Goal: Information Seeking & Learning: Learn about a topic

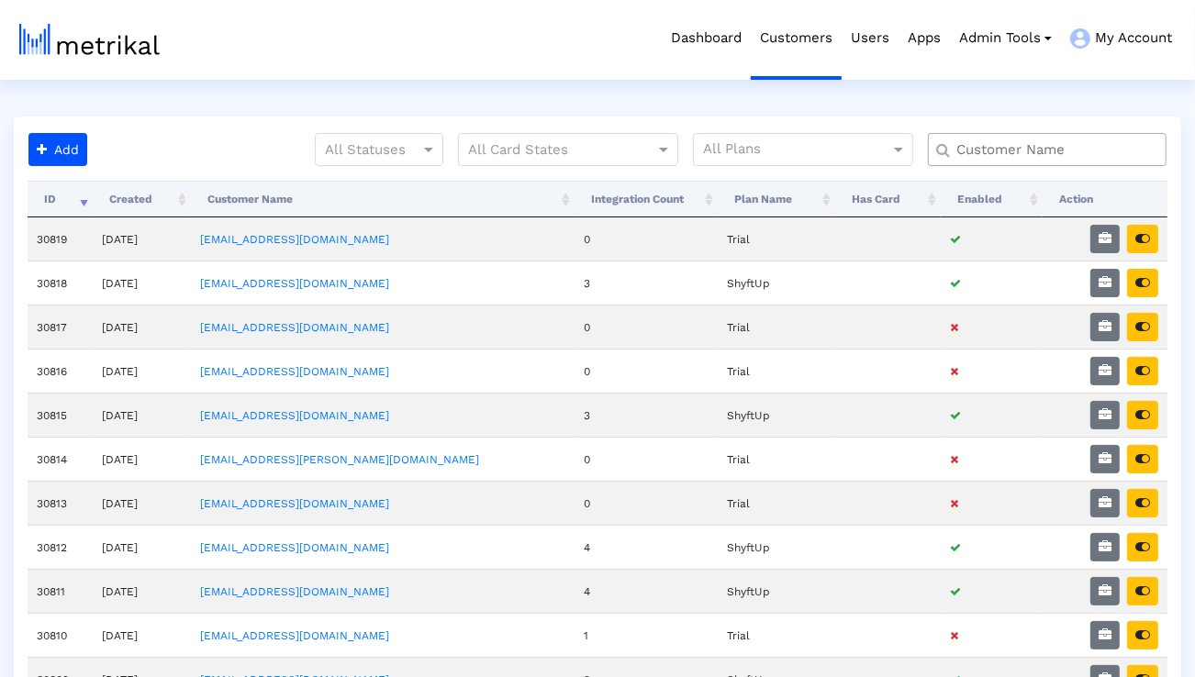
click at [966, 151] on input "text" at bounding box center [1052, 149] width 216 height 19
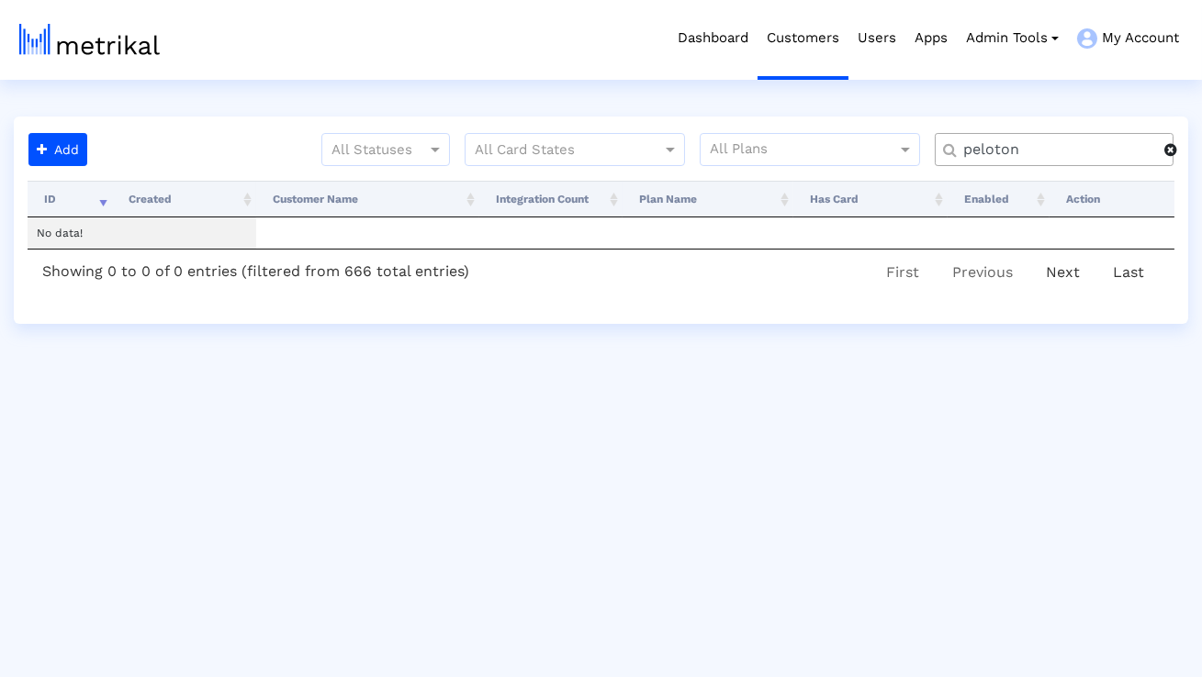
type input "peloton"
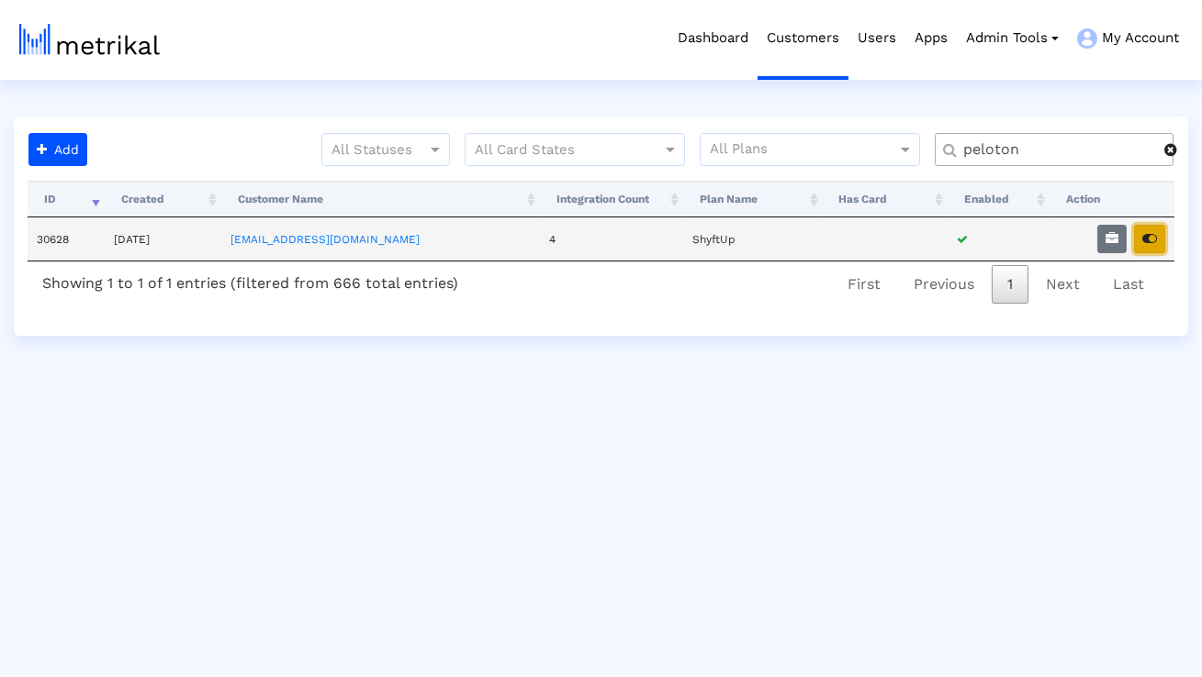
click at [1144, 248] on button "button" at bounding box center [1149, 239] width 31 height 28
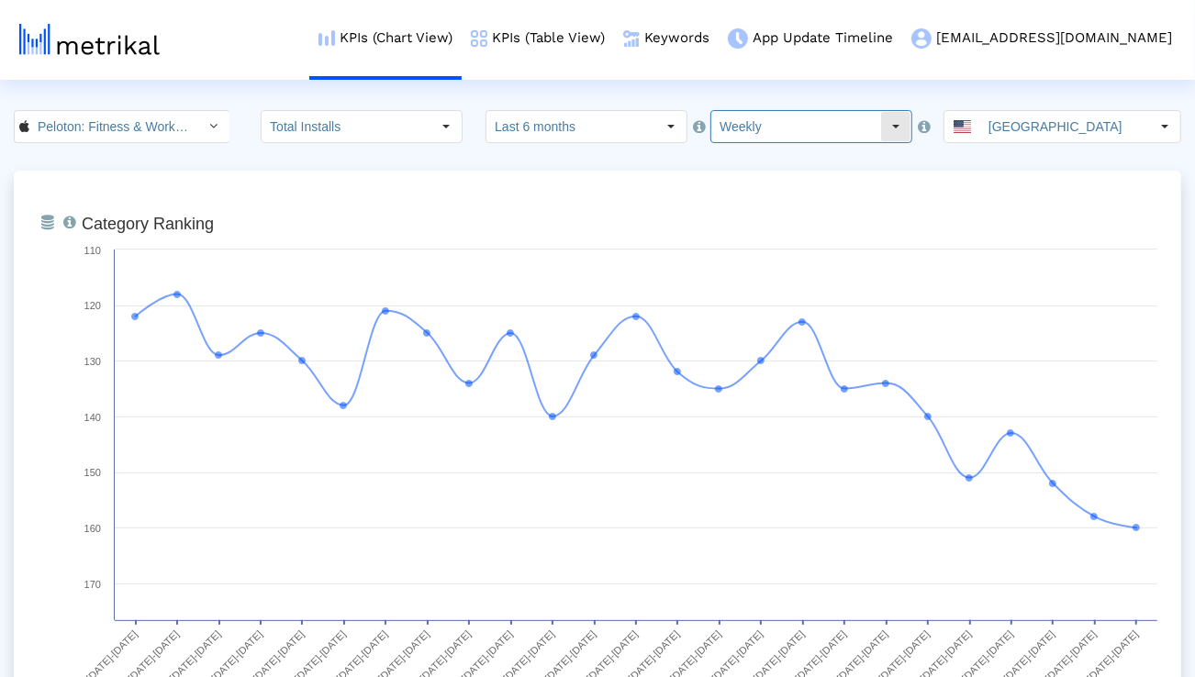
click at [711, 126] on input "Weekly" at bounding box center [795, 126] width 169 height 31
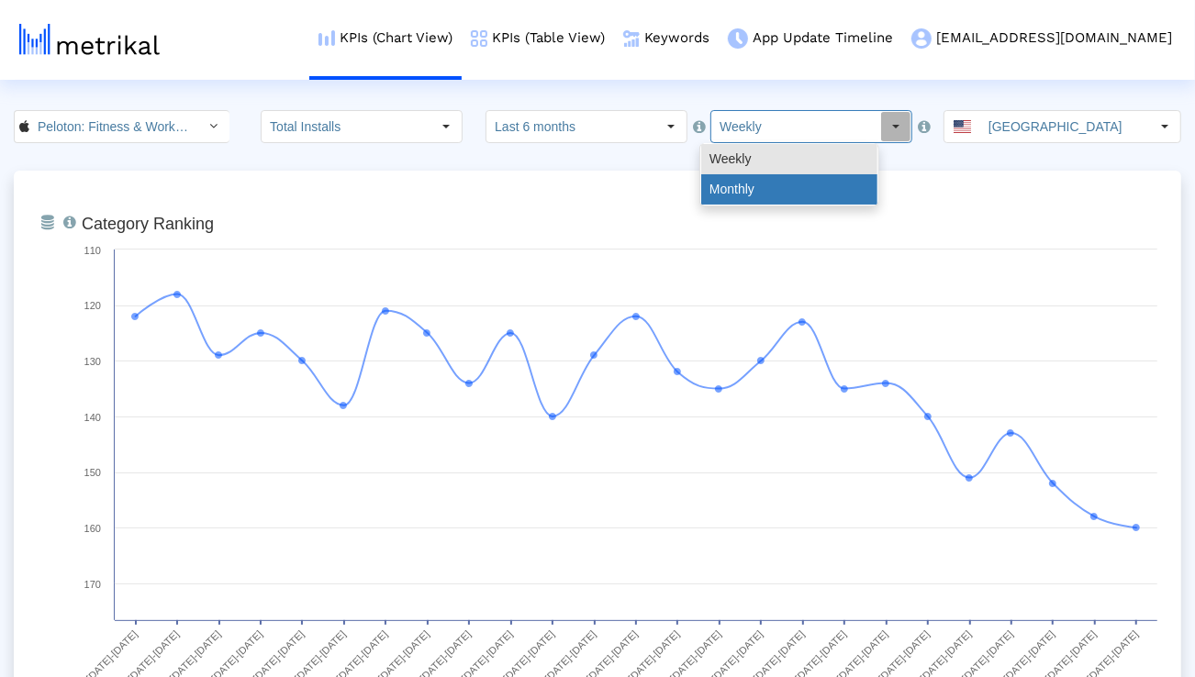
click at [726, 181] on div "Monthly" at bounding box center [789, 189] width 176 height 30
type input "Monthly"
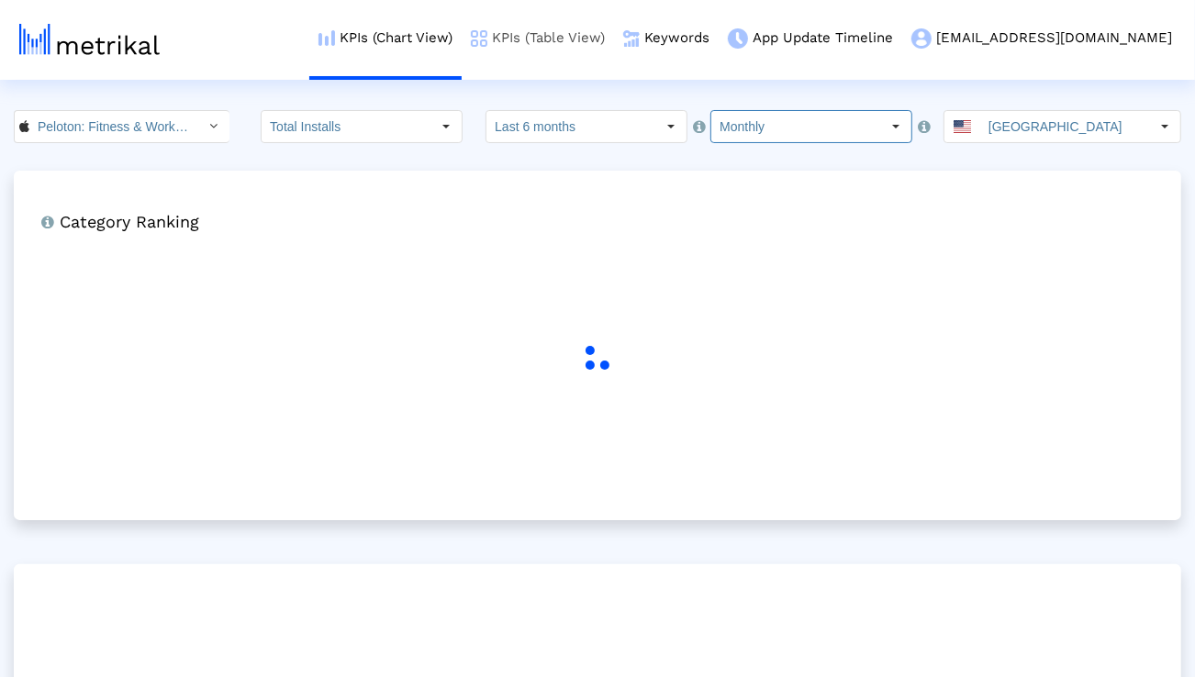
click at [614, 41] on link "KPIs (Table View)" at bounding box center [538, 38] width 152 height 76
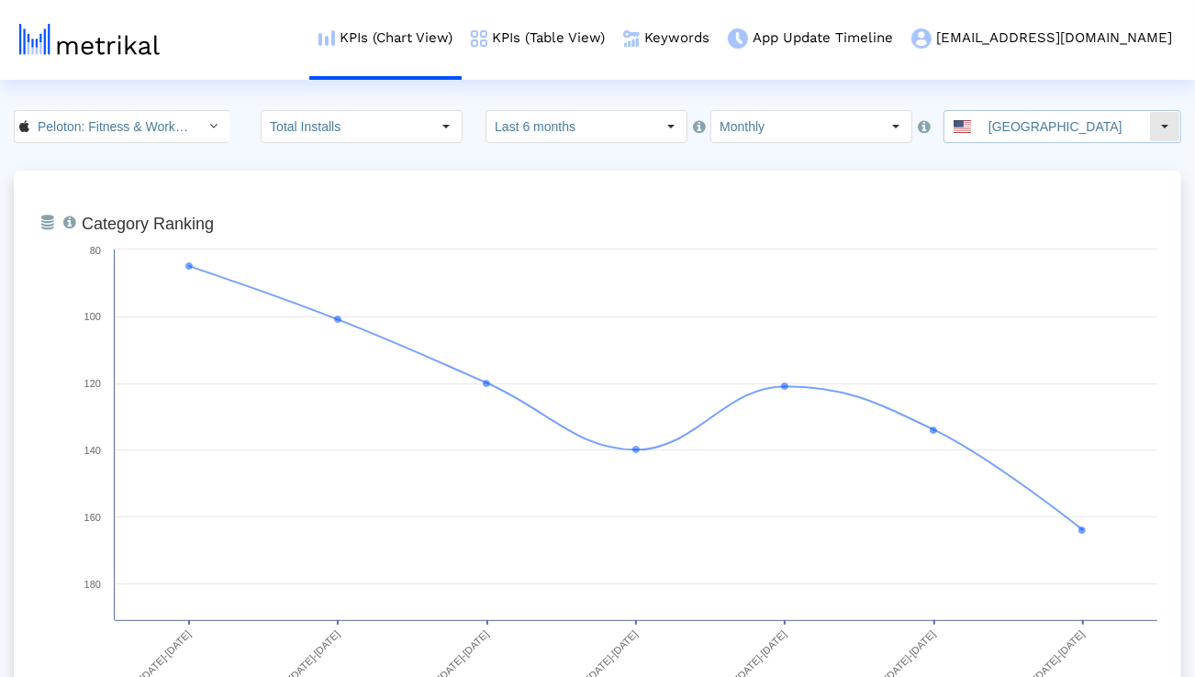
click at [1000, 126] on div "[GEOGRAPHIC_DATA]" at bounding box center [1047, 126] width 205 height 31
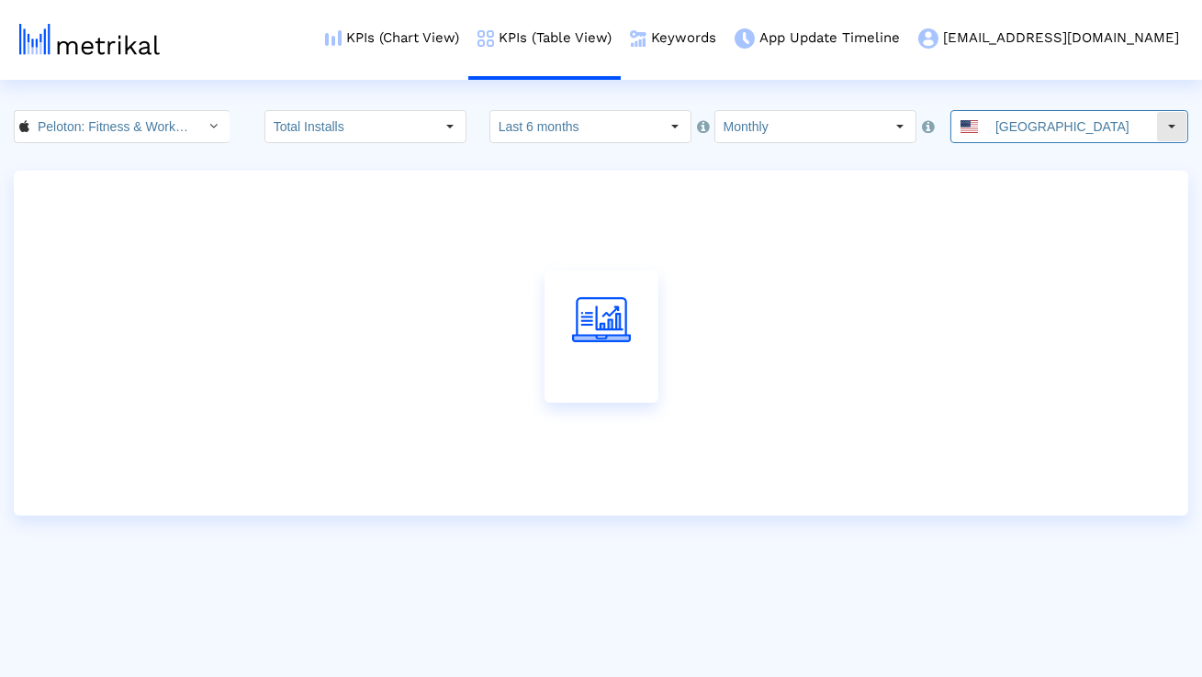
click at [1009, 134] on input "[GEOGRAPHIC_DATA]" at bounding box center [1071, 126] width 169 height 31
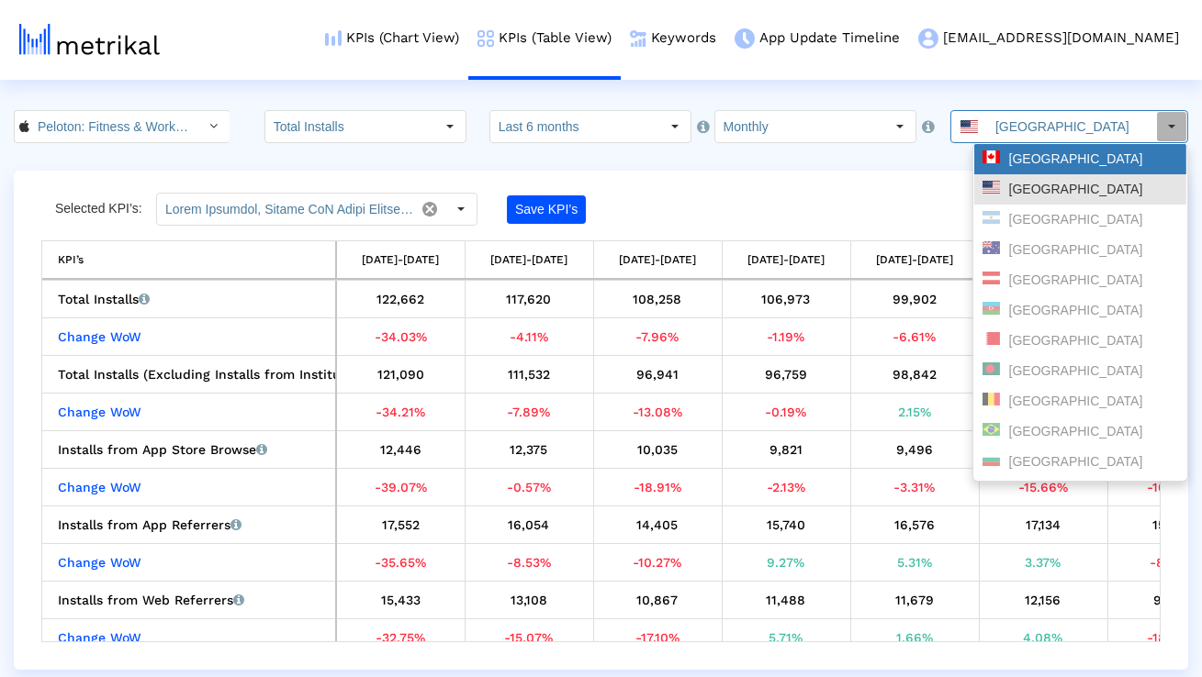
click at [1009, 151] on div "[GEOGRAPHIC_DATA]" at bounding box center [1080, 159] width 196 height 17
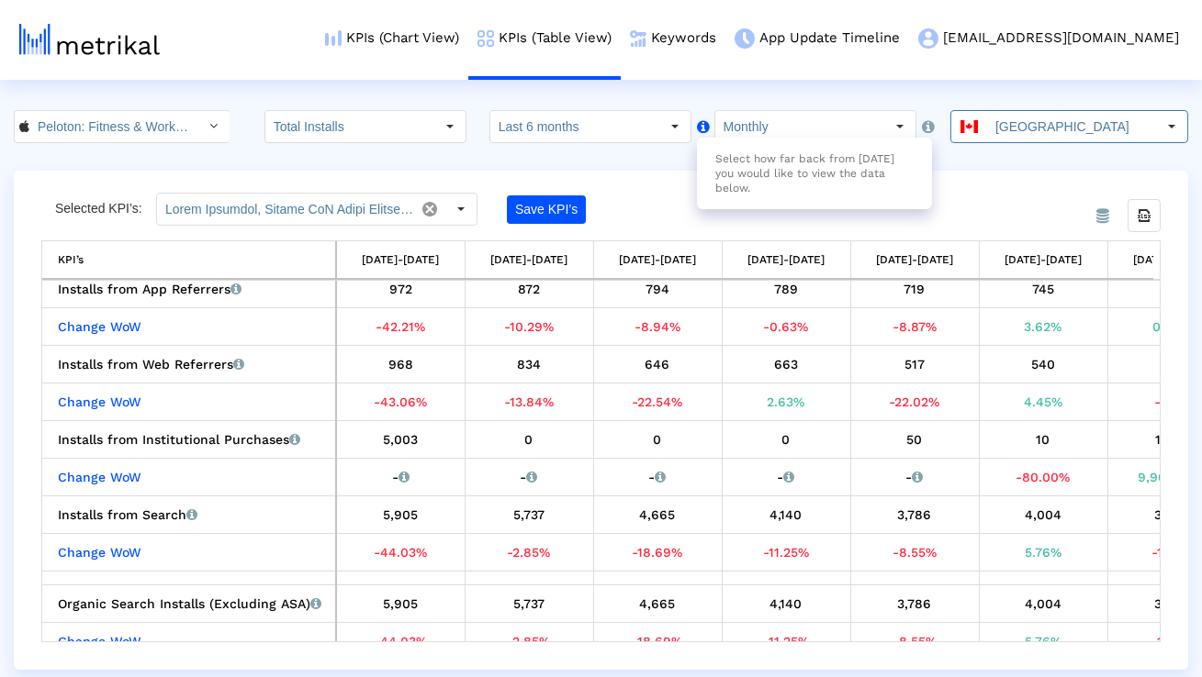
click at [710, 139] on div "Select how far back from [DATE] you would like to view the data below." at bounding box center [814, 174] width 235 height 72
click at [729, 138] on div "Select how far back from [DATE] you would like to view the data below." at bounding box center [814, 174] width 235 height 72
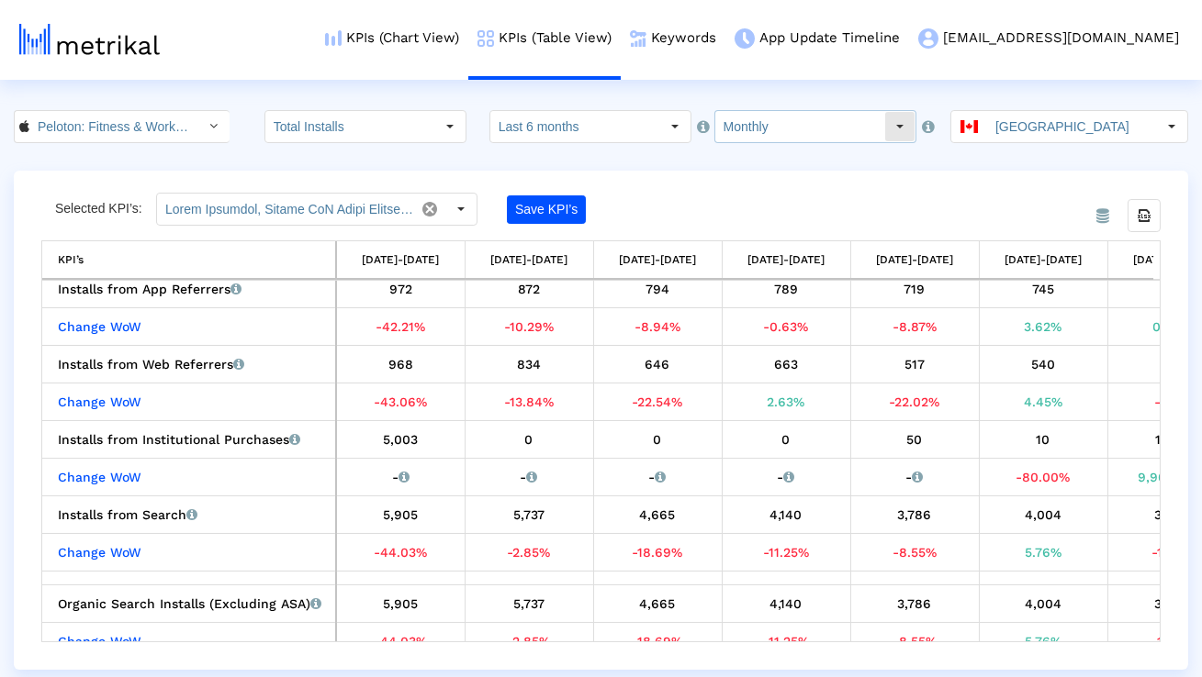
click at [735, 120] on input "Monthly" at bounding box center [799, 126] width 169 height 31
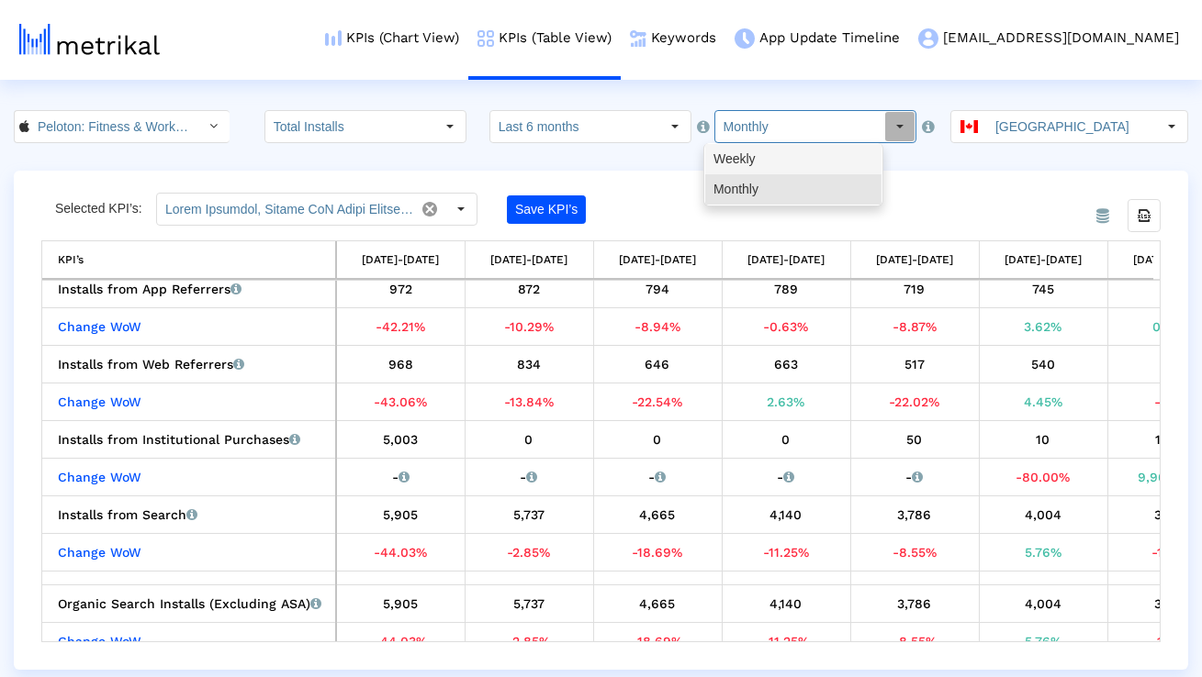
click at [744, 155] on div "Weekly" at bounding box center [793, 159] width 176 height 30
type input "Weekly"
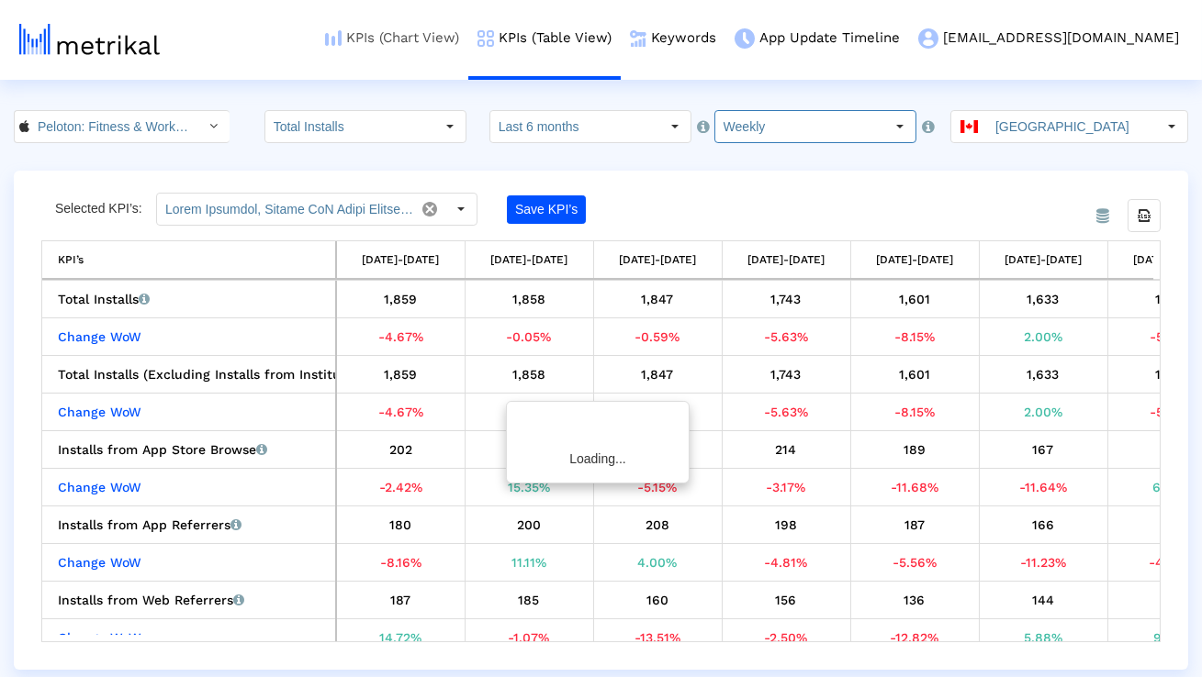
click at [468, 39] on link "KPIs (Chart View)" at bounding box center [392, 38] width 152 height 76
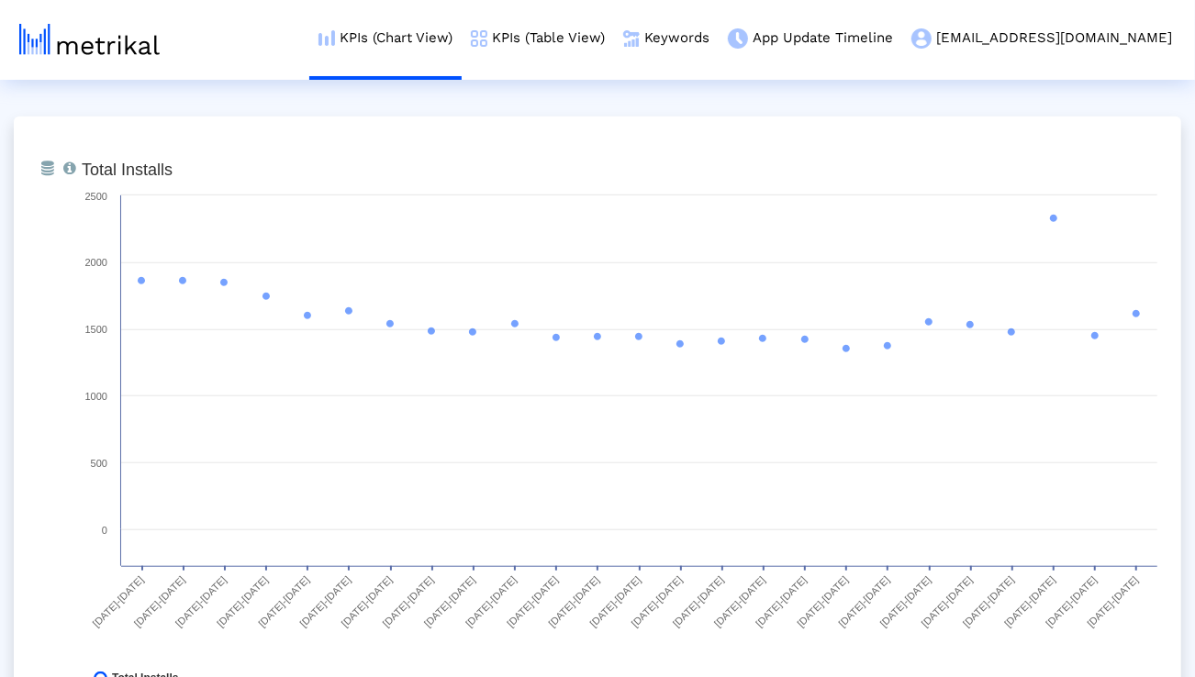
scroll to position [722, 0]
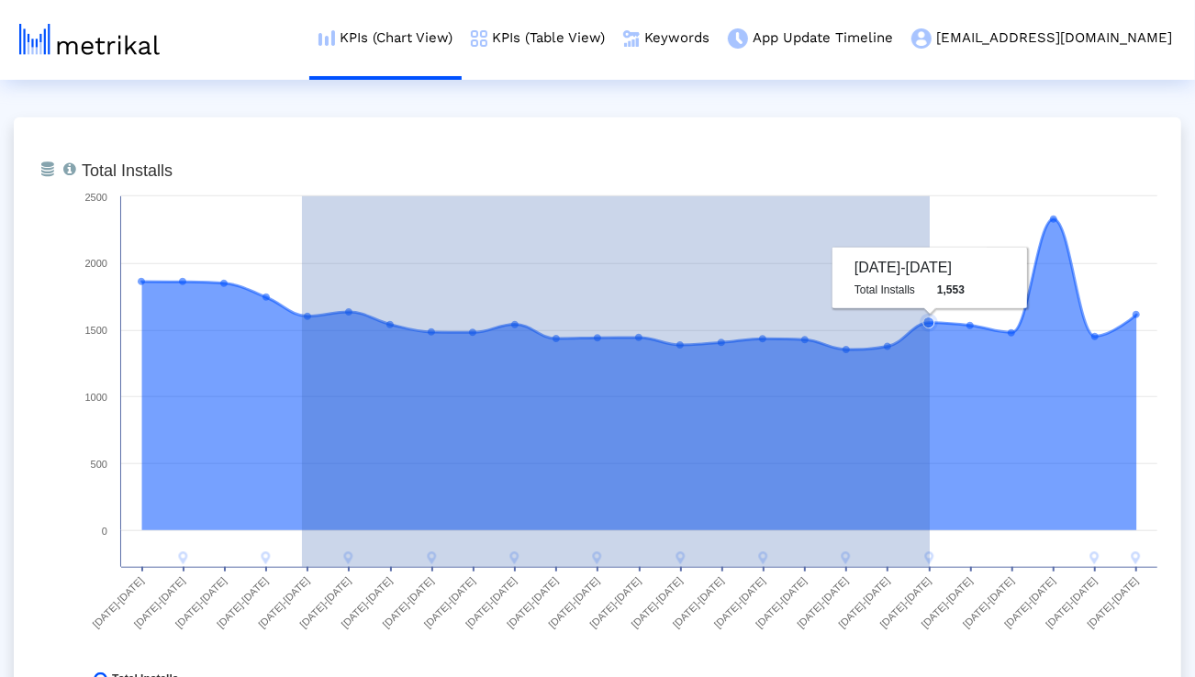
drag, startPoint x: 302, startPoint y: 565, endPoint x: 930, endPoint y: 565, distance: 627.9
click at [930, 565] on rect at bounding box center [620, 429] width 1094 height 551
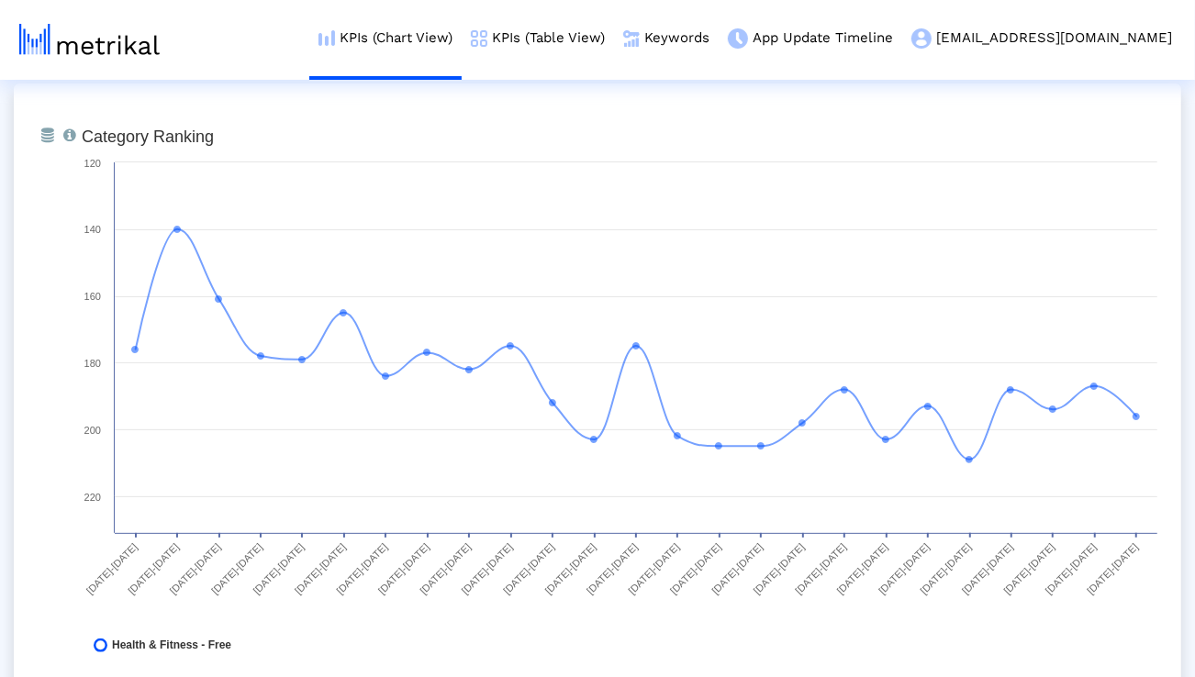
scroll to position [129, 0]
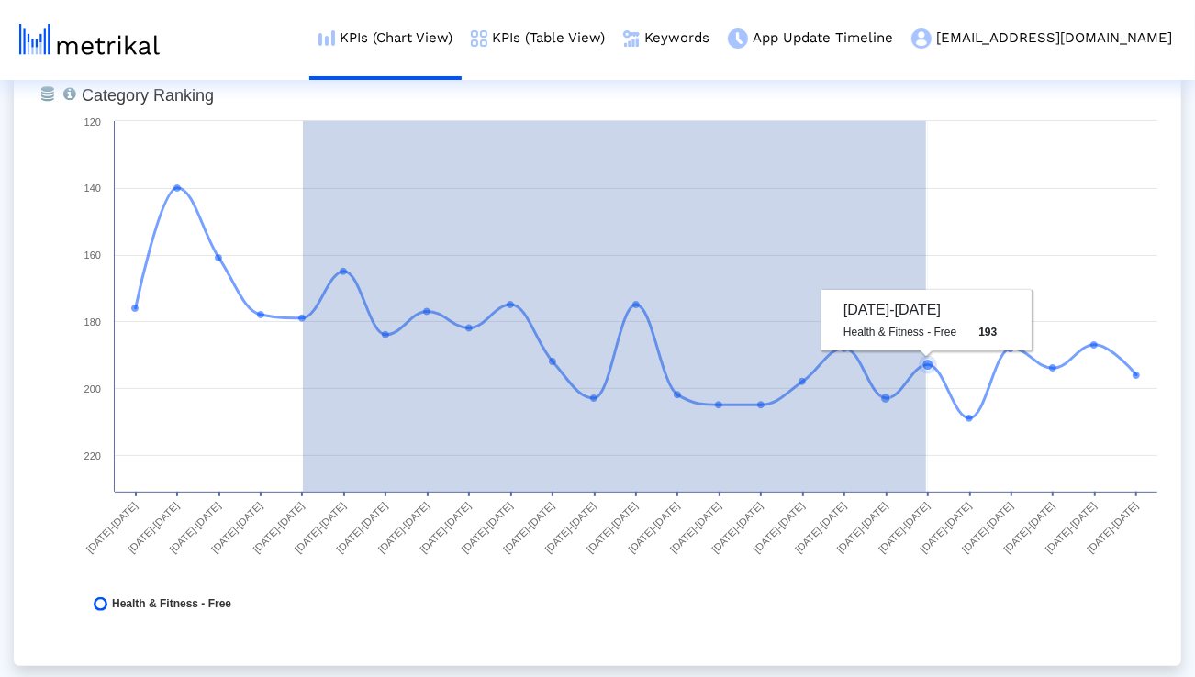
drag, startPoint x: 303, startPoint y: 326, endPoint x: 927, endPoint y: 397, distance: 628.3
click at [927, 397] on icon "Created with Highcharts 8.1.2 Category Ranking 03/16/25-03/22/25 03/23/25-03/29…" at bounding box center [620, 354] width 1094 height 551
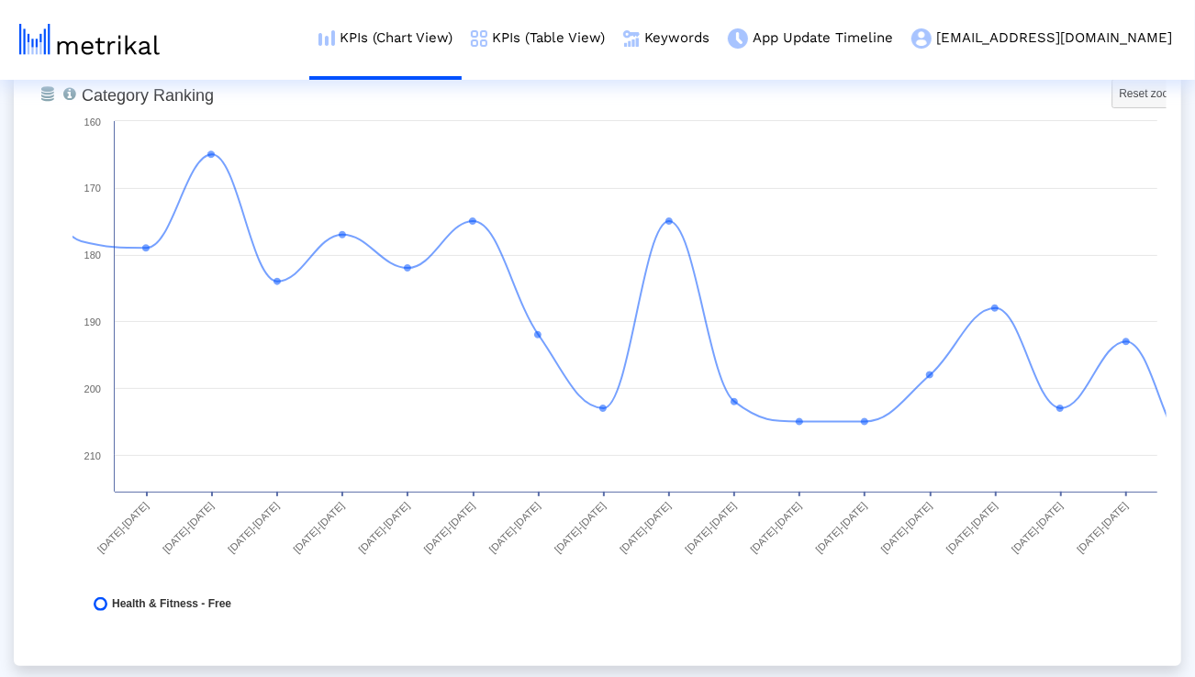
scroll to position [0, 0]
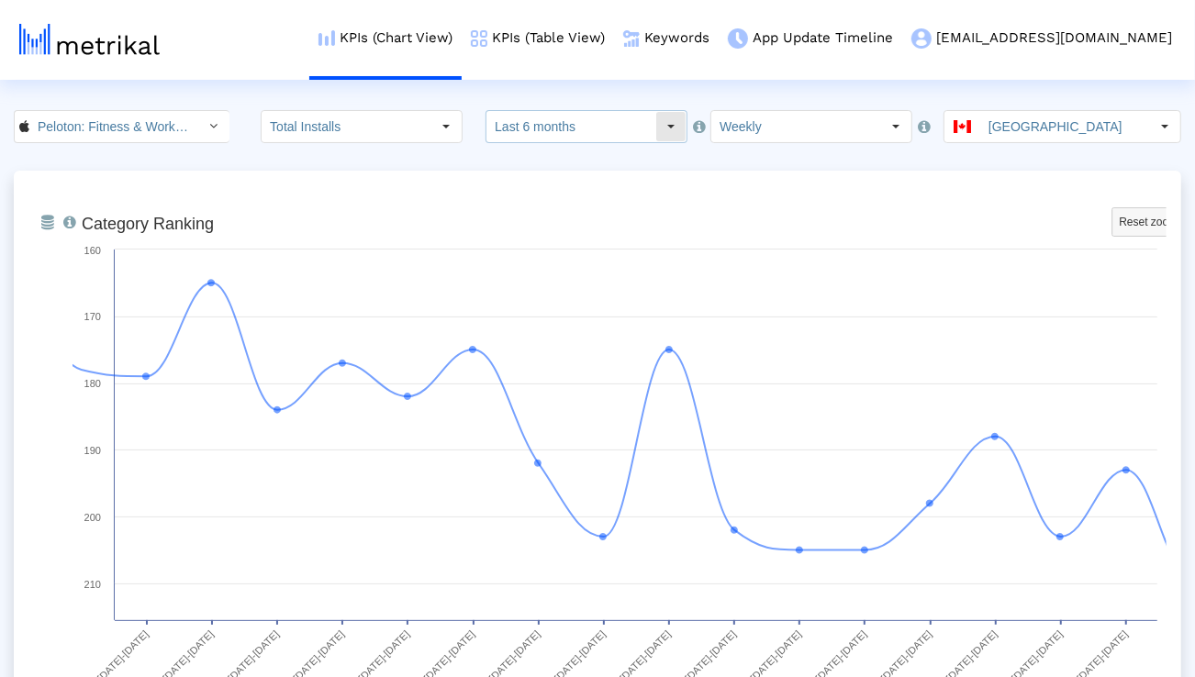
click at [552, 130] on input "Last 6 months" at bounding box center [571, 126] width 169 height 31
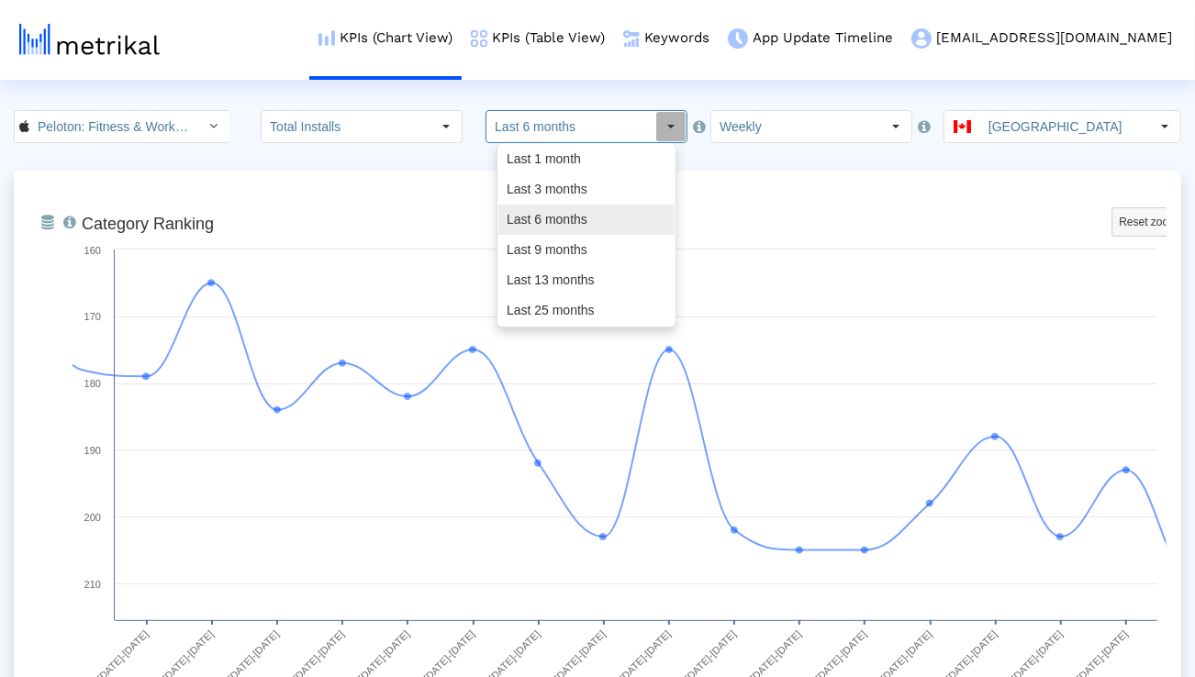
click at [550, 239] on div "Last 9 months" at bounding box center [586, 250] width 176 height 30
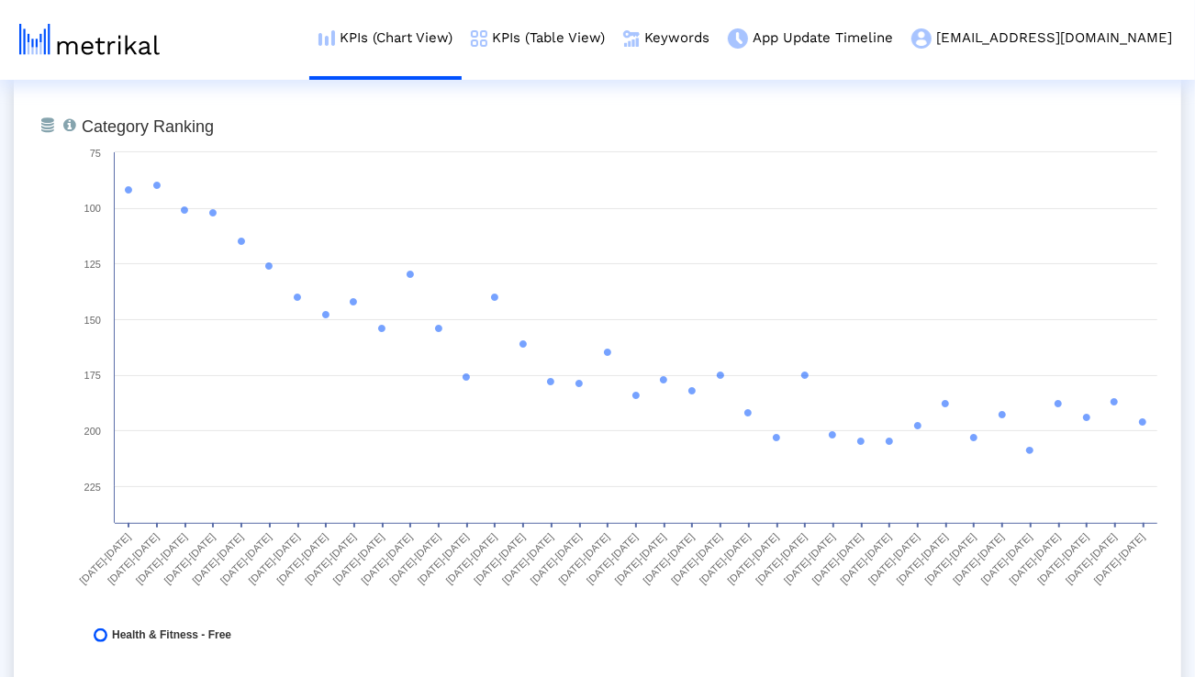
scroll to position [96, 0]
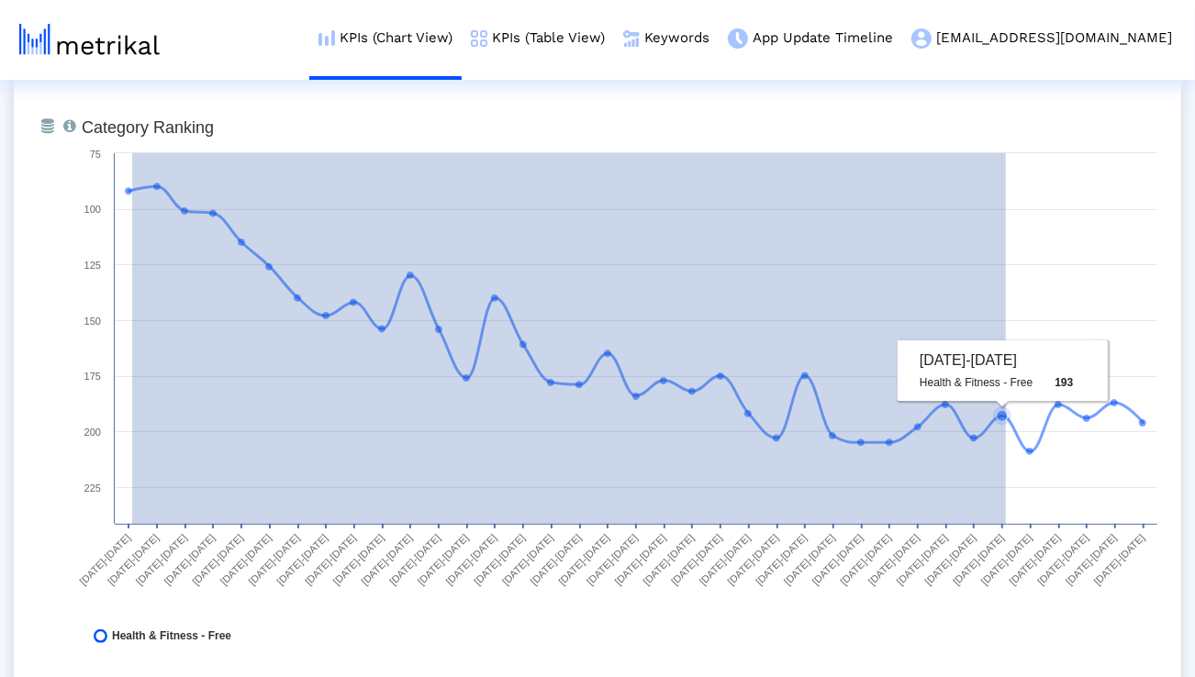
drag, startPoint x: 132, startPoint y: 197, endPoint x: 1005, endPoint y: 304, distance: 879.5
click at [1005, 304] on icon "Created with Highcharts 8.1.2 Category Ranking 12/22/24-12/28/24 12/29/24-01/04…" at bounding box center [620, 386] width 1094 height 551
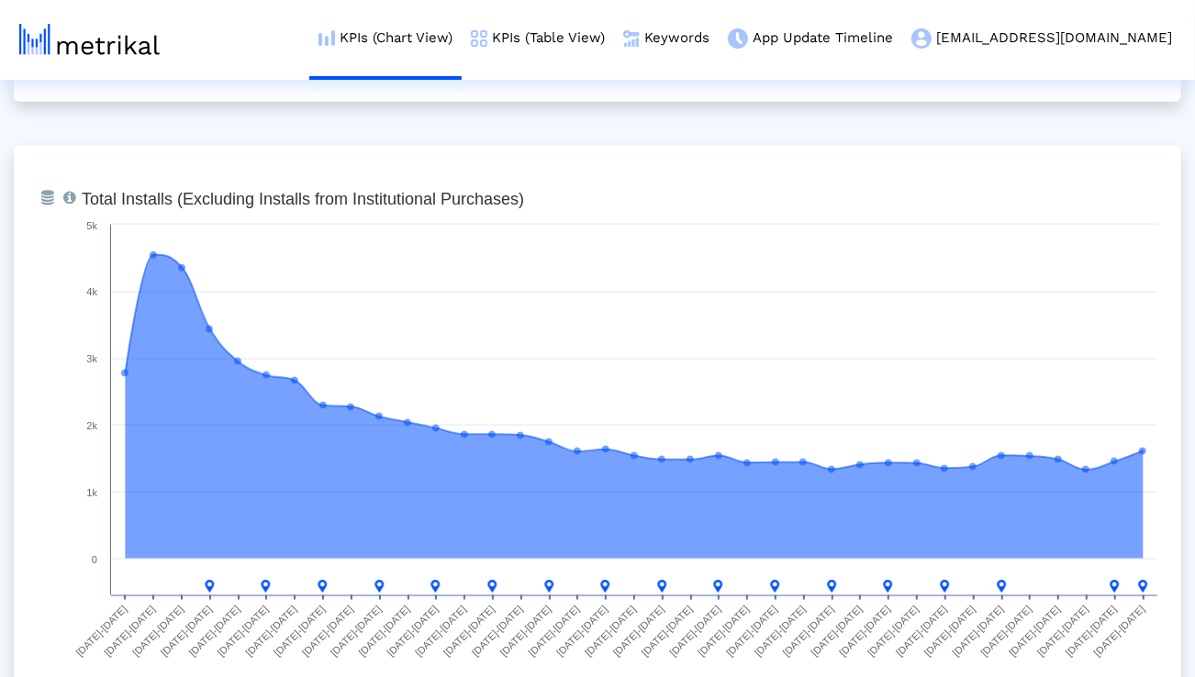
scroll to position [1363, 0]
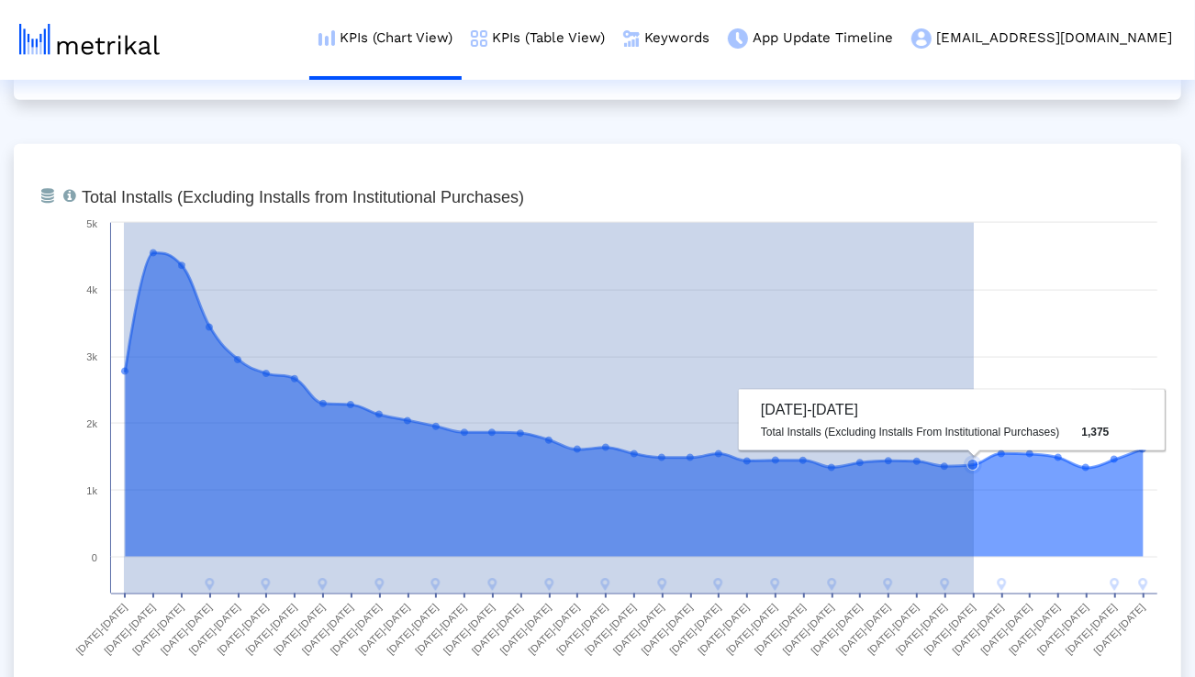
drag, startPoint x: 124, startPoint y: 372, endPoint x: 974, endPoint y: 407, distance: 850.8
click at [974, 407] on icon "Created with Highcharts 8.1.2 Total Installs (Excluding Installs from Instituti…" at bounding box center [620, 456] width 1094 height 551
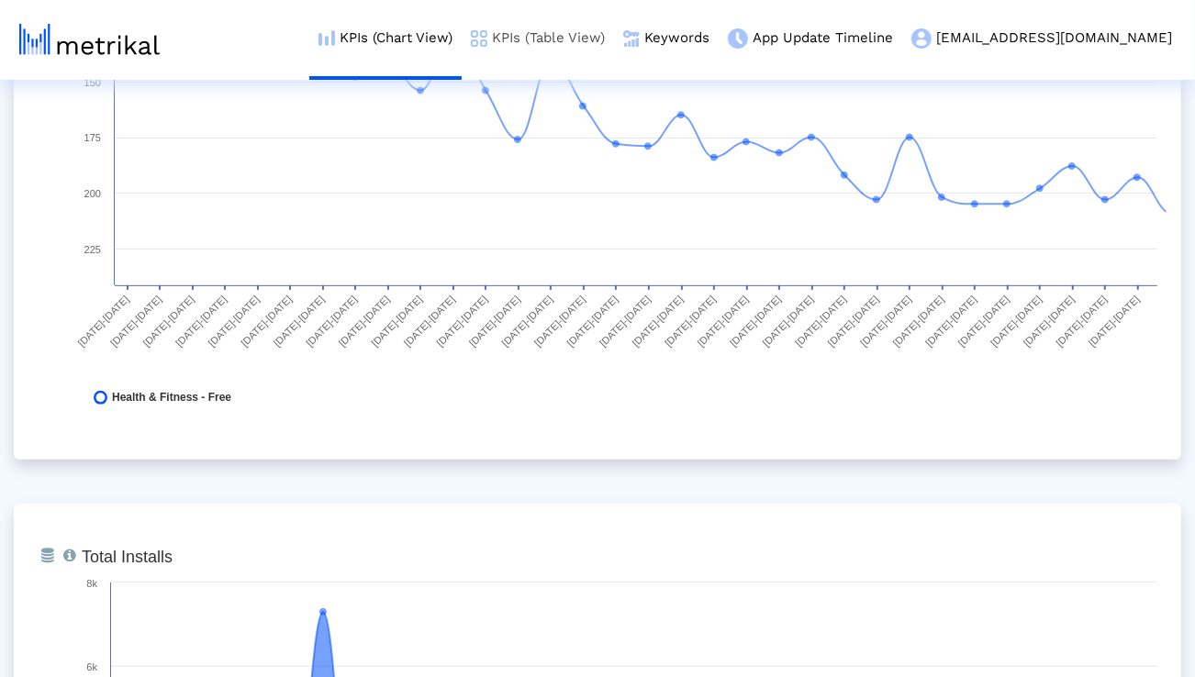
scroll to position [0, 0]
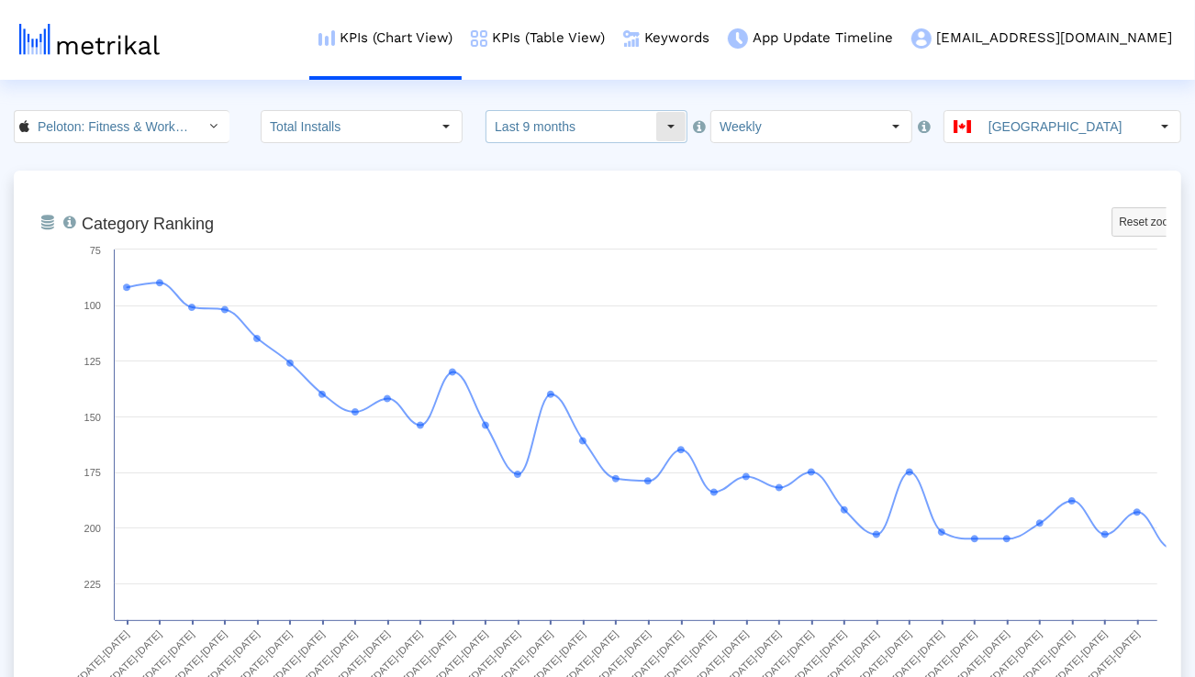
click at [586, 141] on input "Last 9 months" at bounding box center [571, 126] width 169 height 31
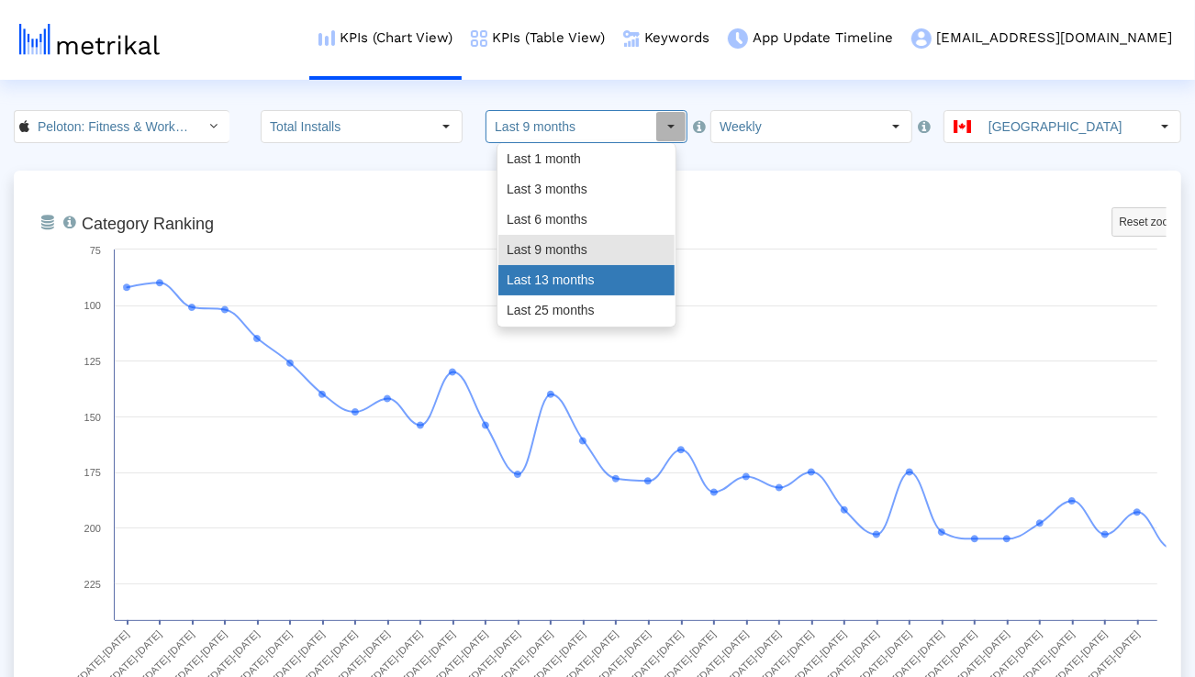
click at [546, 276] on div "Last 13 months" at bounding box center [586, 280] width 176 height 30
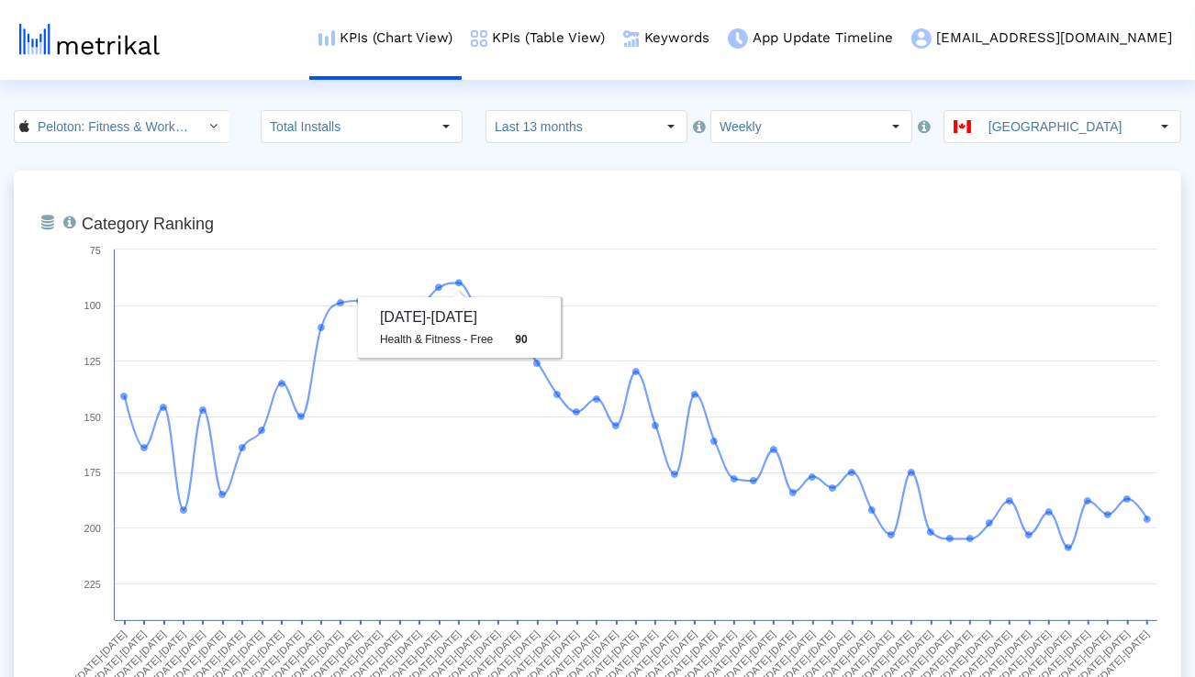
click at [565, 128] on input "Last 13 months" at bounding box center [571, 126] width 169 height 31
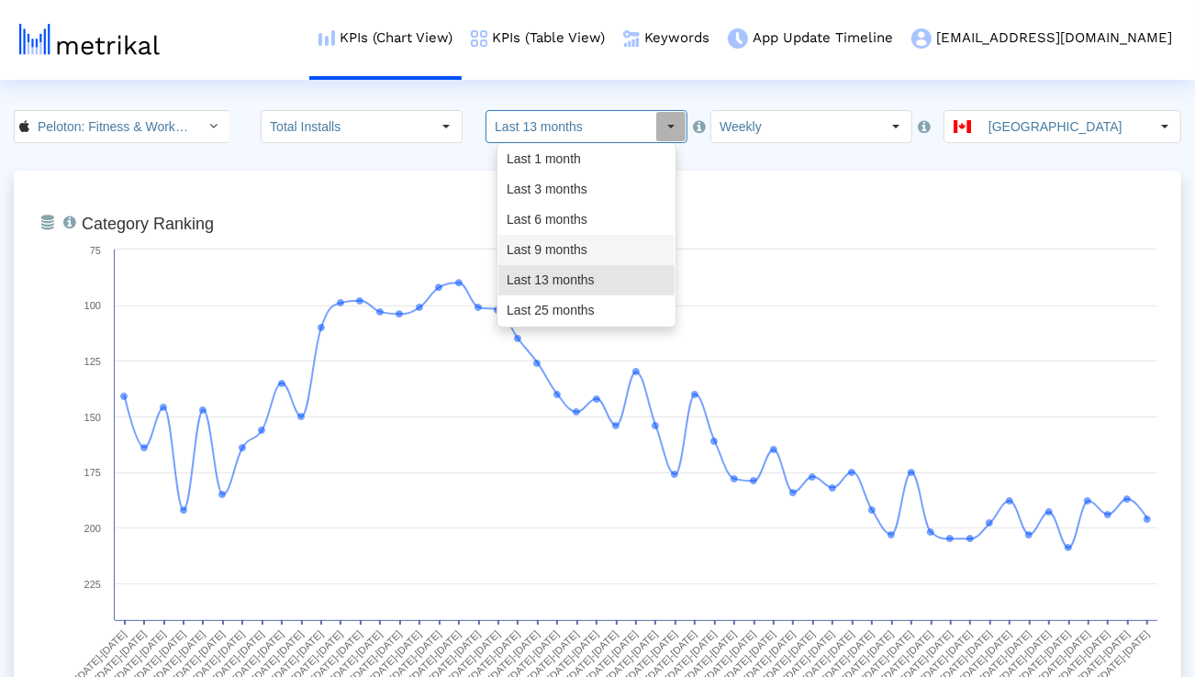
click at [550, 241] on div "Last 9 months" at bounding box center [586, 250] width 176 height 30
type input "Last 9 months"
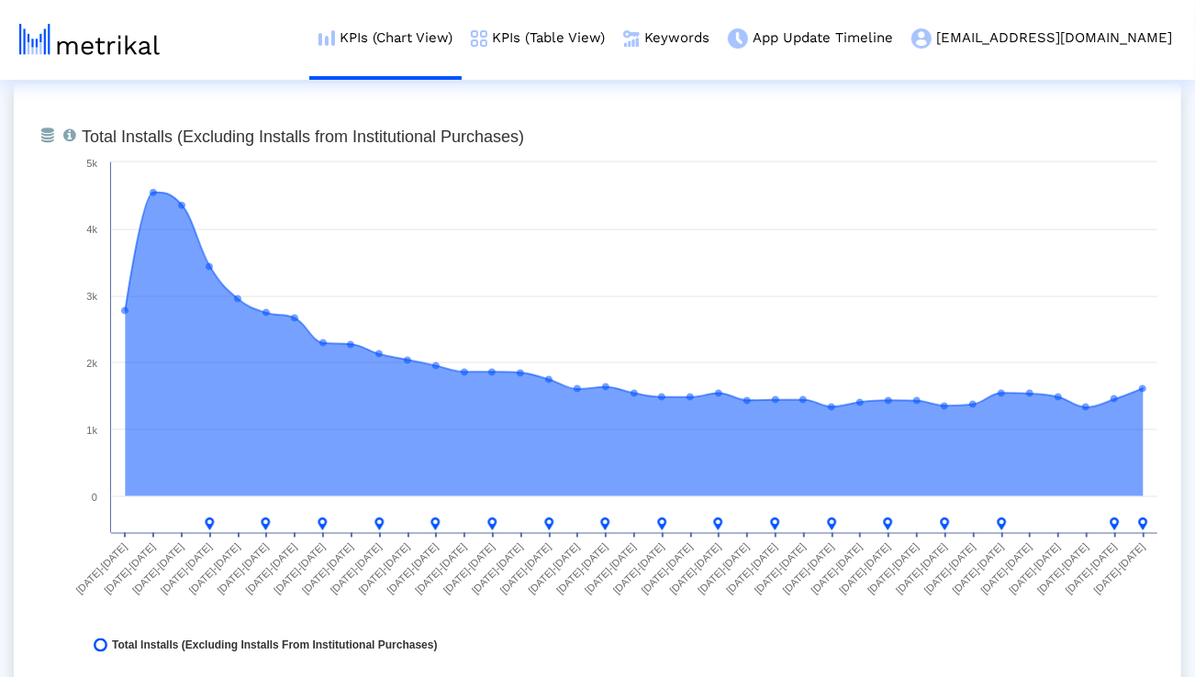
scroll to position [1427, 0]
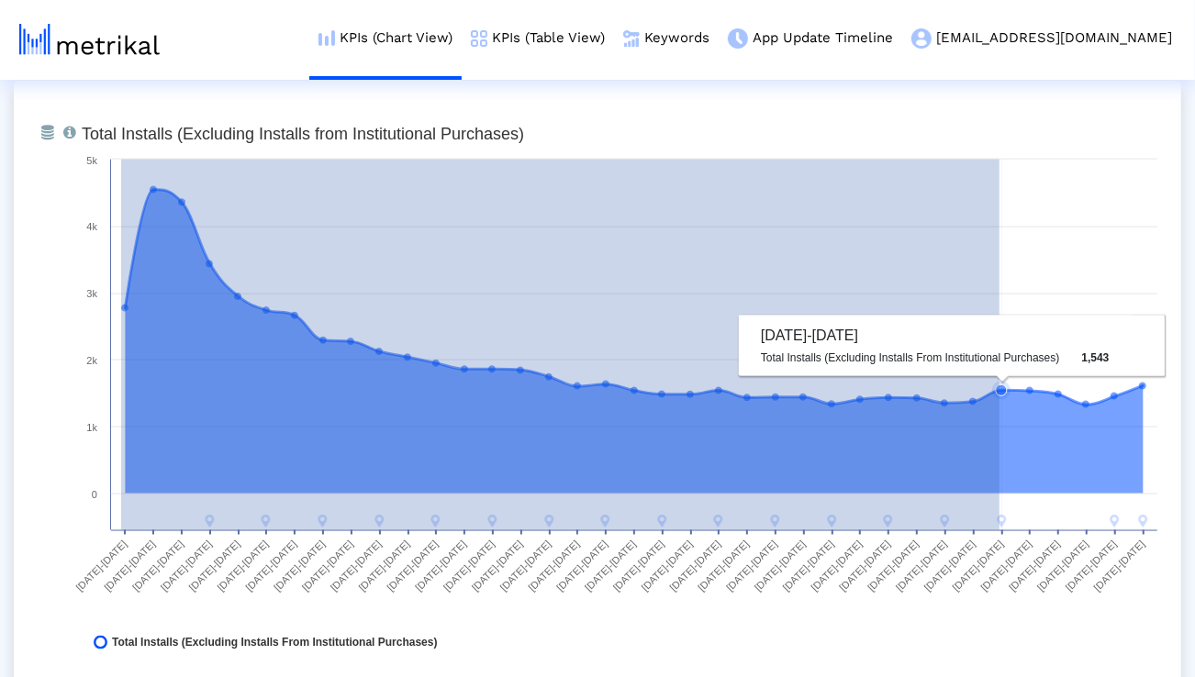
drag, startPoint x: 121, startPoint y: 309, endPoint x: 1000, endPoint y: 432, distance: 887.1
click at [1000, 432] on g at bounding box center [634, 357] width 1026 height 342
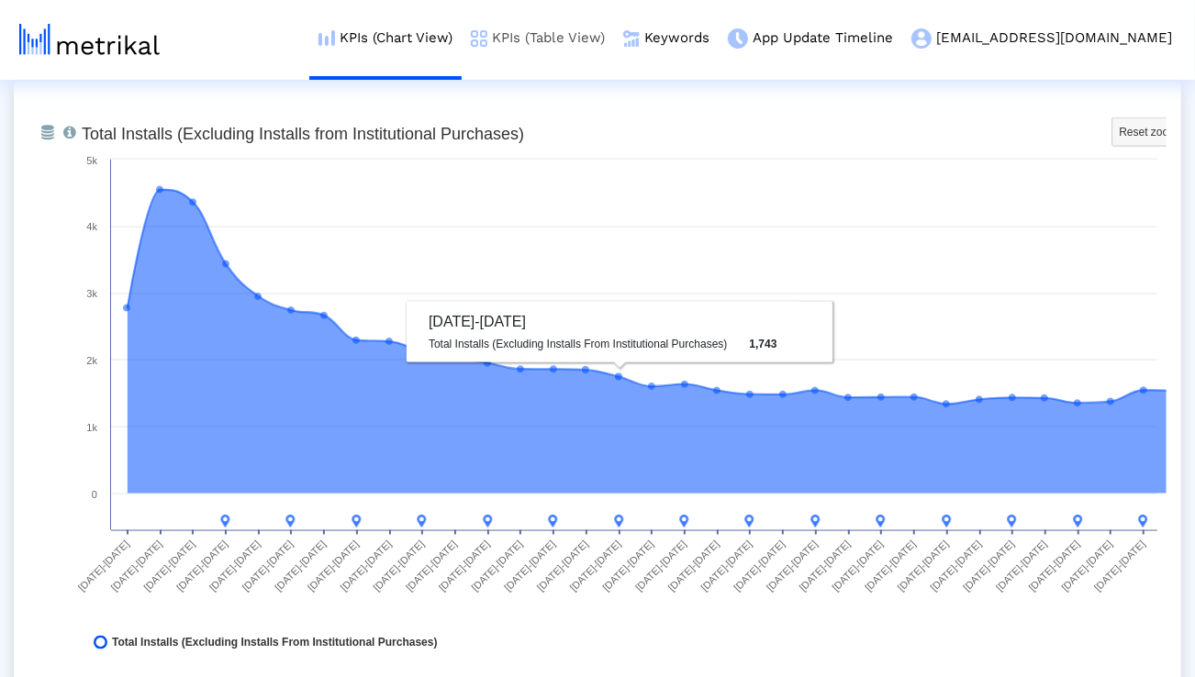
click at [614, 35] on link "KPIs (Table View)" at bounding box center [538, 38] width 152 height 76
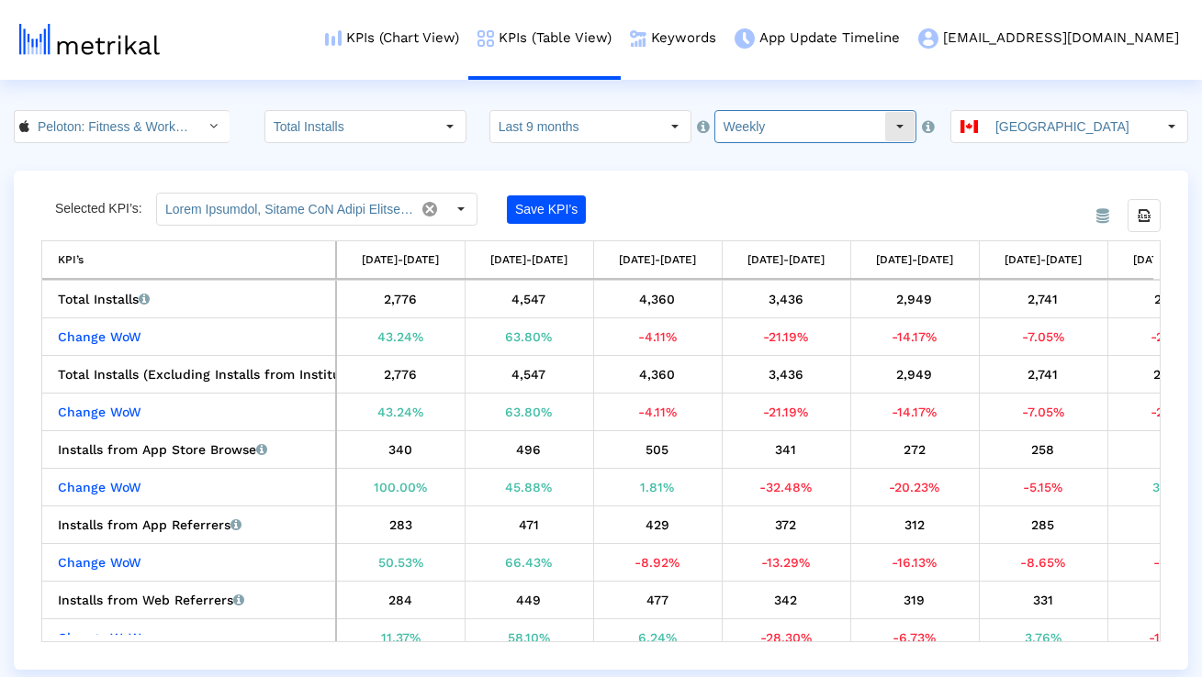
click at [746, 129] on input "Weekly" at bounding box center [799, 126] width 169 height 31
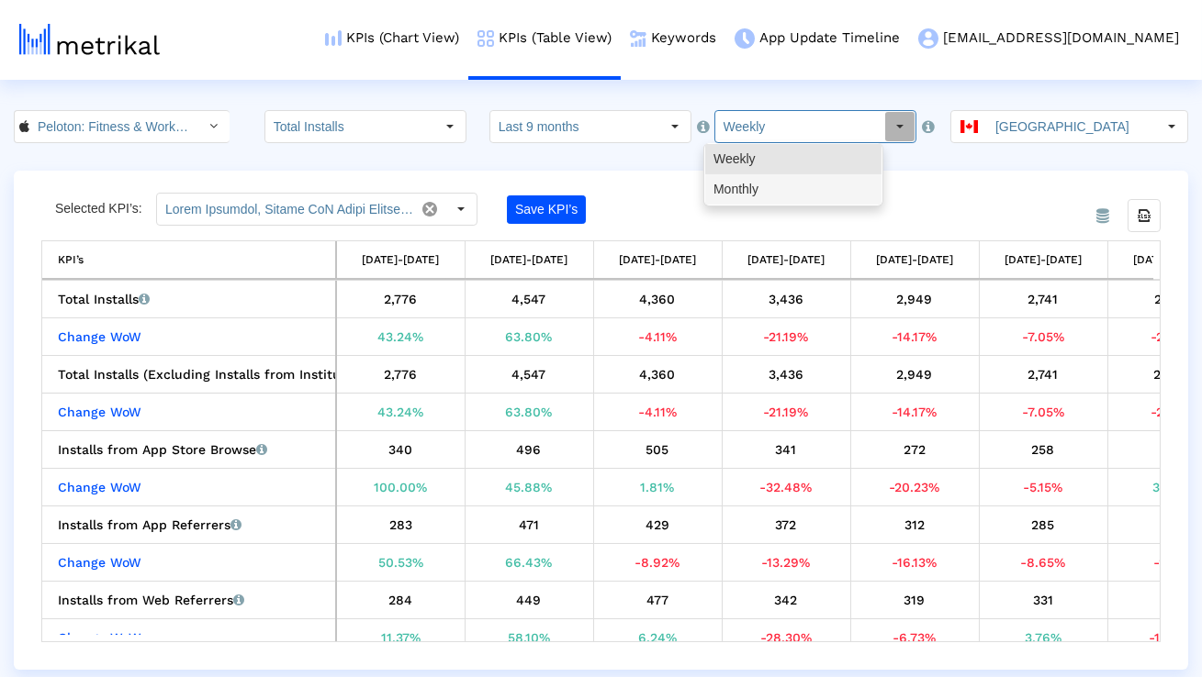
click at [737, 196] on div "Monthly" at bounding box center [793, 189] width 176 height 30
type input "Monthly"
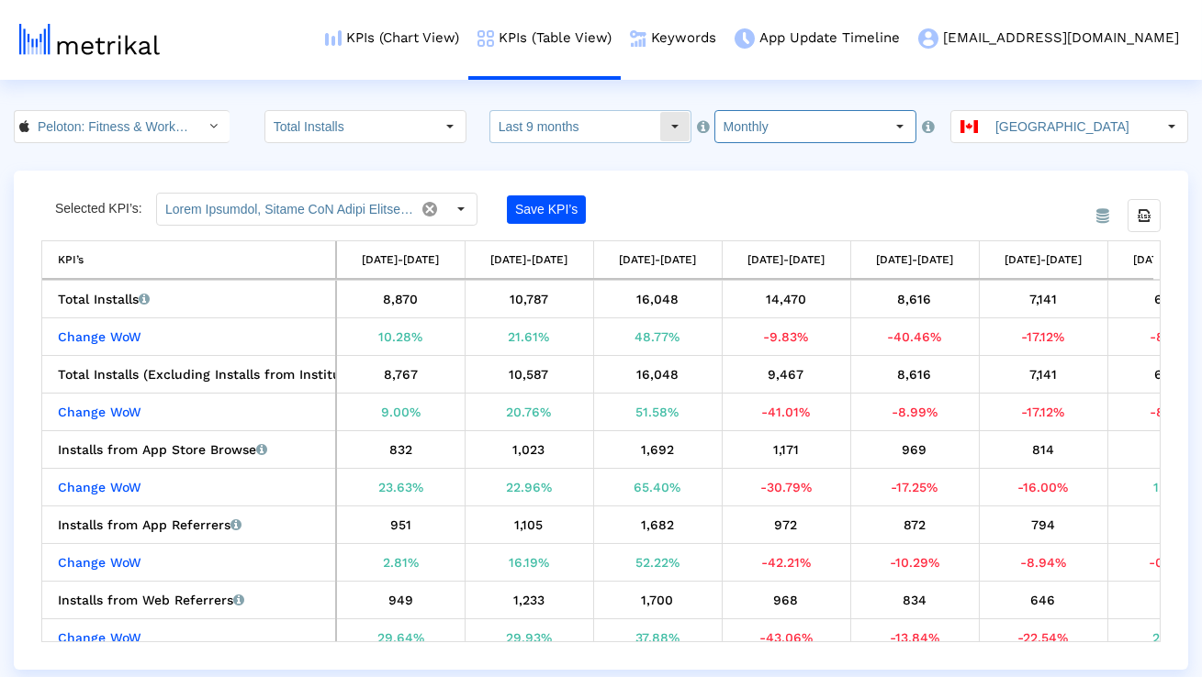
click at [596, 137] on input "Last 9 months" at bounding box center [574, 126] width 169 height 31
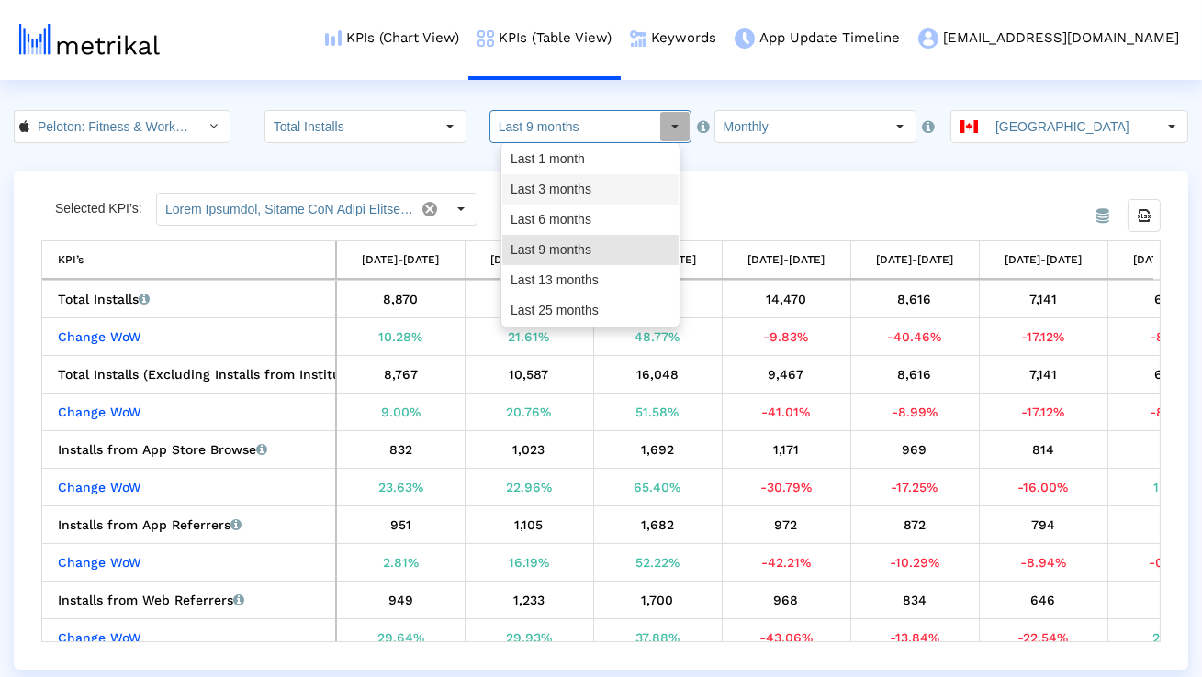
click at [579, 214] on div "Last 6 months" at bounding box center [590, 220] width 176 height 30
type input "Last 6 months"
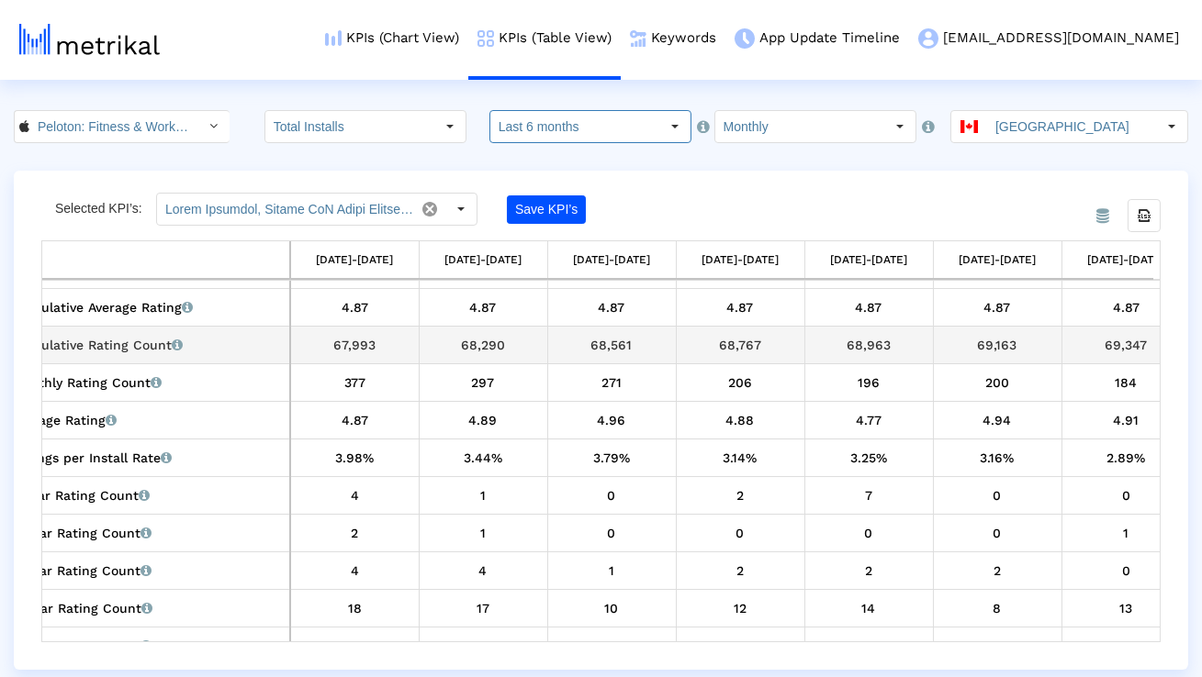
scroll to position [0, 75]
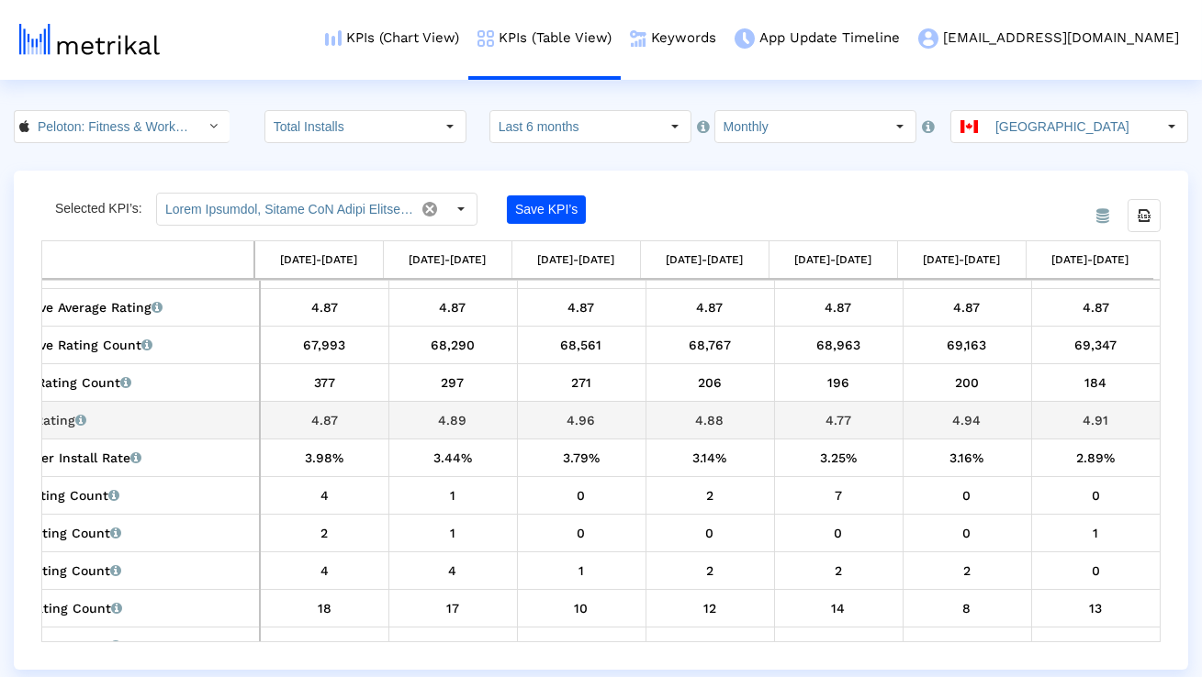
drag, startPoint x: 855, startPoint y: 430, endPoint x: 817, endPoint y: 430, distance: 37.6
click at [817, 430] on div "4.77" at bounding box center [838, 421] width 115 height 24
copy div "4.77"
drag, startPoint x: 977, startPoint y: 419, endPoint x: 946, endPoint y: 419, distance: 31.2
click at [946, 419] on div "4.94" at bounding box center [967, 421] width 115 height 24
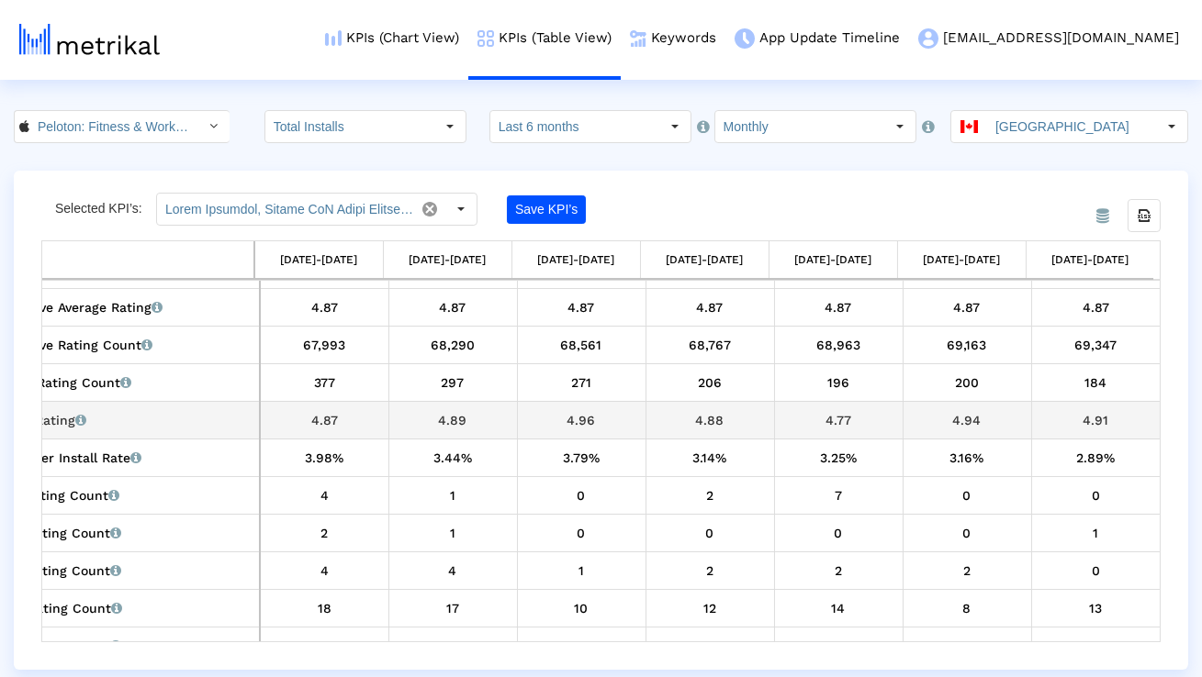
copy div "4.94"
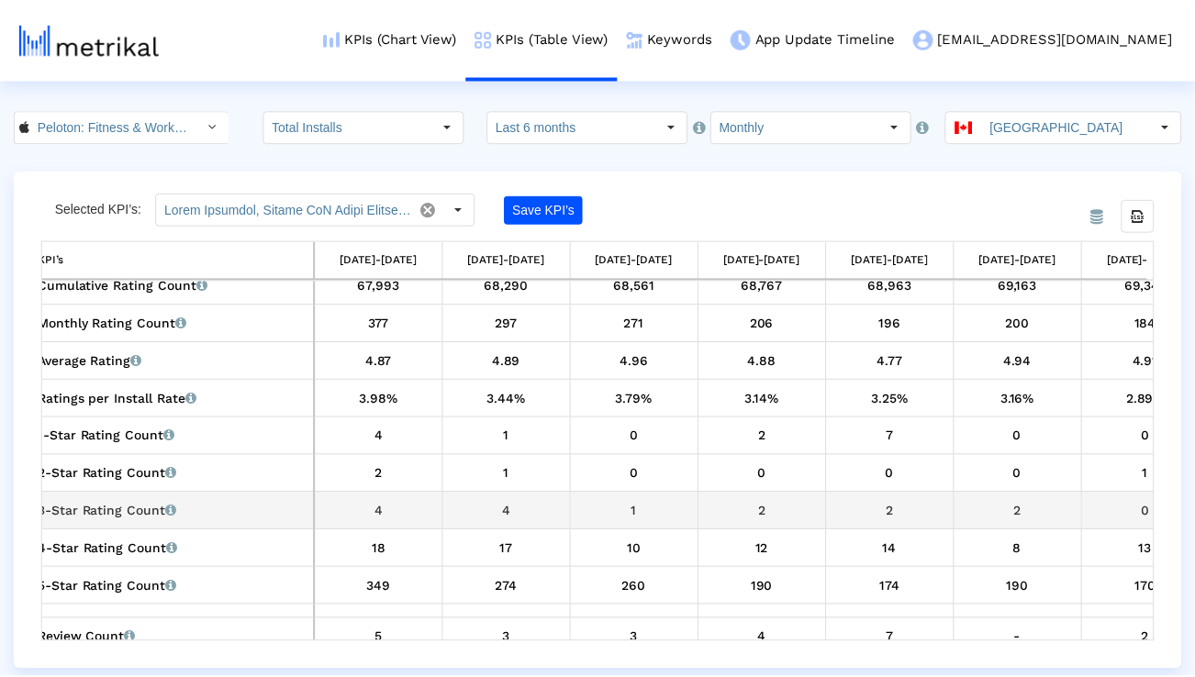
scroll to position [0, 0]
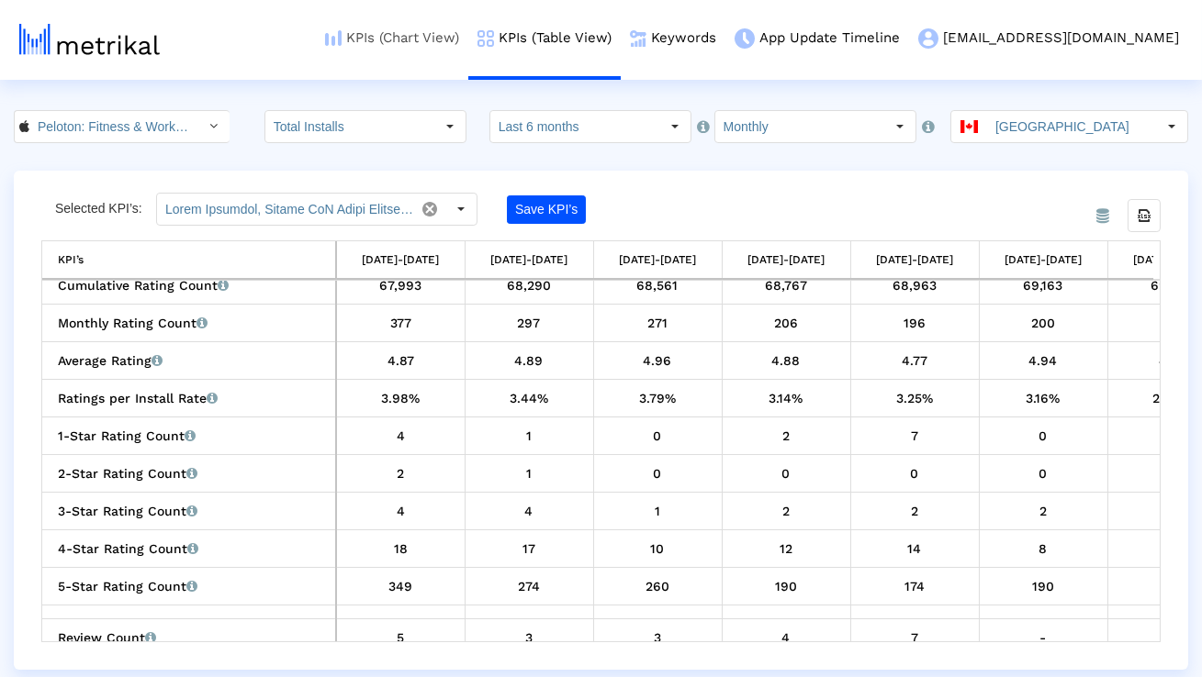
click at [468, 35] on link "KPIs (Chart View)" at bounding box center [392, 38] width 152 height 76
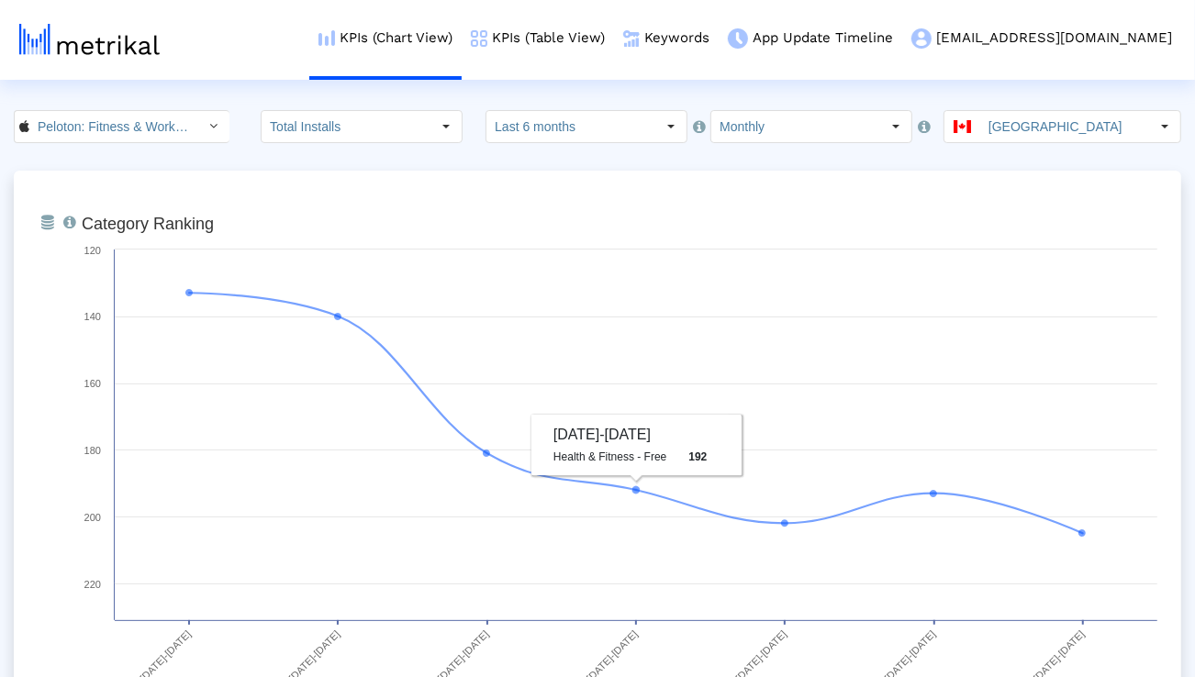
click at [718, 125] on input "Monthly" at bounding box center [795, 126] width 169 height 31
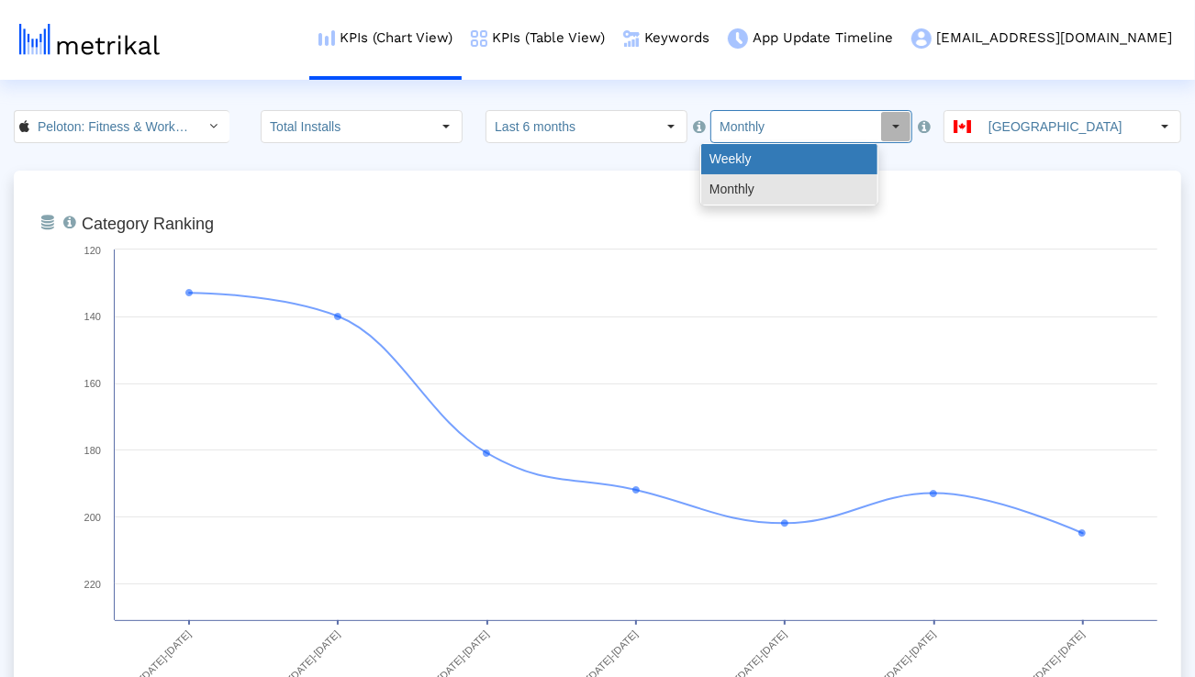
click at [721, 155] on div "Weekly" at bounding box center [789, 159] width 176 height 30
type input "Weekly"
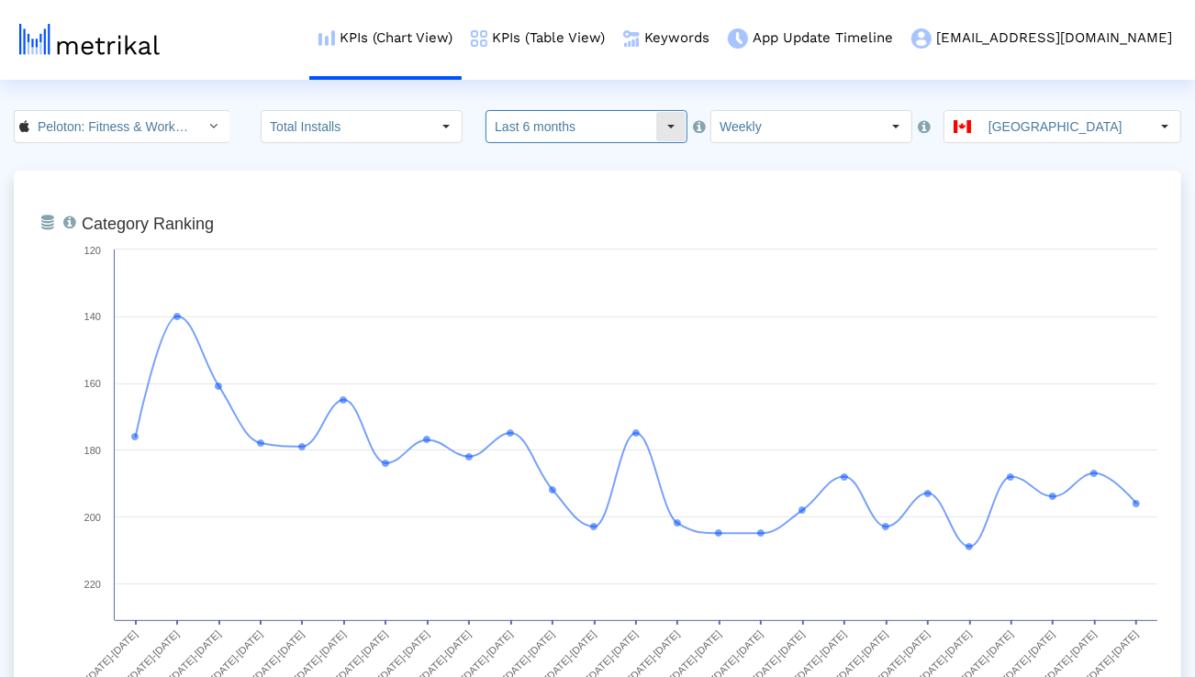
click at [559, 129] on input "Last 6 months" at bounding box center [571, 126] width 169 height 31
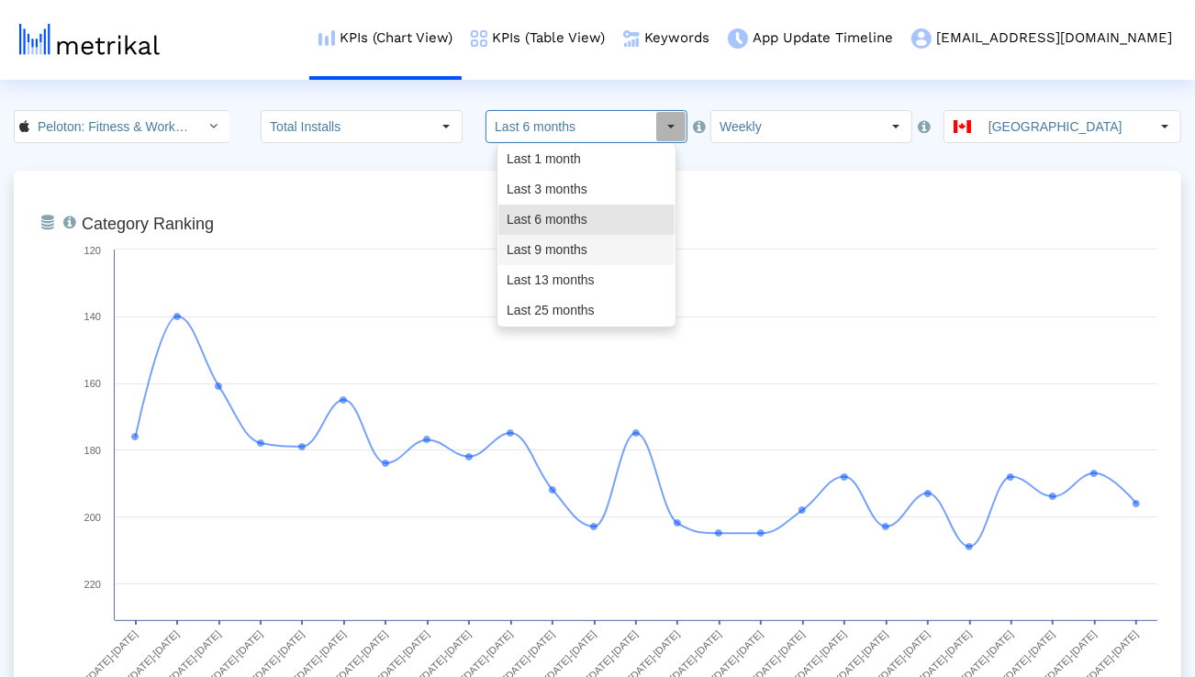
click at [550, 243] on div "Last 9 months" at bounding box center [586, 250] width 176 height 30
type input "Last 9 months"
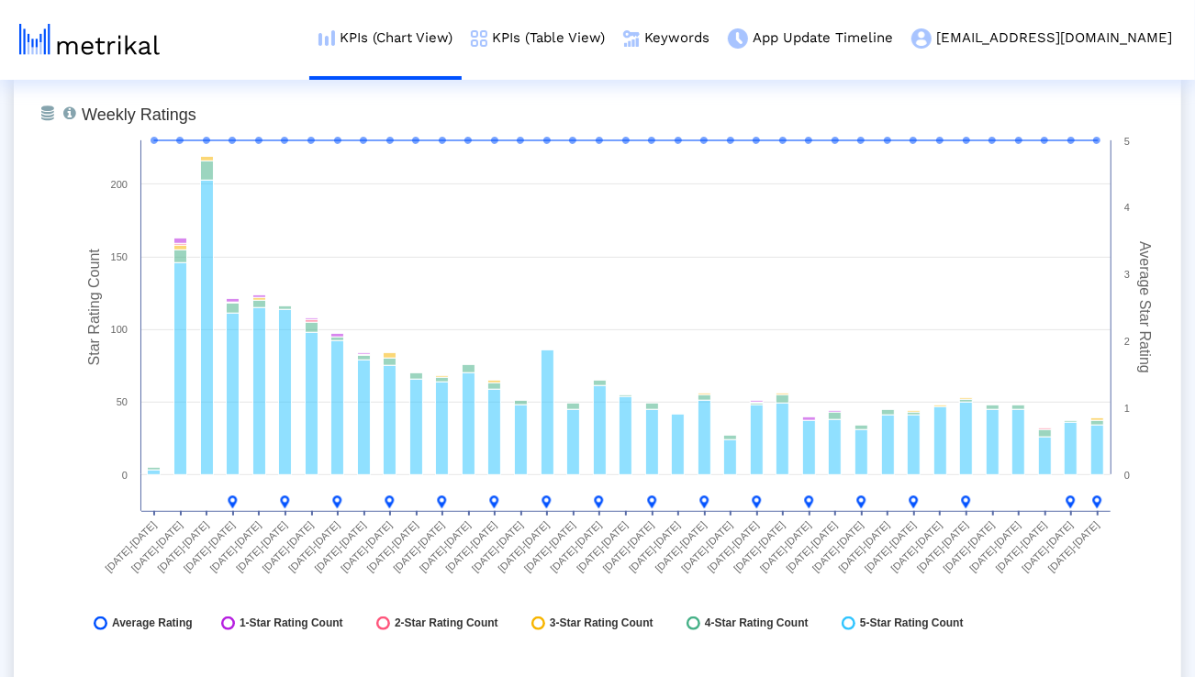
scroll to position [4790, 0]
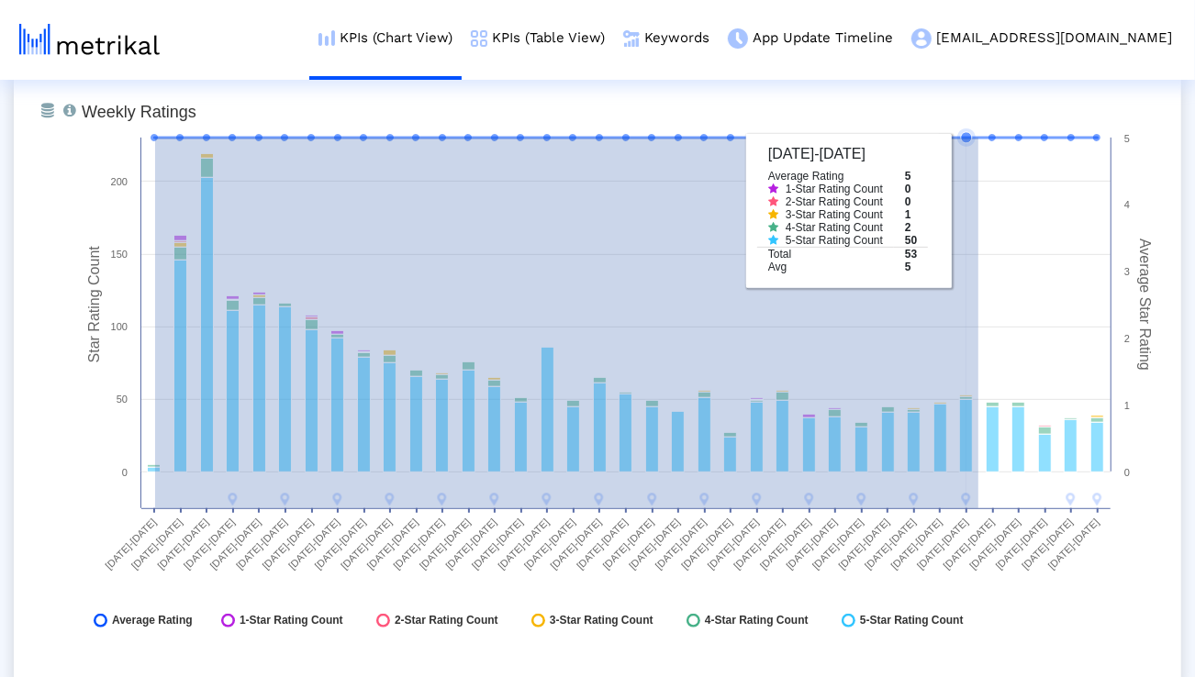
drag, startPoint x: 155, startPoint y: 138, endPoint x: 979, endPoint y: 217, distance: 827.2
click at [979, 217] on icon "Created with Highcharts 8.1.2 Star Rating Count Average Star Rating Weekly Rati…" at bounding box center [620, 370] width 1094 height 551
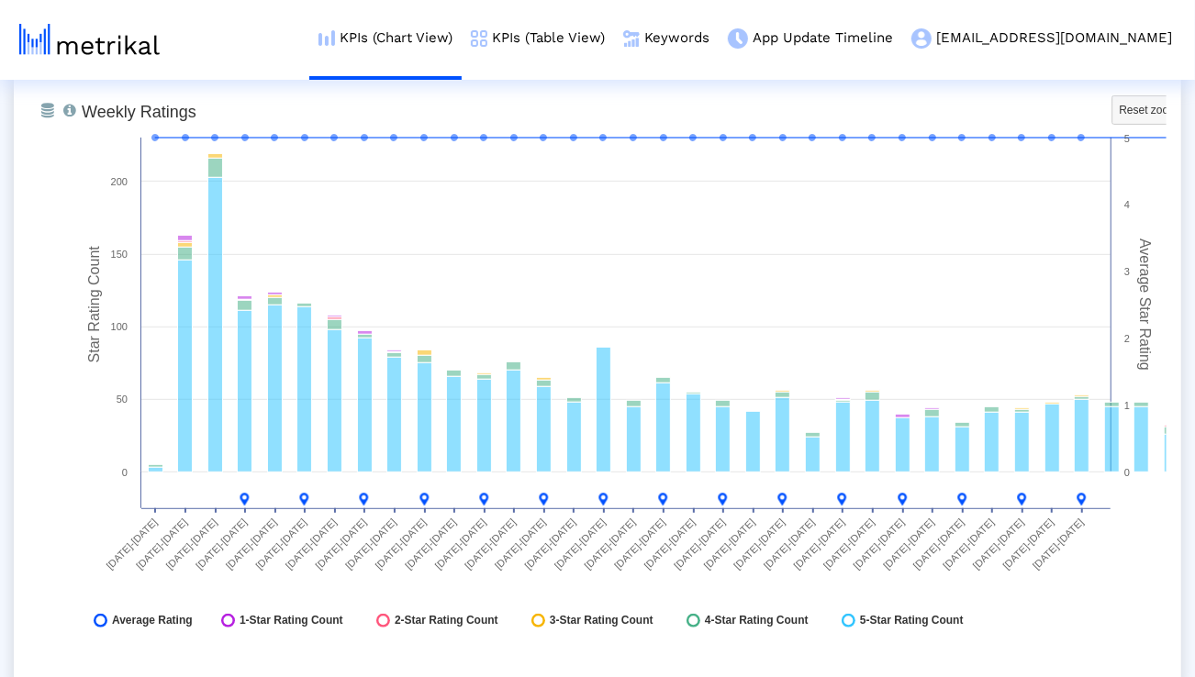
scroll to position [4786, 0]
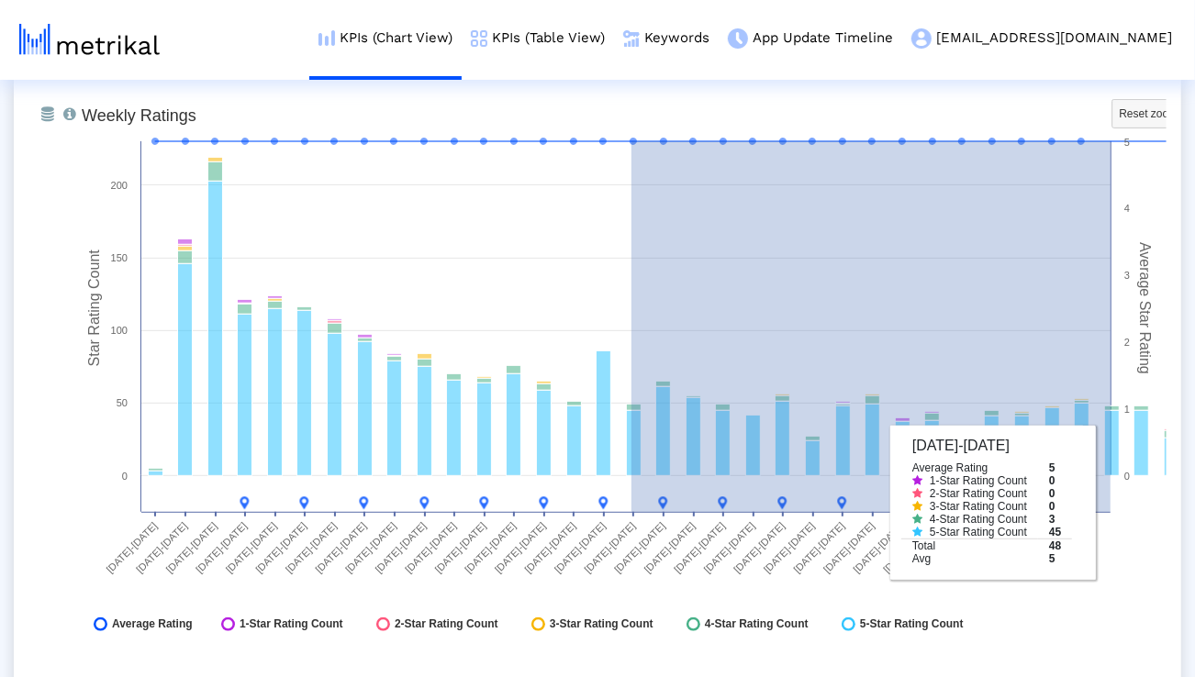
drag, startPoint x: 632, startPoint y: 507, endPoint x: 1149, endPoint y: 504, distance: 517.7
click at [1149, 504] on rect at bounding box center [620, 374] width 1094 height 551
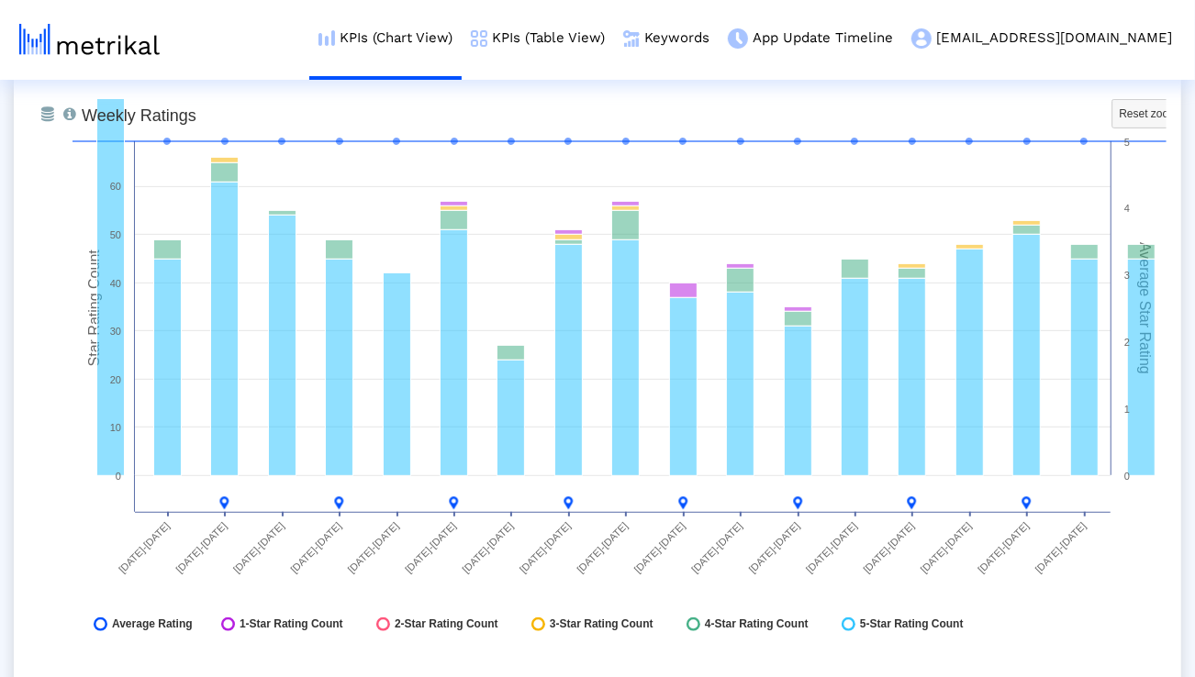
drag, startPoint x: 166, startPoint y: 514, endPoint x: 1069, endPoint y: 532, distance: 902.5
click at [1069, 532] on icon "Created with Highcharts 8.1.2 Star Rating Count Average Star Rating Weekly Rati…" at bounding box center [620, 374] width 1094 height 551
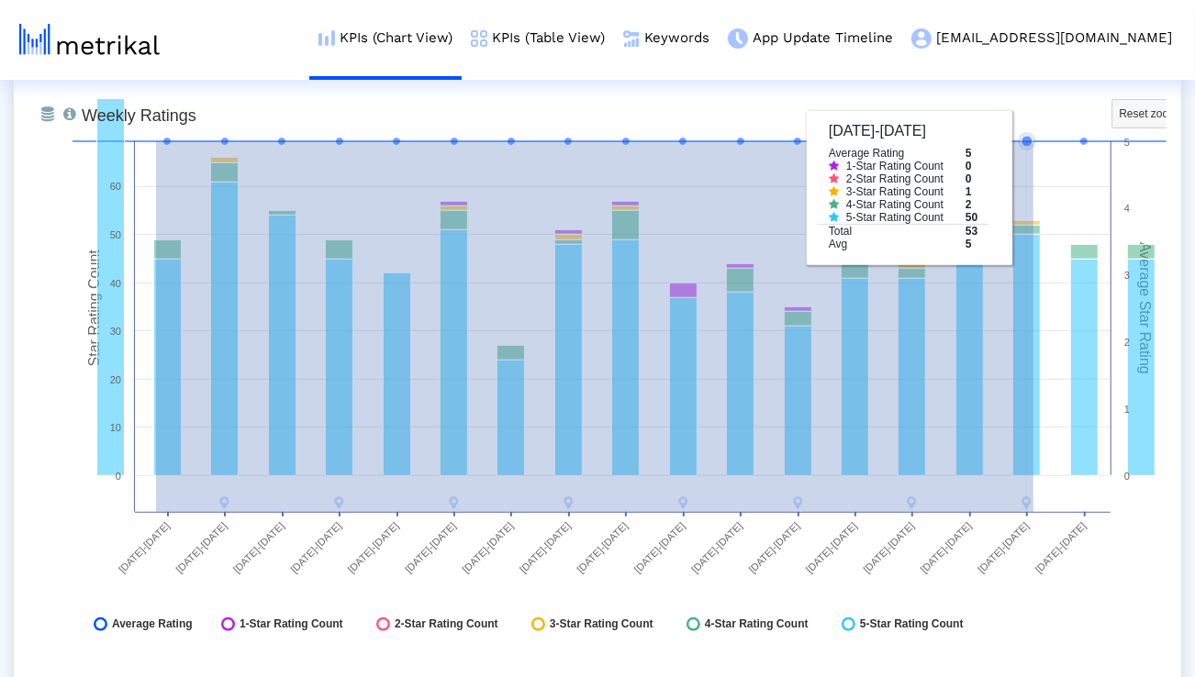
drag, startPoint x: 156, startPoint y: 150, endPoint x: 1034, endPoint y: 189, distance: 878.5
click at [1034, 189] on icon "Created with Highcharts 8.1.2 Star Rating Count Average Star Rating Weekly Rati…" at bounding box center [620, 374] width 1094 height 551
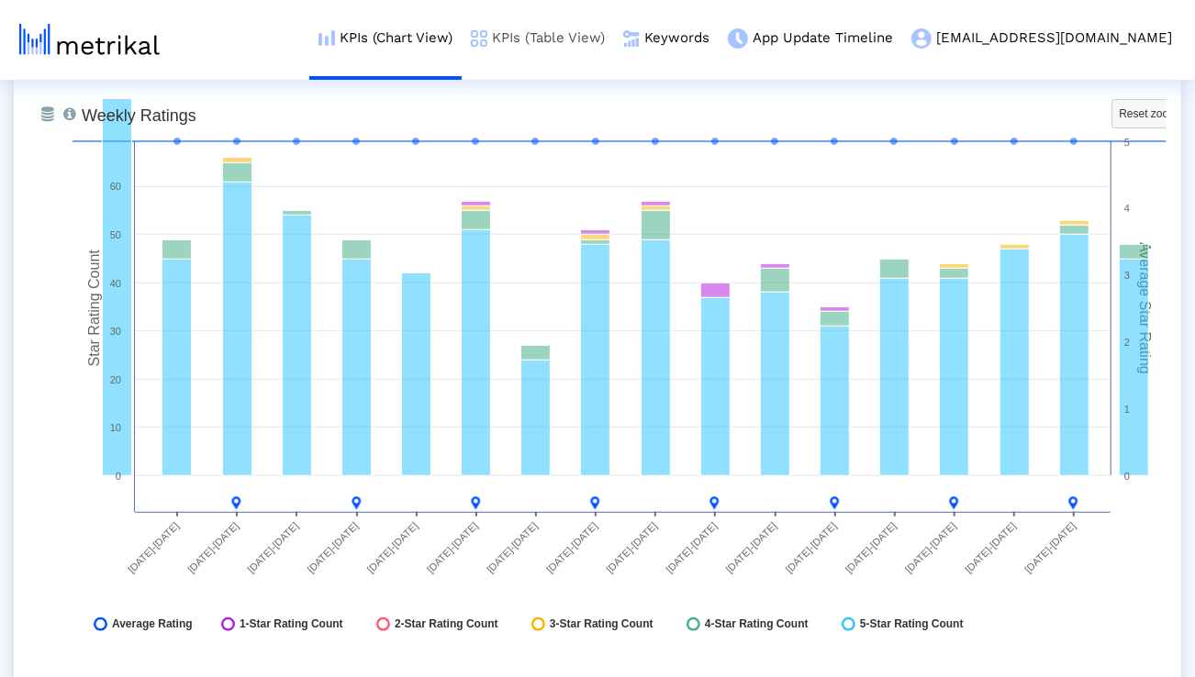
click at [614, 46] on link "KPIs (Table View)" at bounding box center [538, 38] width 152 height 76
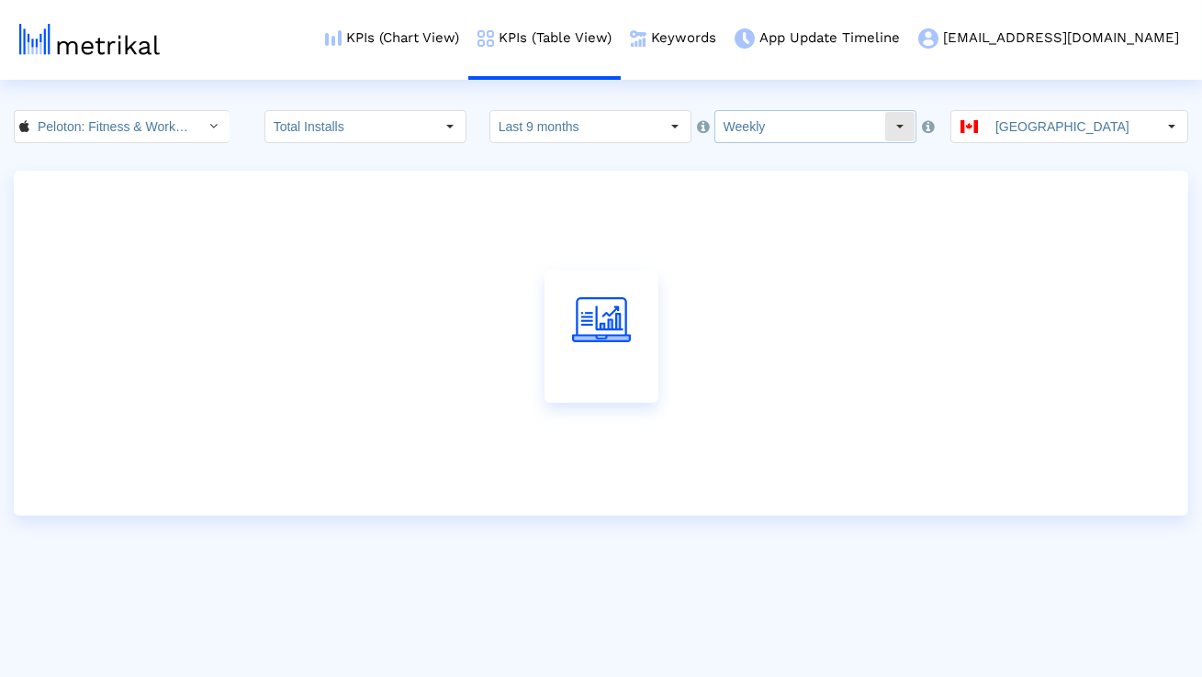
click at [779, 131] on input "Weekly" at bounding box center [799, 126] width 169 height 31
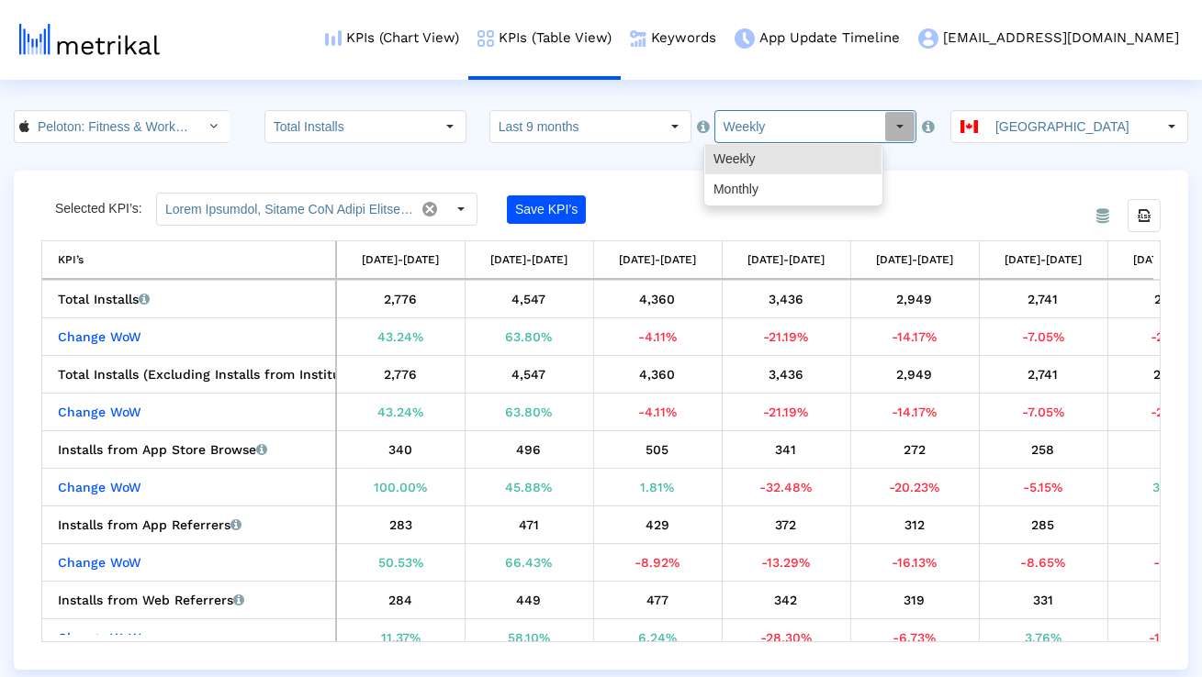
click at [669, 102] on html "KPIs (Chart View) KPIs (Table View) Keywords App Update Timeline [EMAIL_ADDRESS…" at bounding box center [601, 335] width 1202 height 670
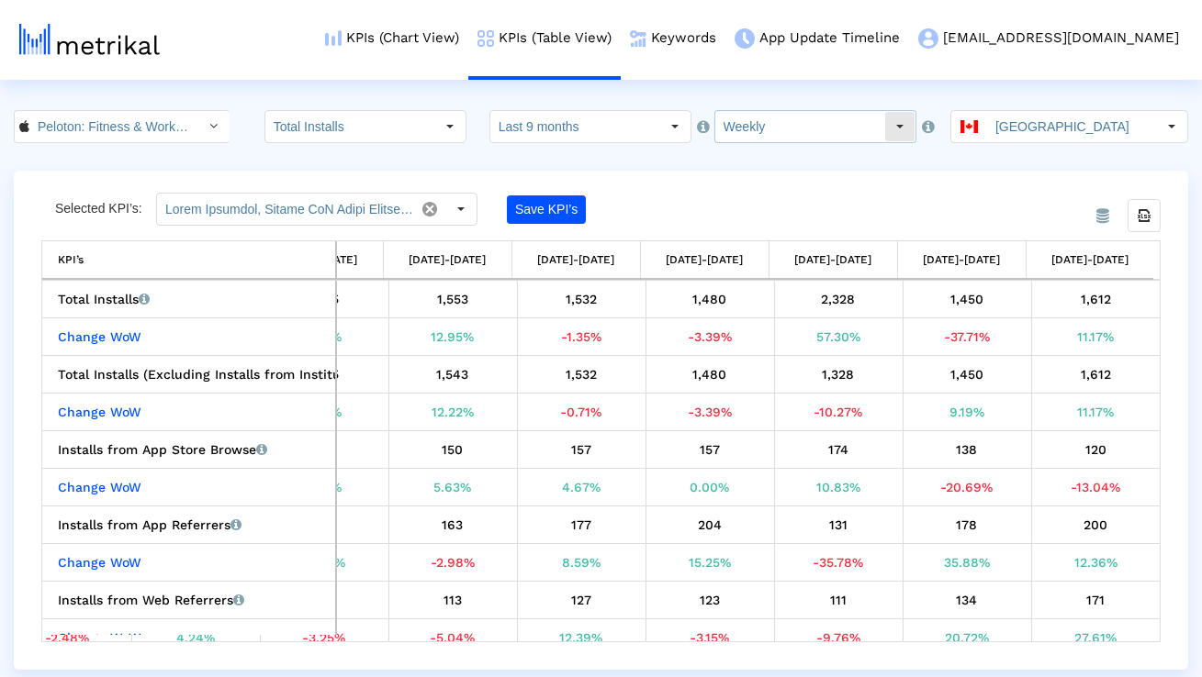
click at [766, 132] on input "Weekly" at bounding box center [799, 126] width 169 height 31
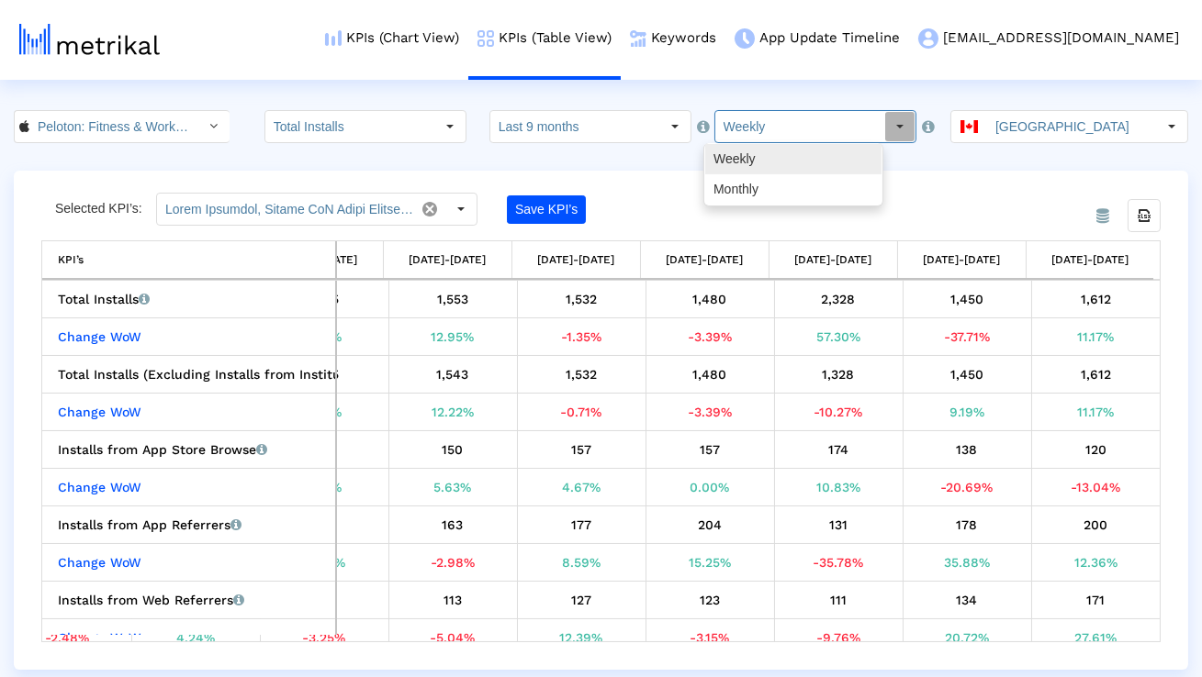
click at [762, 180] on div "Monthly" at bounding box center [793, 189] width 176 height 30
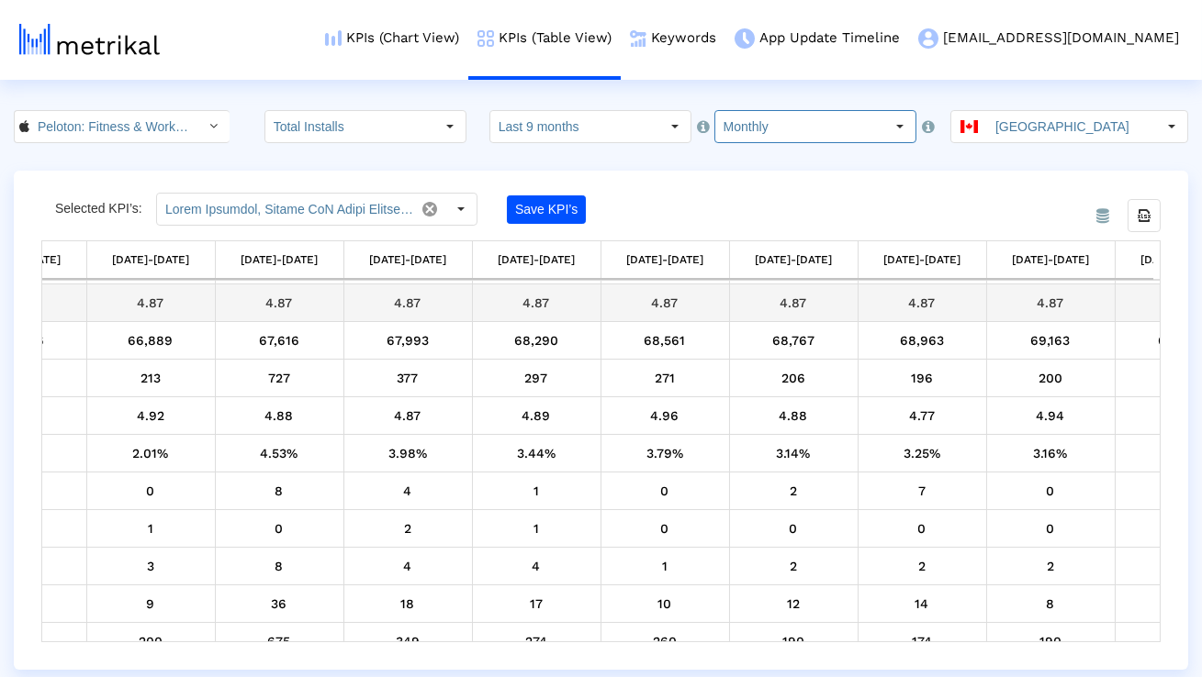
scroll to position [1102, 363]
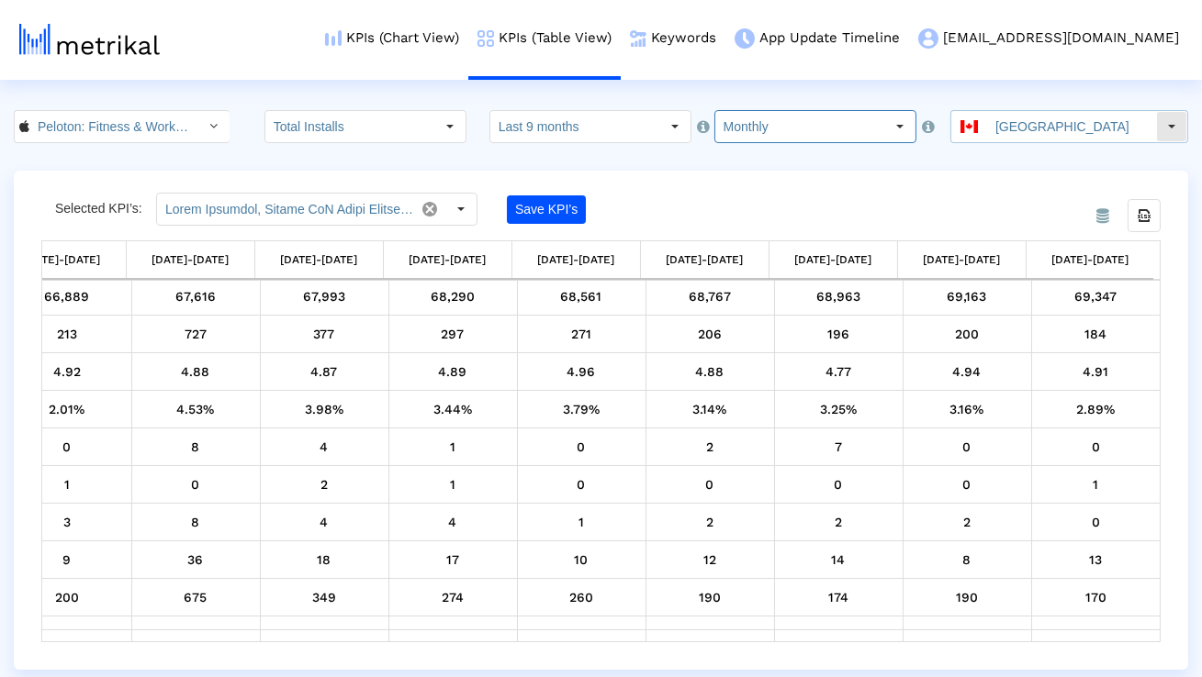
click at [1024, 141] on dx-select-box "[GEOGRAPHIC_DATA]" at bounding box center [1069, 126] width 238 height 33
click at [1017, 130] on input "[GEOGRAPHIC_DATA]" at bounding box center [1071, 126] width 169 height 31
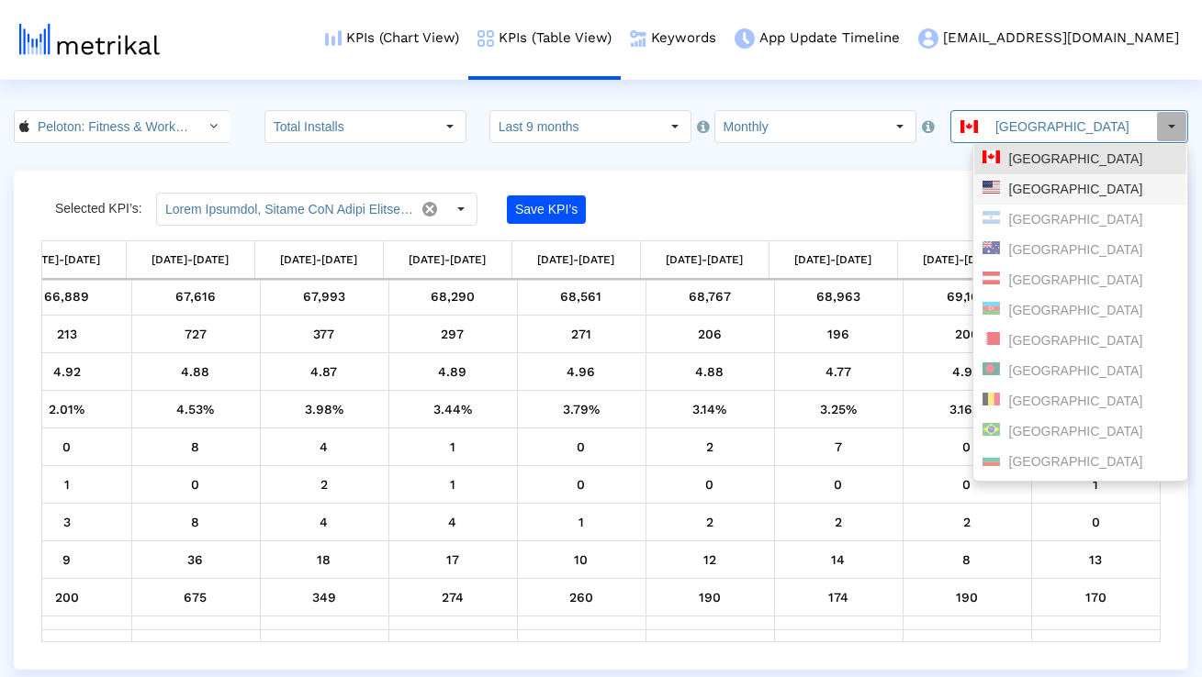
click at [1000, 184] on div "[GEOGRAPHIC_DATA]" at bounding box center [1080, 189] width 196 height 17
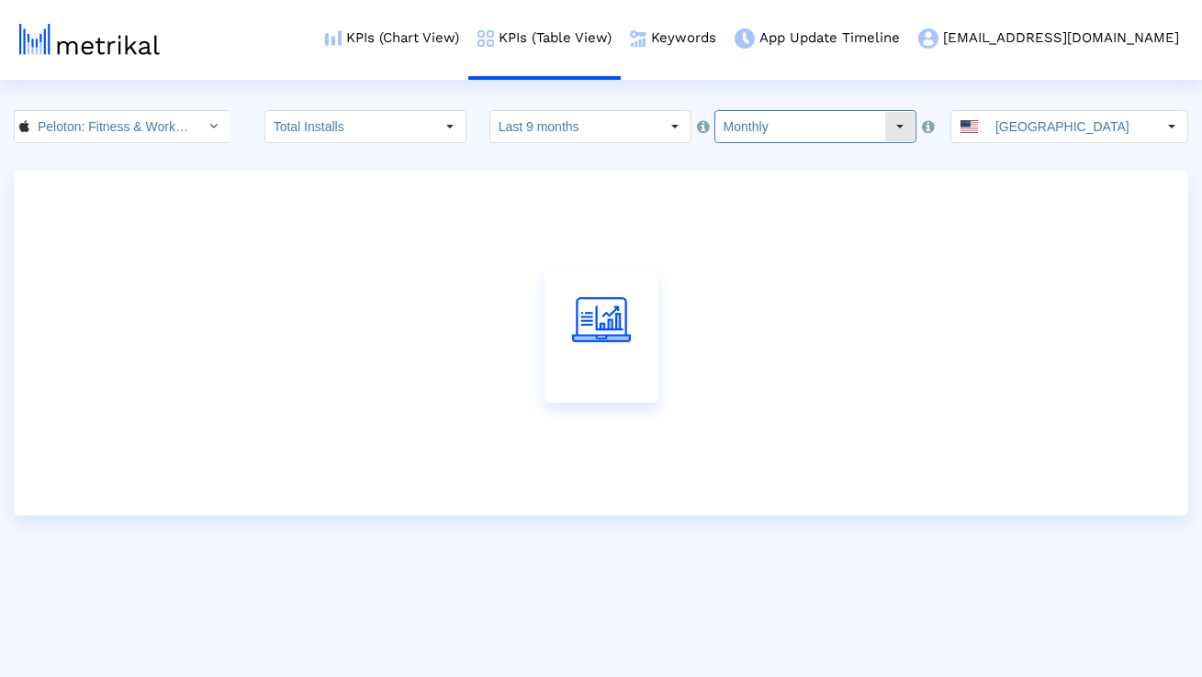
click at [763, 135] on input "Monthly" at bounding box center [799, 126] width 169 height 31
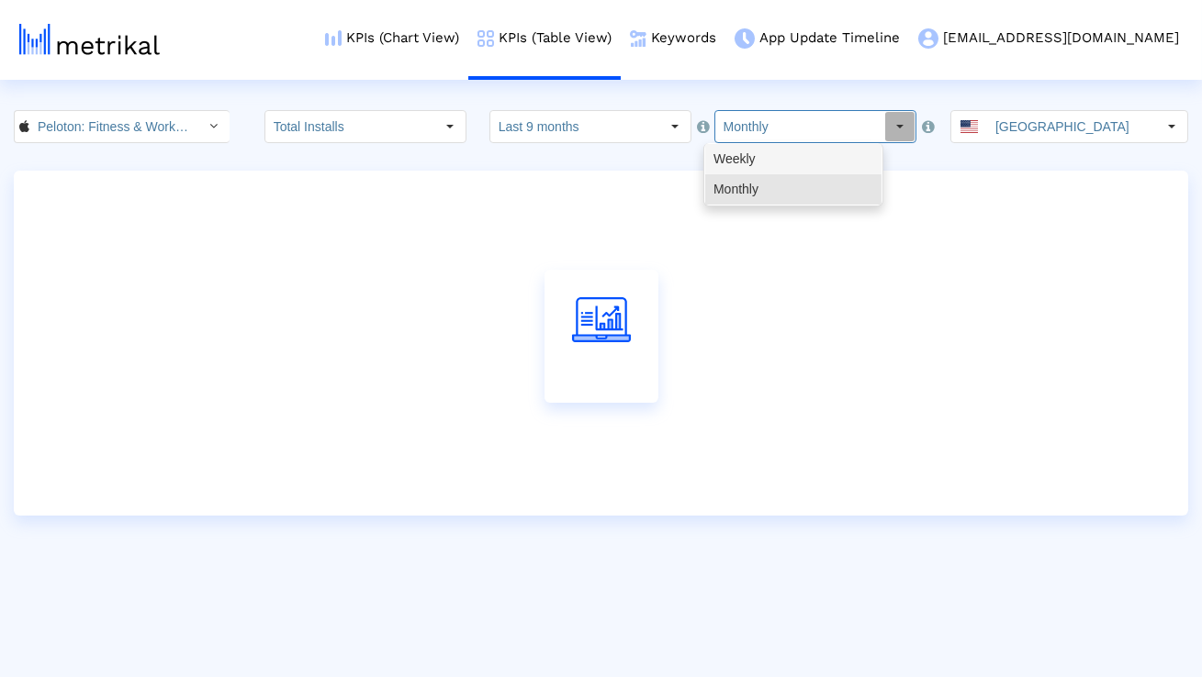
click at [755, 160] on div "Weekly" at bounding box center [793, 159] width 176 height 30
type input "Weekly"
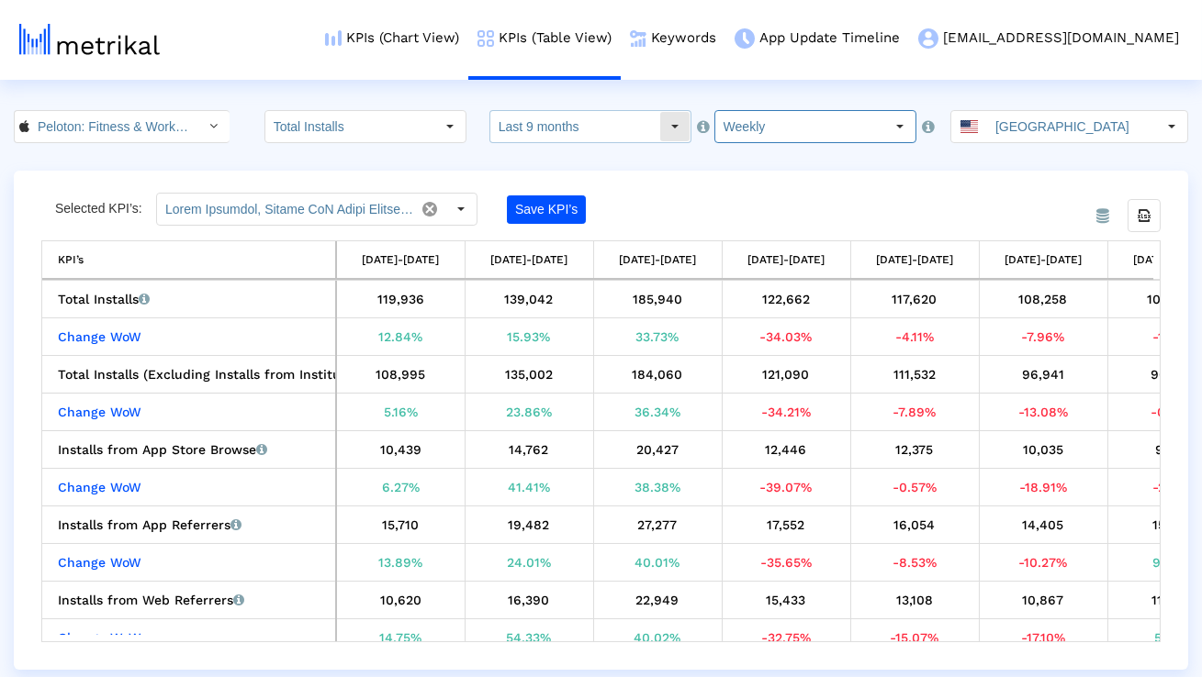
click at [642, 138] on input "Last 9 months" at bounding box center [574, 126] width 169 height 31
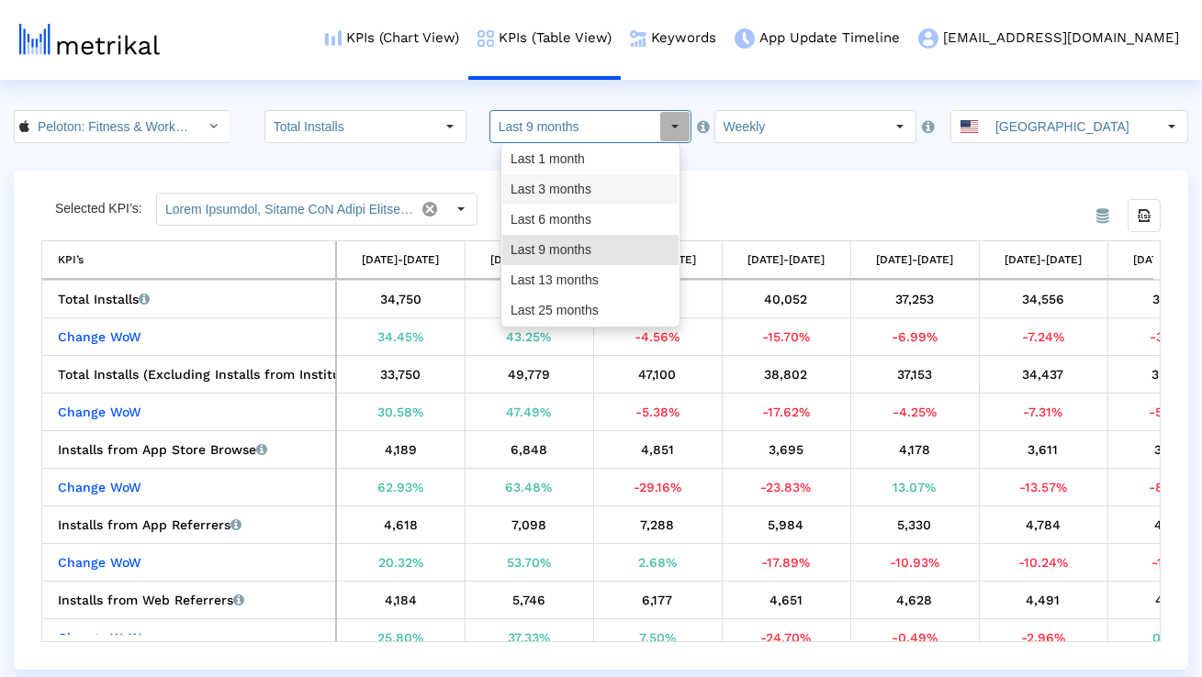
click at [592, 195] on div "Last 3 months" at bounding box center [590, 189] width 176 height 30
type input "Last 3 months"
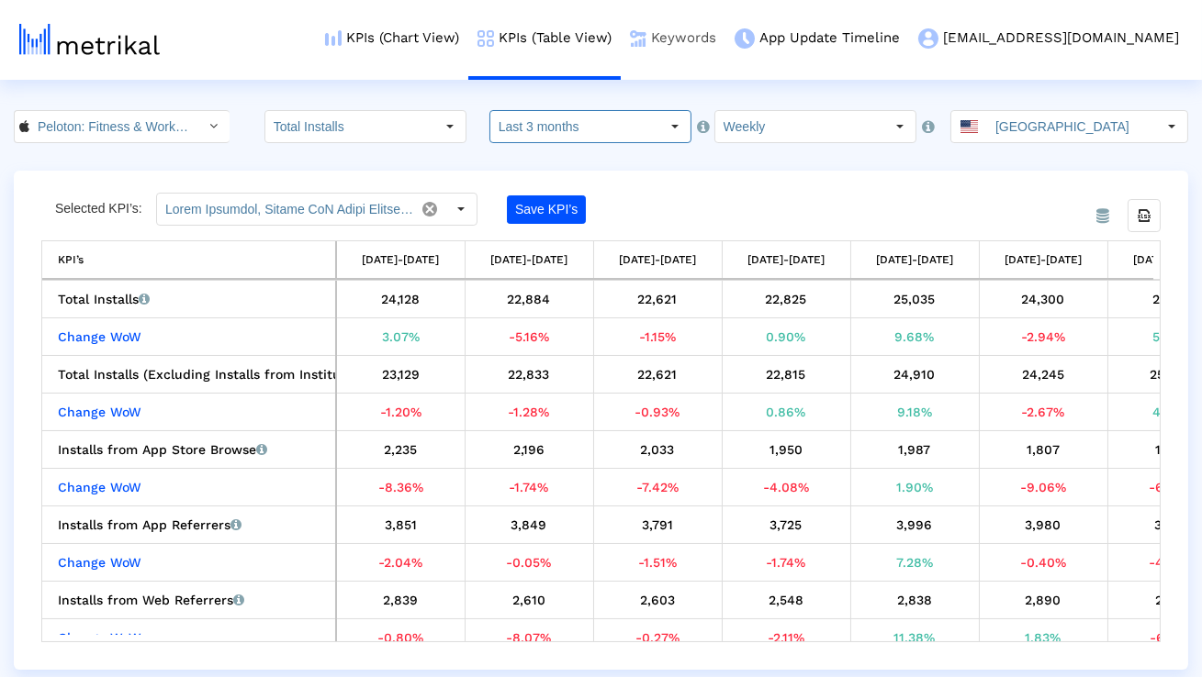
click at [725, 40] on link "Keywords" at bounding box center [673, 38] width 105 height 76
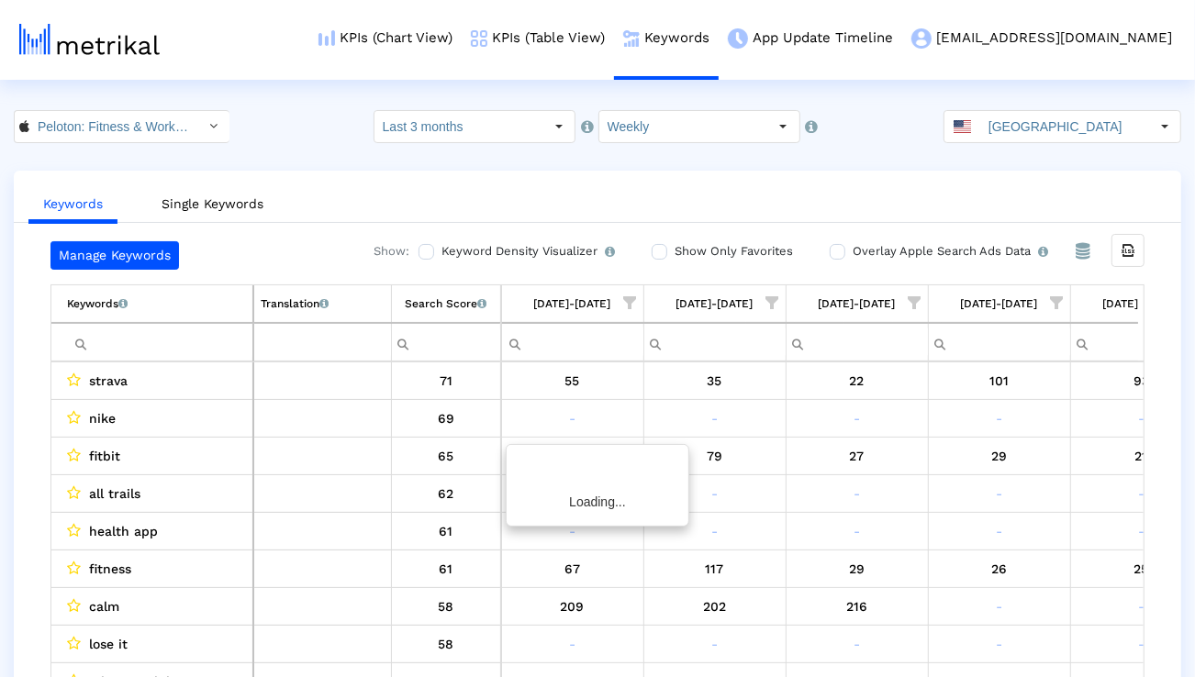
scroll to position [0, 1212]
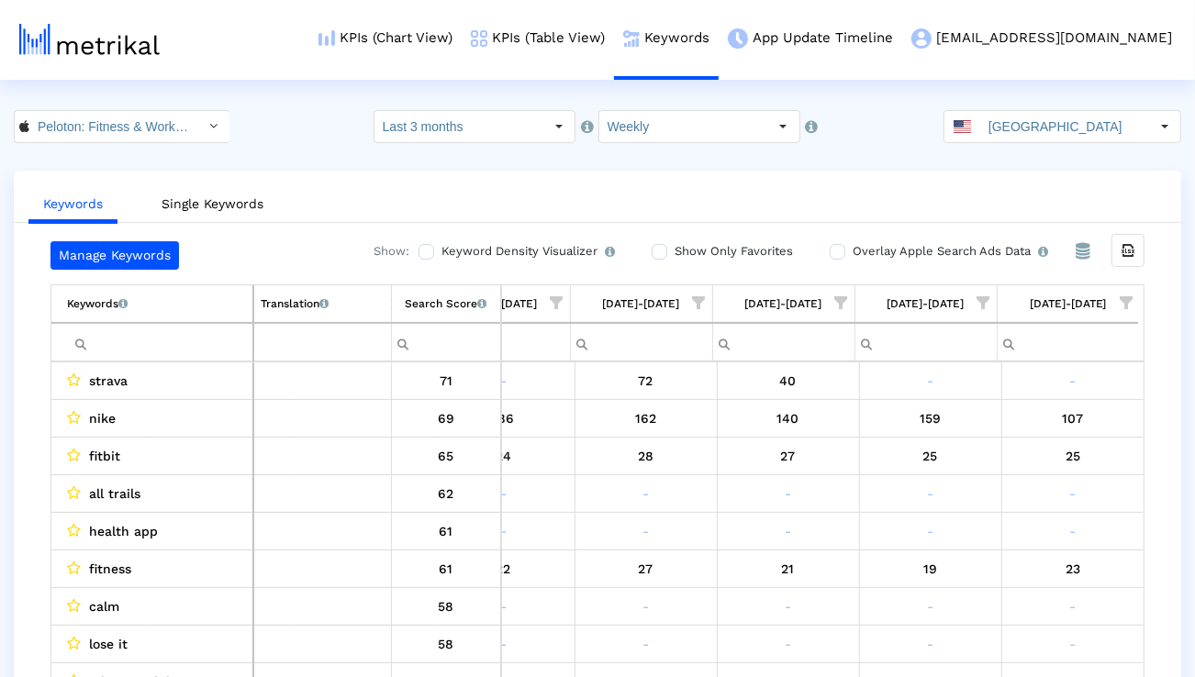
click at [210, 342] on input "Filter cell" at bounding box center [159, 343] width 185 height 30
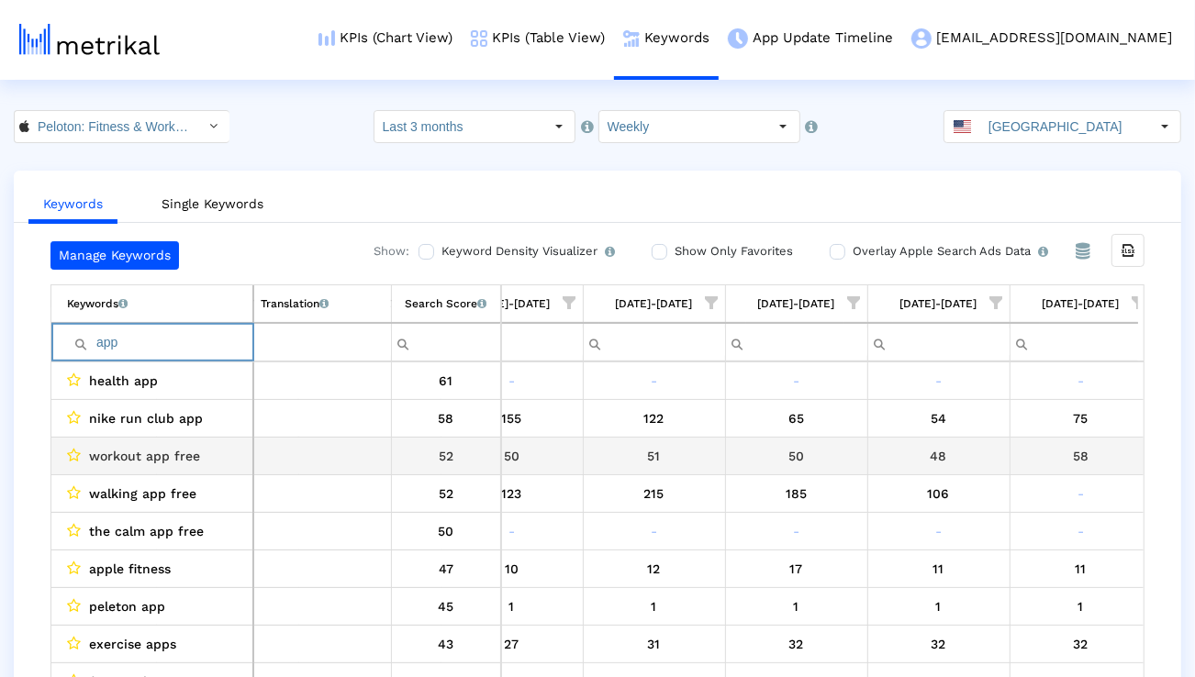
scroll to position [0, 1044]
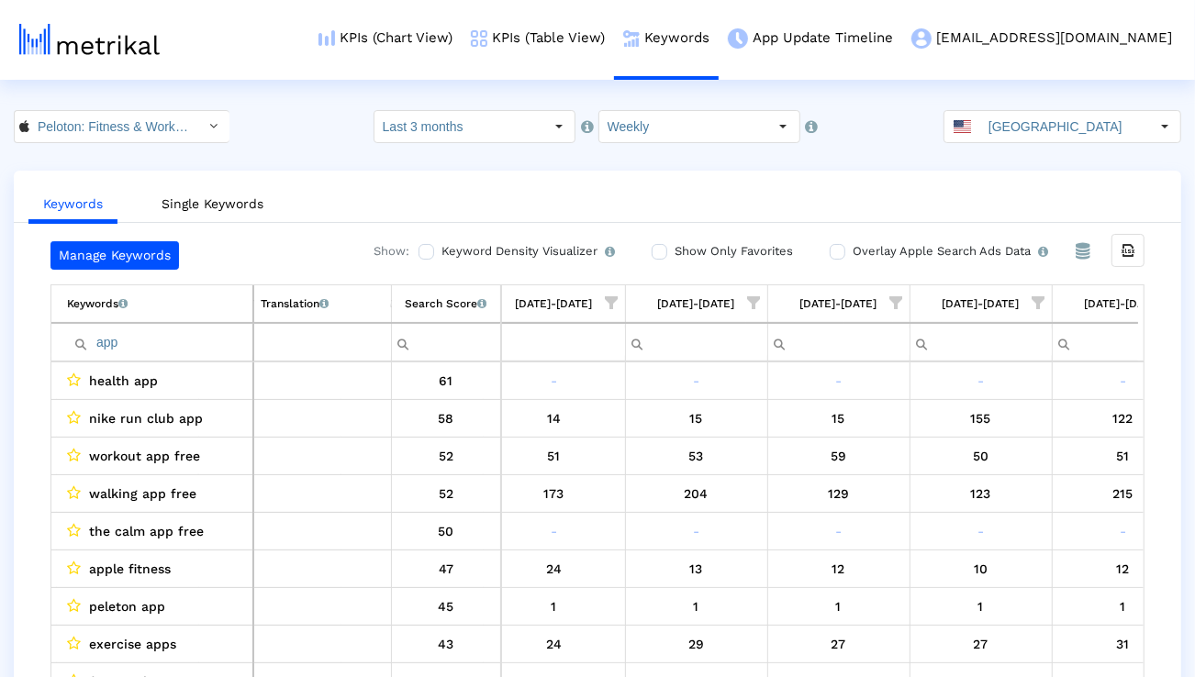
click at [1036, 305] on span "Show filter options for column '07/27/25-08/02/25'" at bounding box center [1039, 303] width 13 height 13
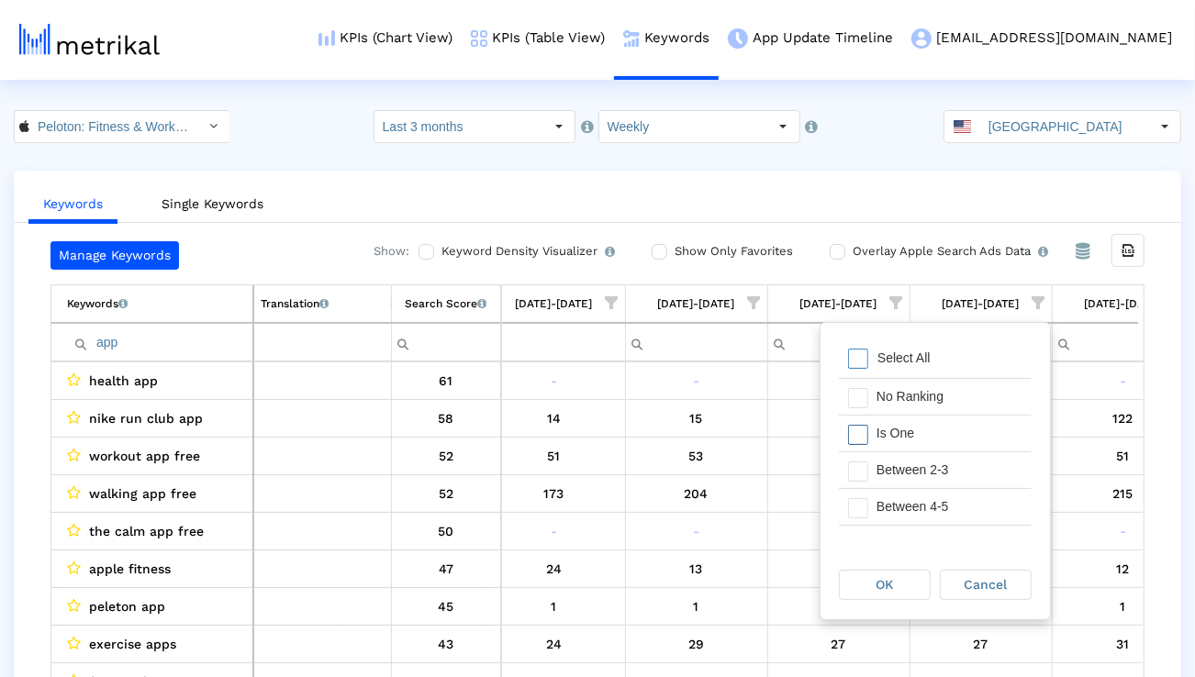
click at [947, 431] on div "Is One" at bounding box center [949, 434] width 164 height 36
click at [946, 465] on div "Between 2-3" at bounding box center [949, 471] width 164 height 36
click at [944, 502] on div "Between 4-5" at bounding box center [949, 507] width 164 height 36
click at [944, 502] on div "Between 6-10" at bounding box center [949, 510] width 164 height 36
click at [902, 575] on div "OK" at bounding box center [885, 585] width 90 height 28
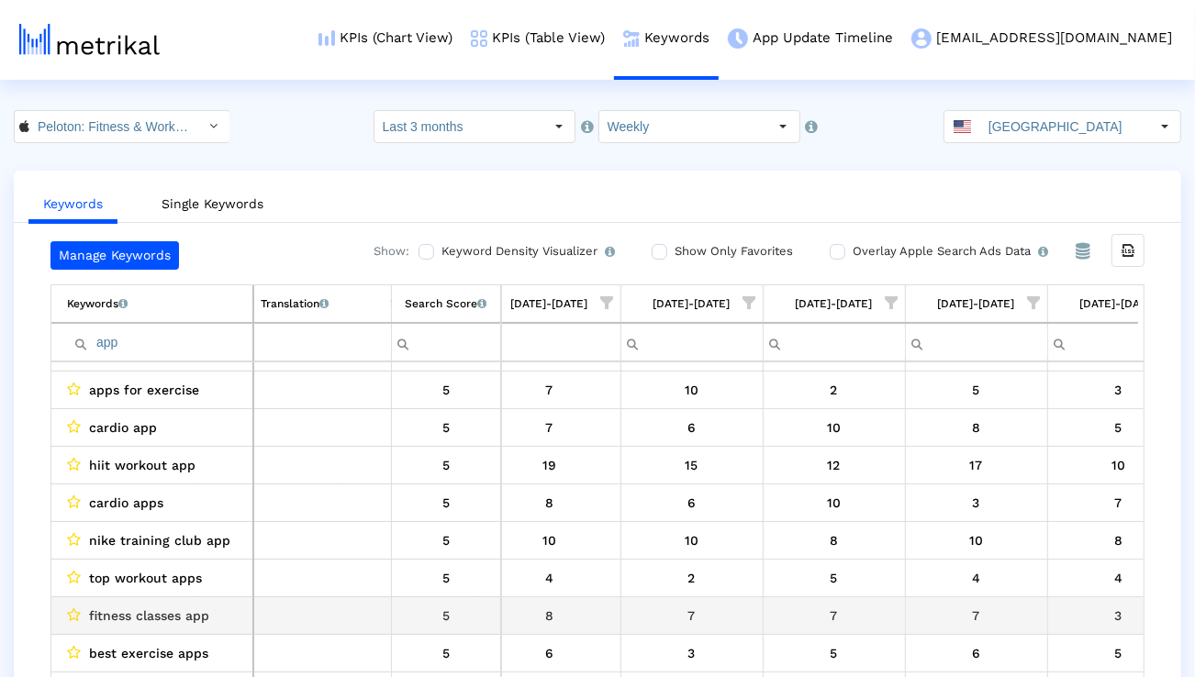
click at [162, 612] on span "fitness classes app" at bounding box center [149, 616] width 120 height 24
copy span "fitness classes app"
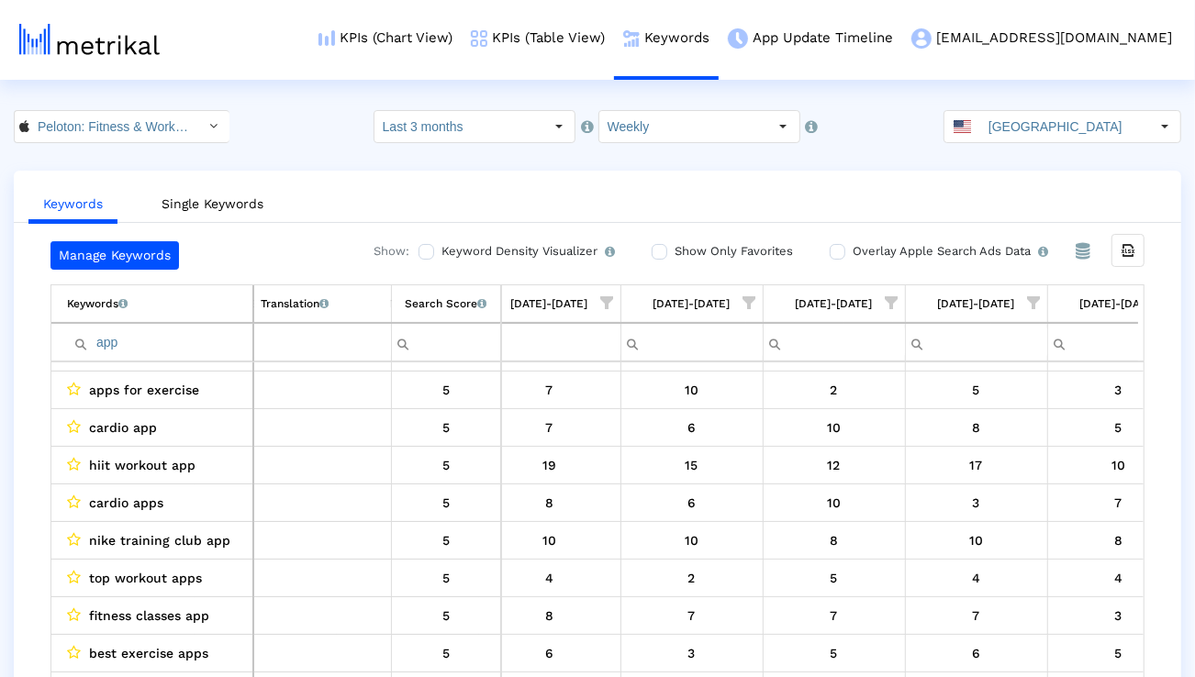
click at [250, 338] on input "app" at bounding box center [159, 343] width 185 height 30
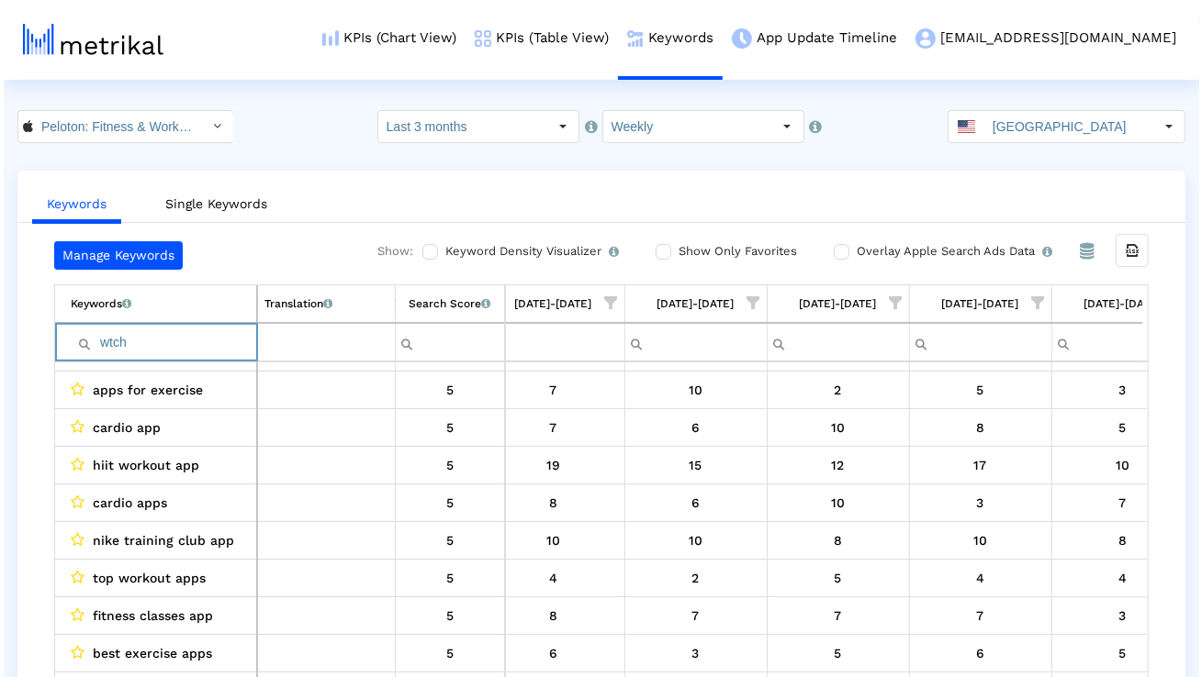
scroll to position [0, 0]
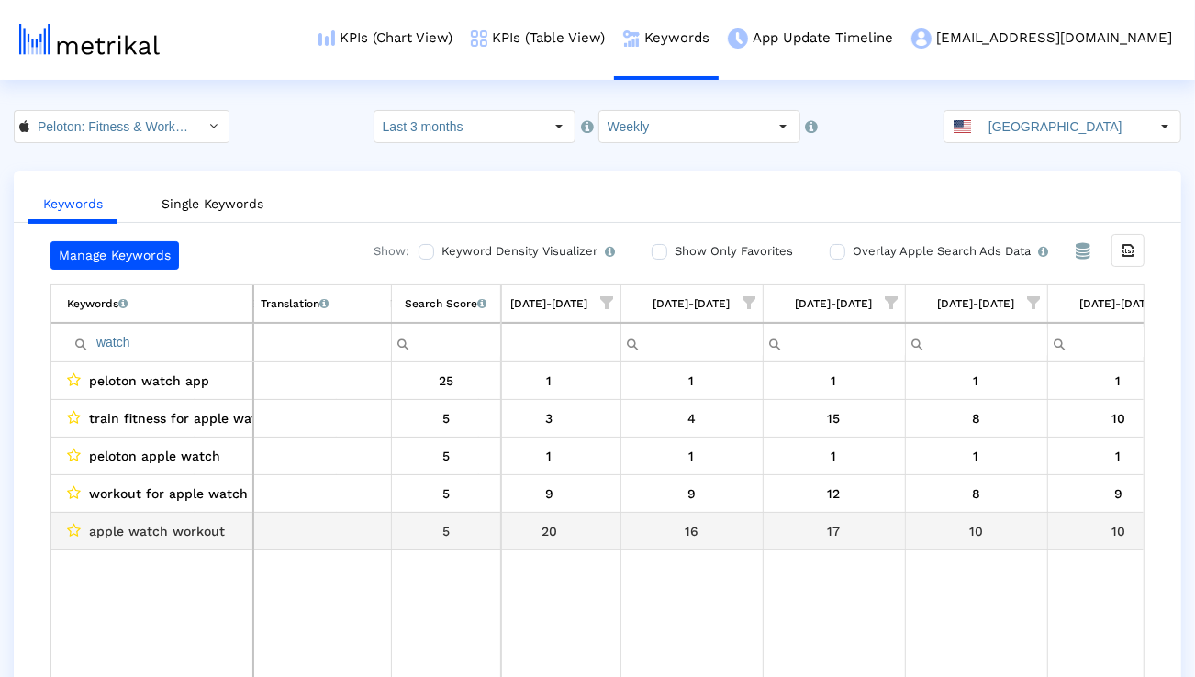
click at [202, 529] on span "apple watch workout" at bounding box center [157, 532] width 136 height 24
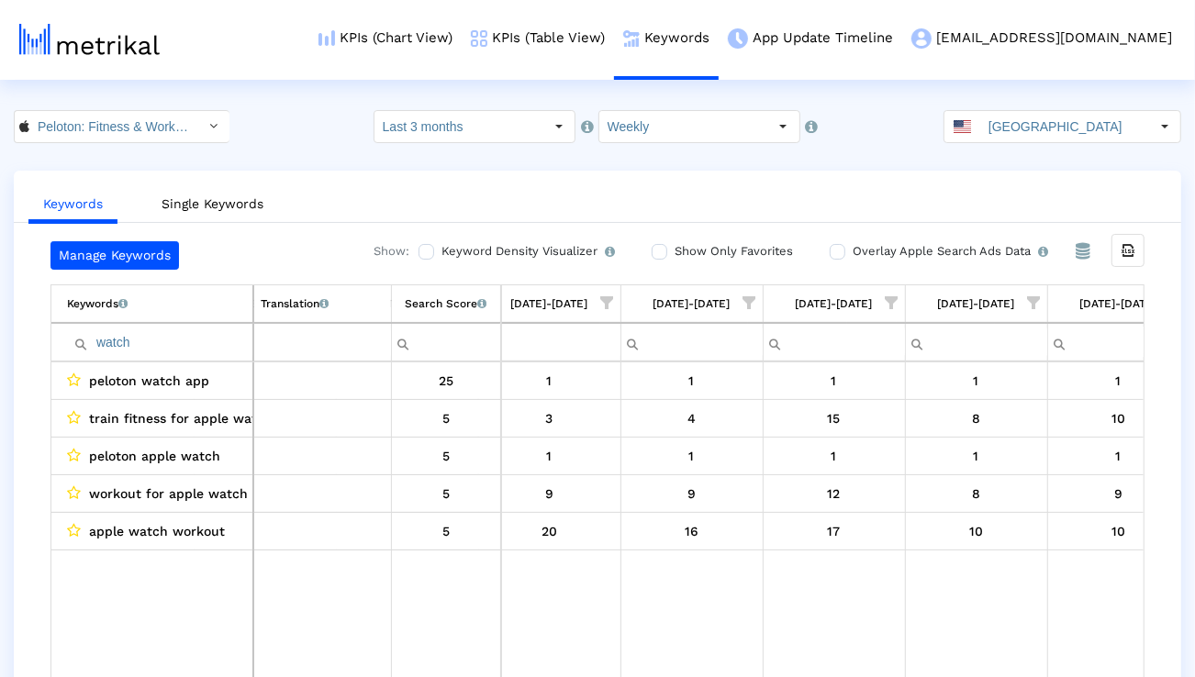
click at [229, 345] on input "watch" at bounding box center [159, 343] width 185 height 30
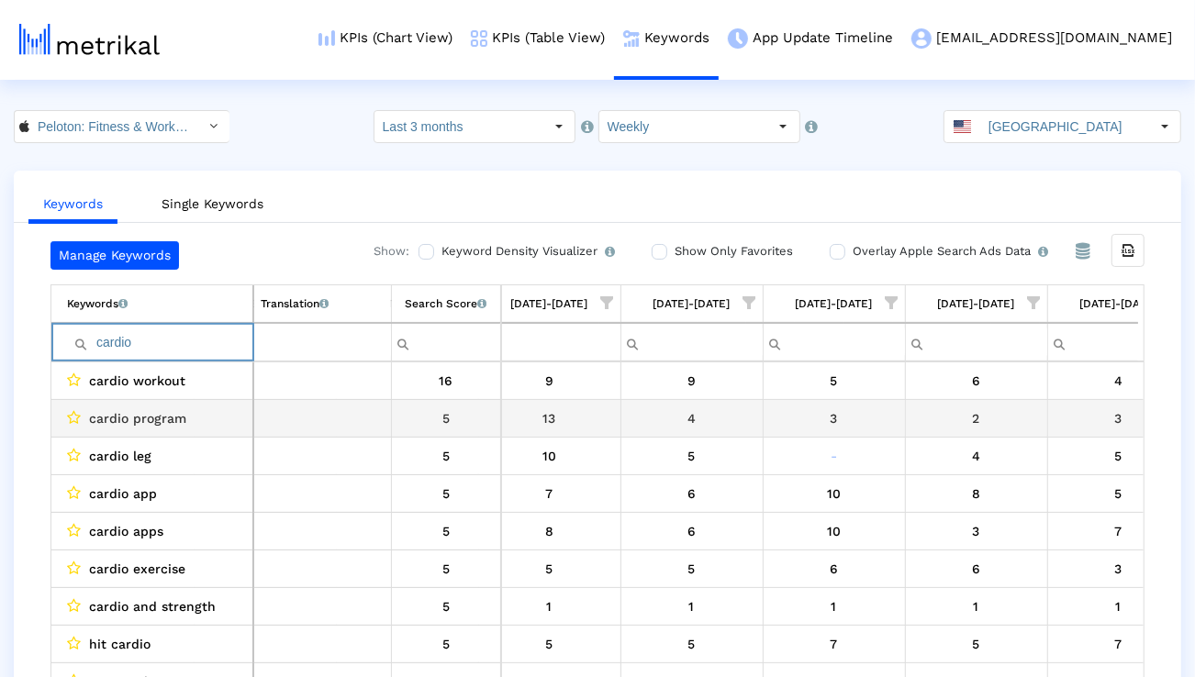
click at [151, 415] on span "cardio program" at bounding box center [137, 419] width 97 height 24
copy span "cardio program"
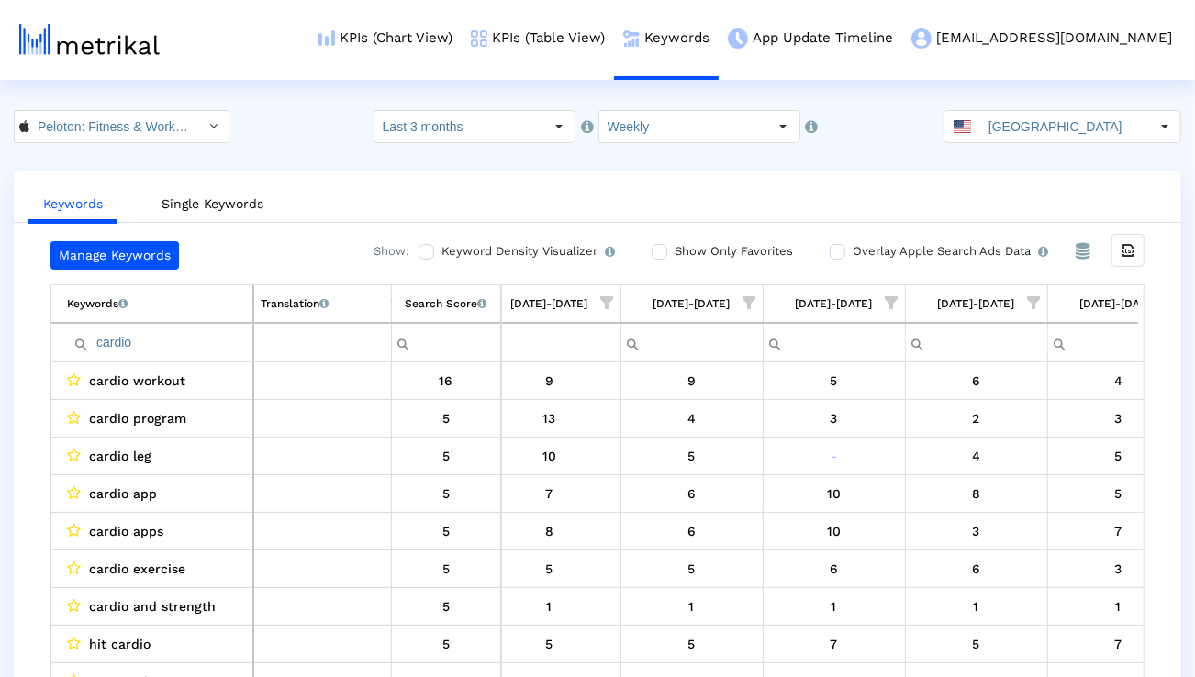
click at [211, 353] on input "cardio" at bounding box center [159, 343] width 185 height 30
paste input "Movement"
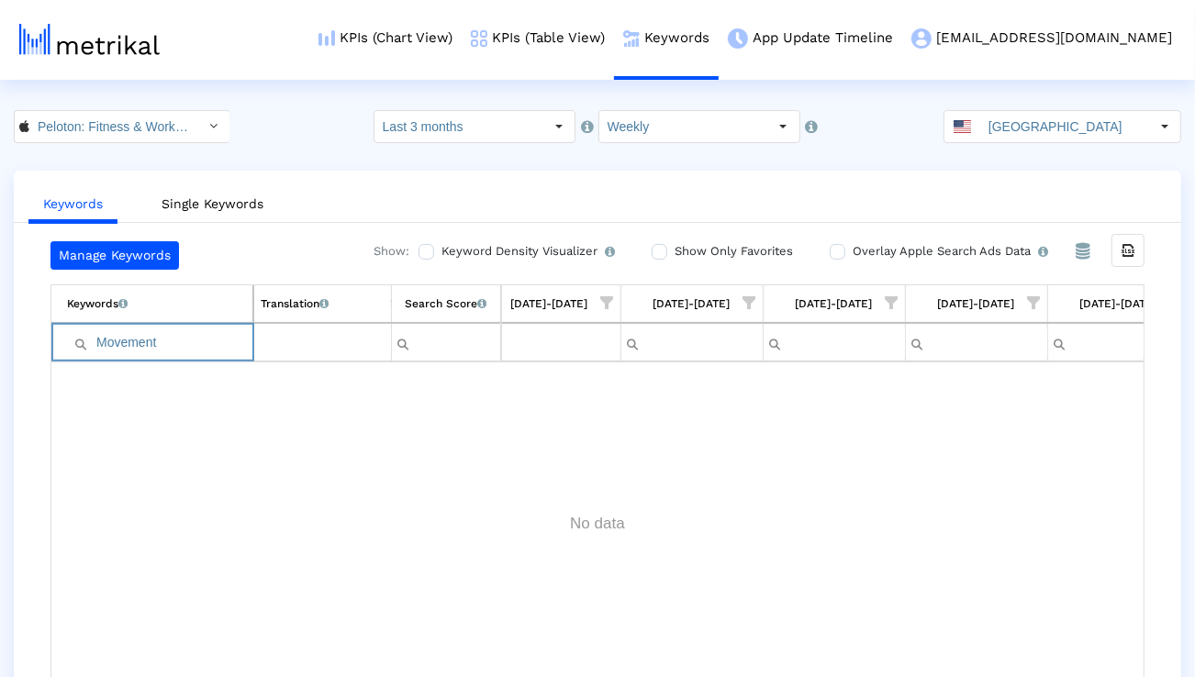
paste input "workouts"
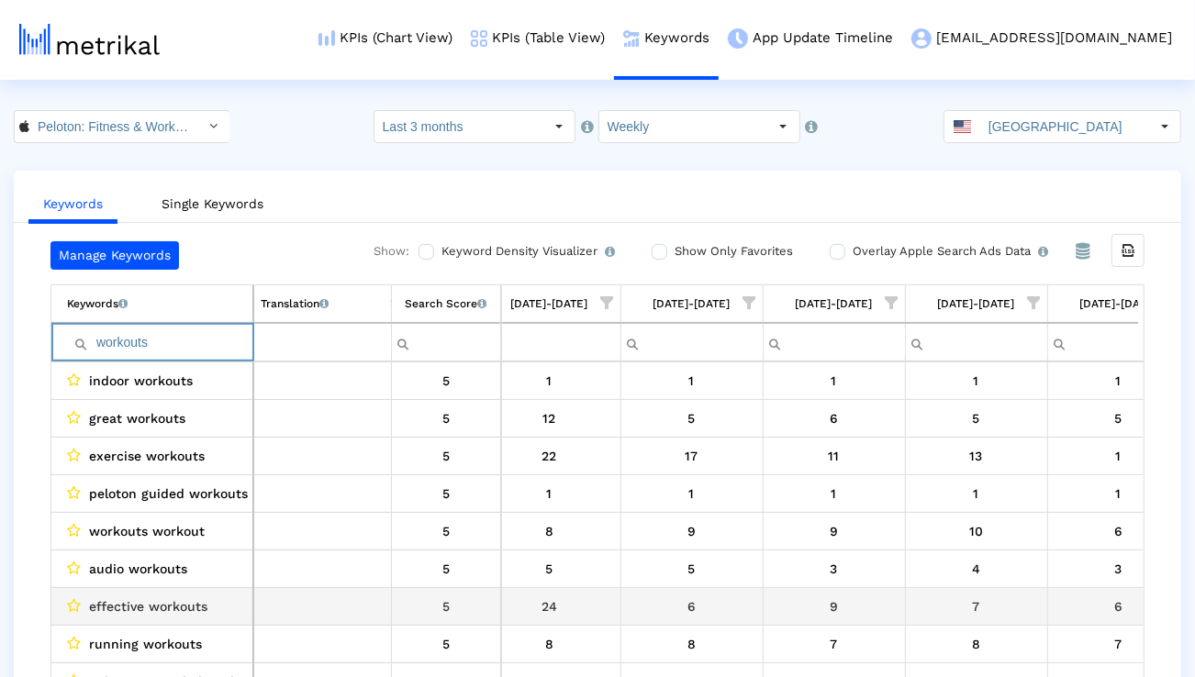
type input "workouts"
click at [162, 599] on span "effective workouts" at bounding box center [148, 607] width 118 height 24
copy span "effective workouts"
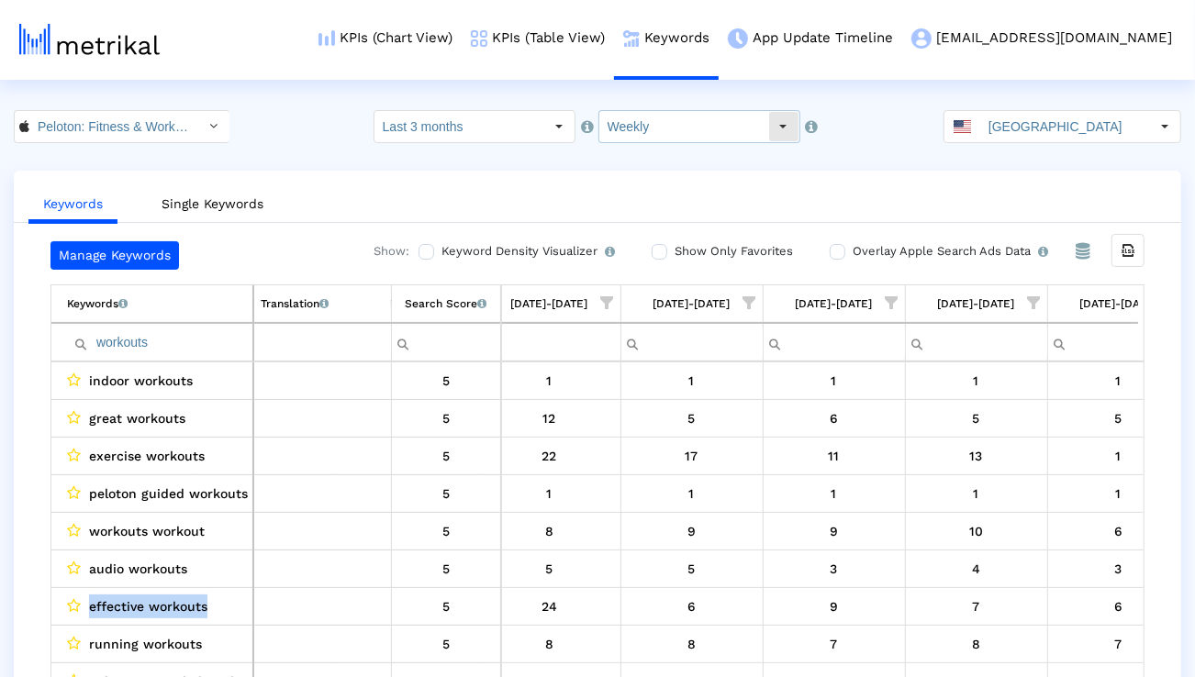
click at [683, 113] on input "Weekly" at bounding box center [683, 126] width 169 height 31
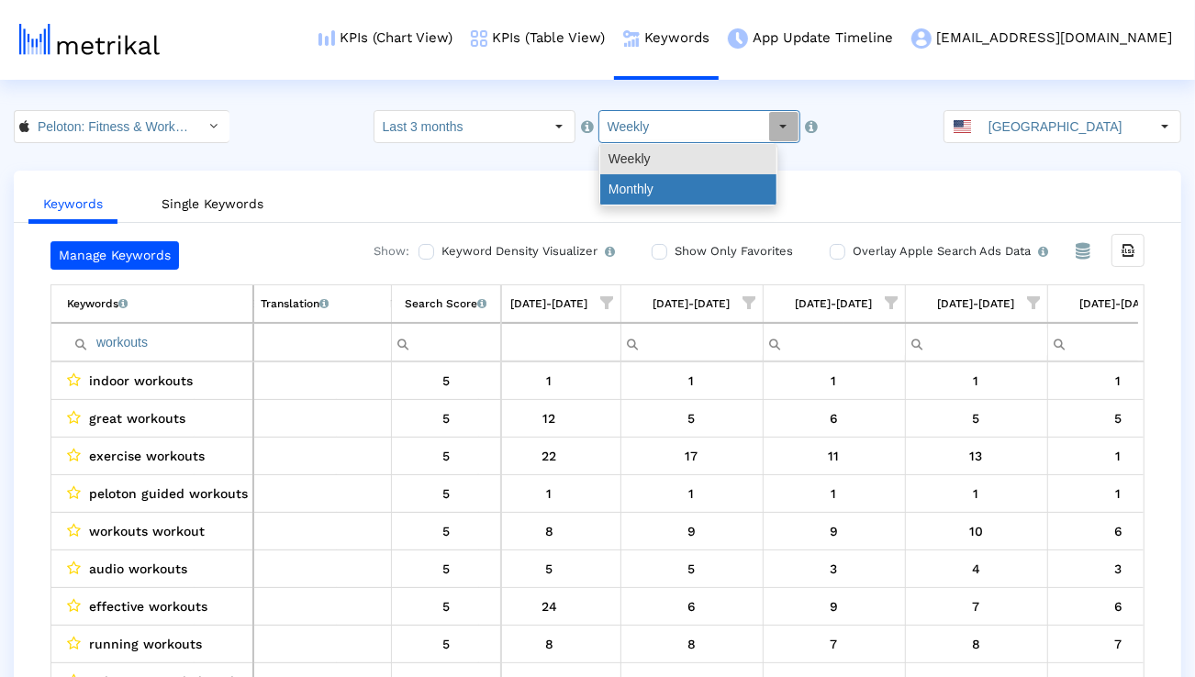
click at [671, 185] on div "Monthly" at bounding box center [688, 189] width 176 height 30
type input "Monthly"
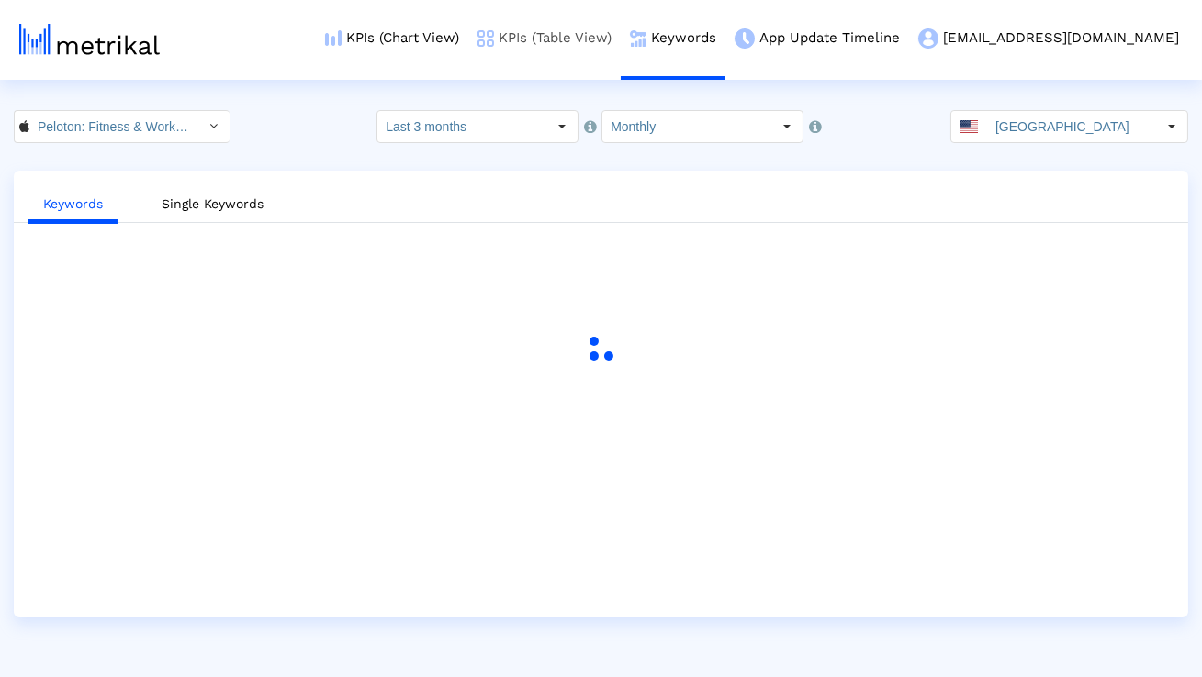
click at [621, 39] on link "KPIs (Table View)" at bounding box center [544, 38] width 152 height 76
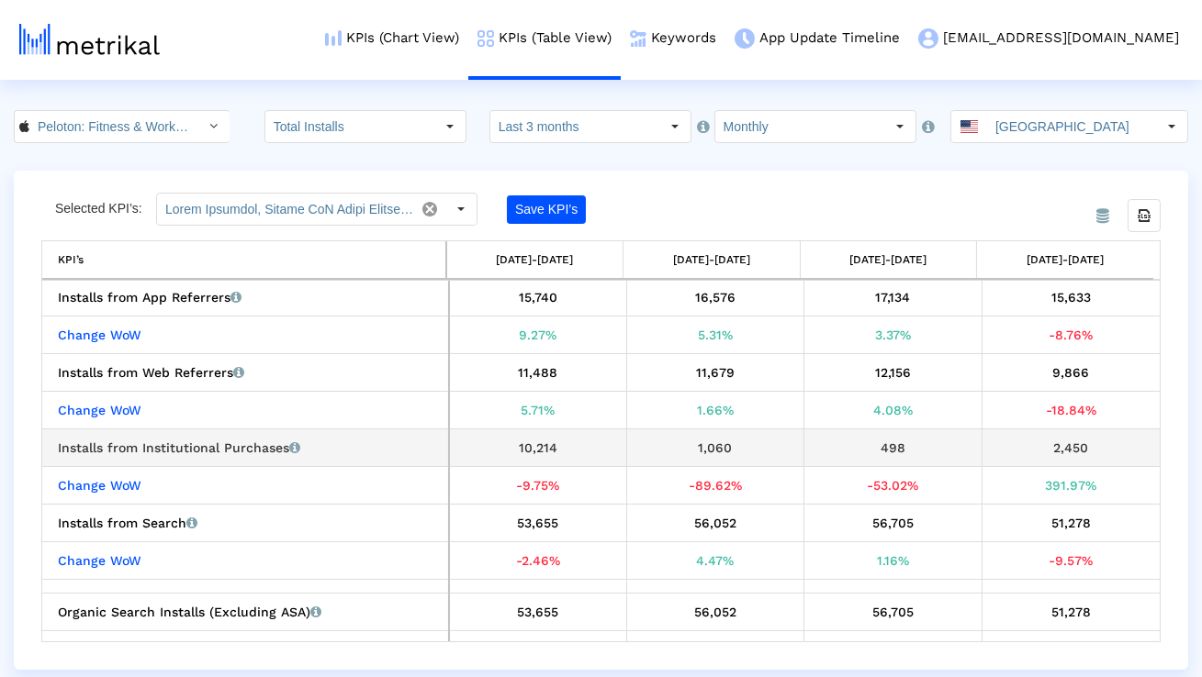
scroll to position [228, 0]
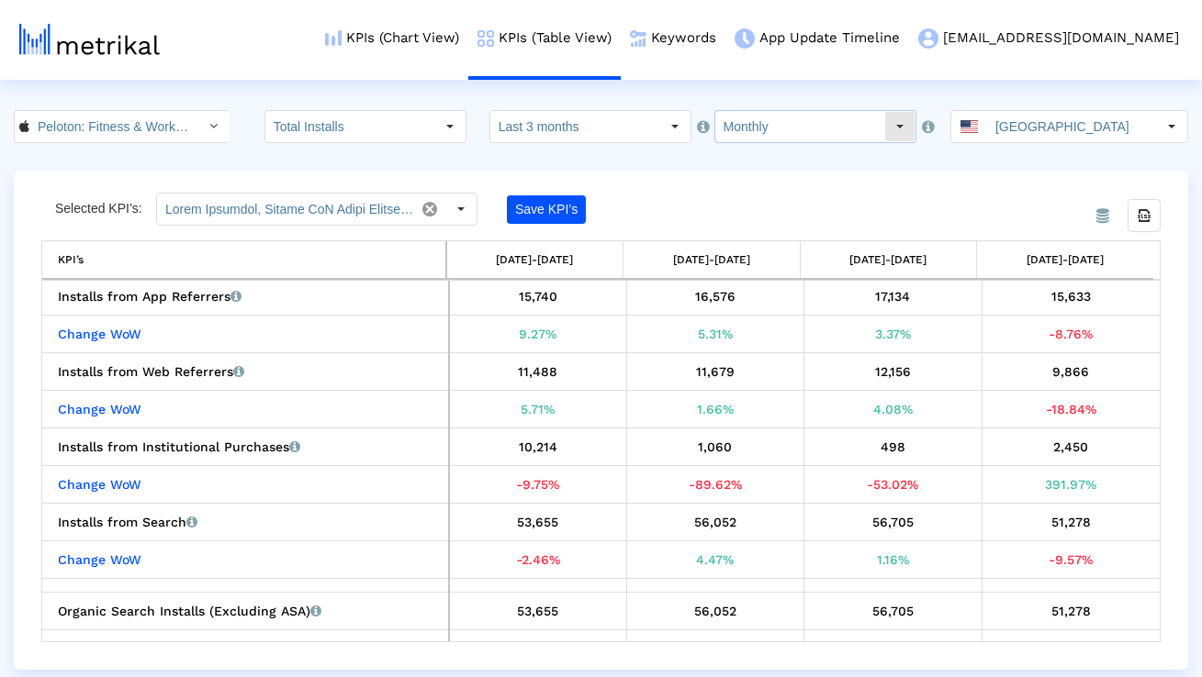
click at [760, 118] on input "Monthly" at bounding box center [799, 126] width 169 height 31
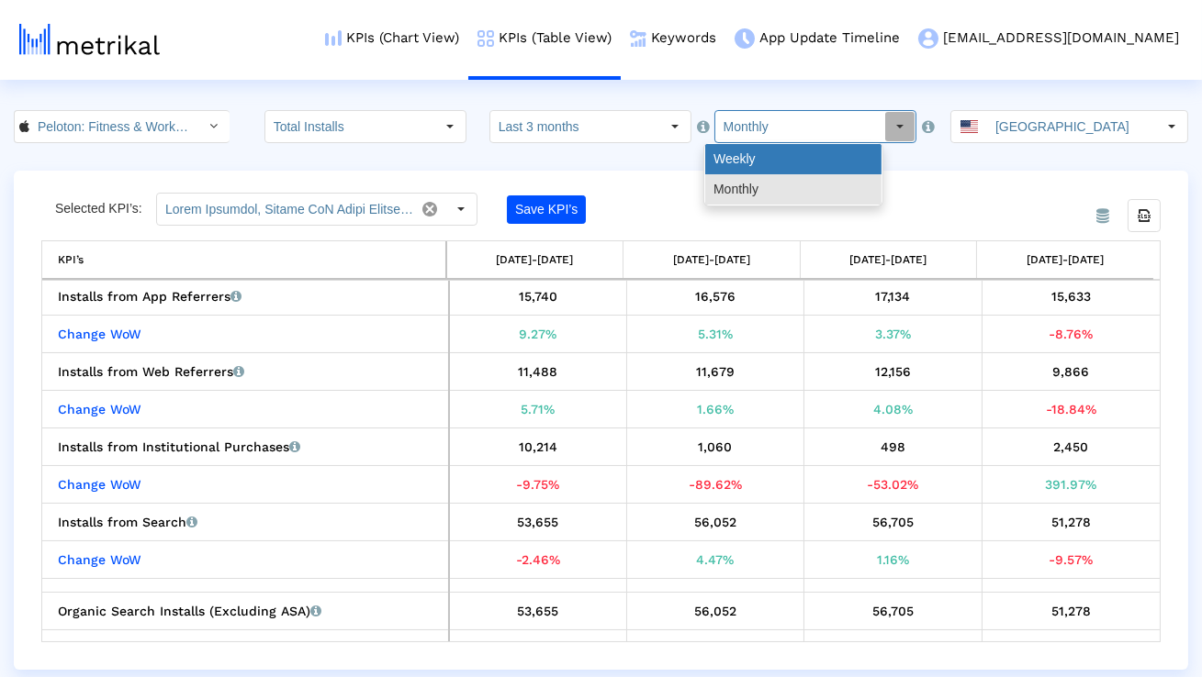
click at [755, 154] on div "Weekly" at bounding box center [793, 159] width 176 height 30
type input "Weekly"
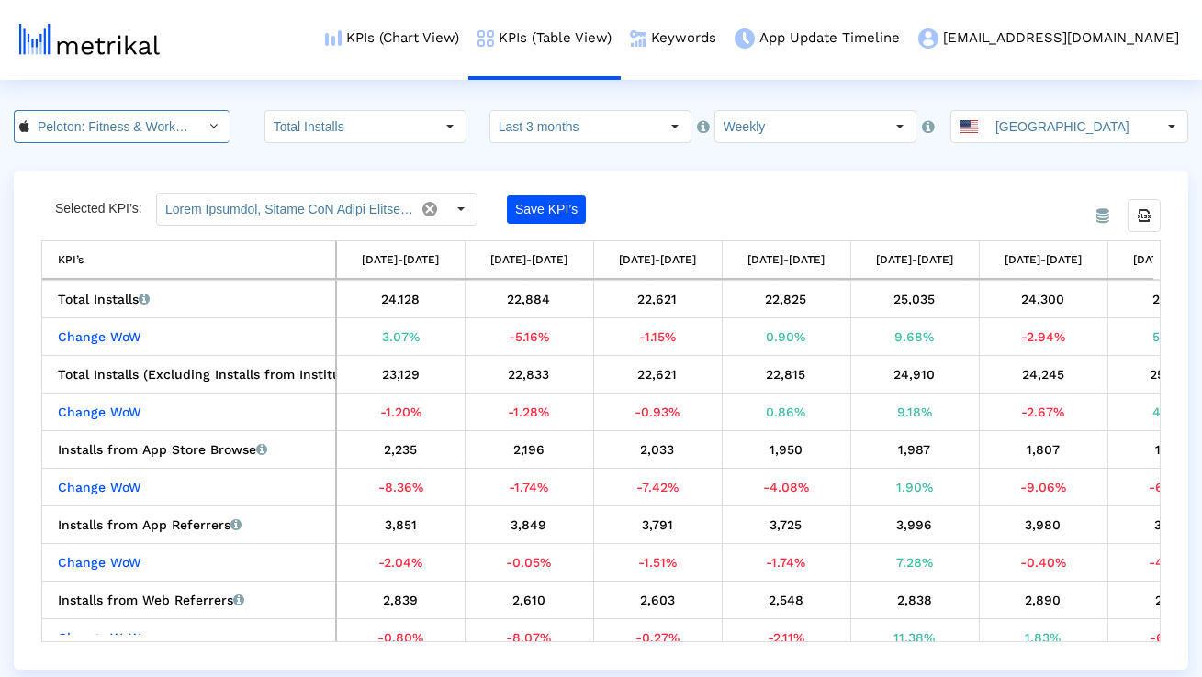
click at [147, 136] on input "Peloton: Fitness & Workouts < 792750948 >" at bounding box center [111, 126] width 165 height 31
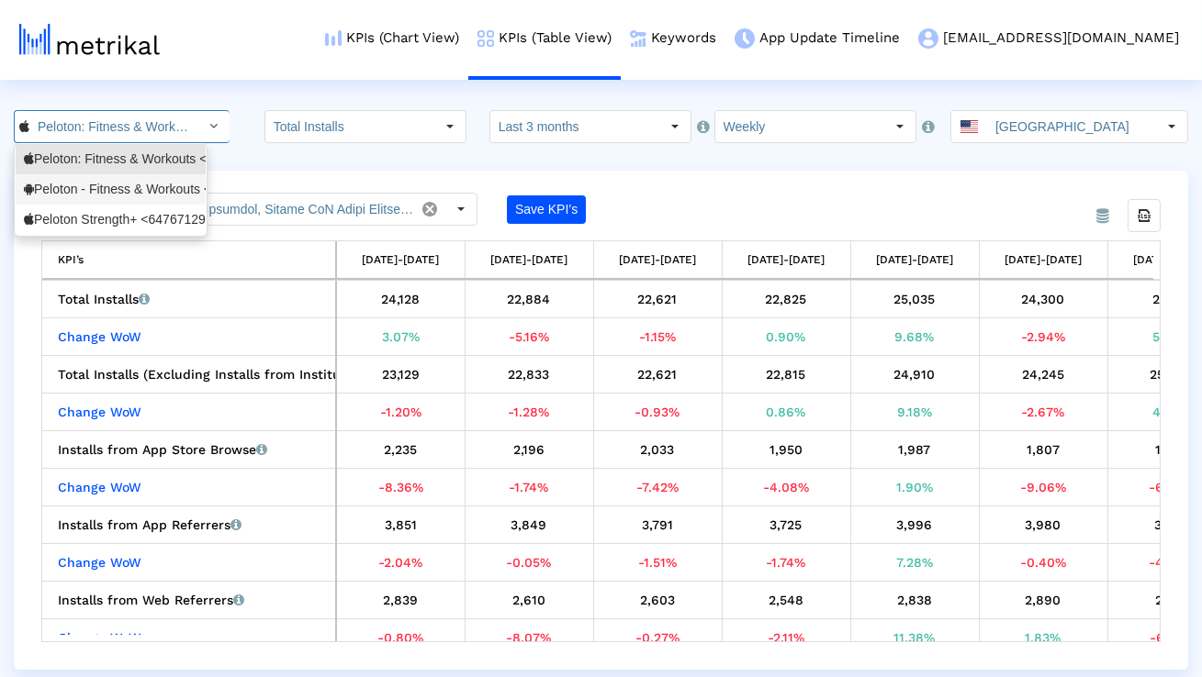
click at [132, 194] on div "Peloton - Fitness & Workouts <com.onepeloton.callisto>" at bounding box center [110, 189] width 173 height 17
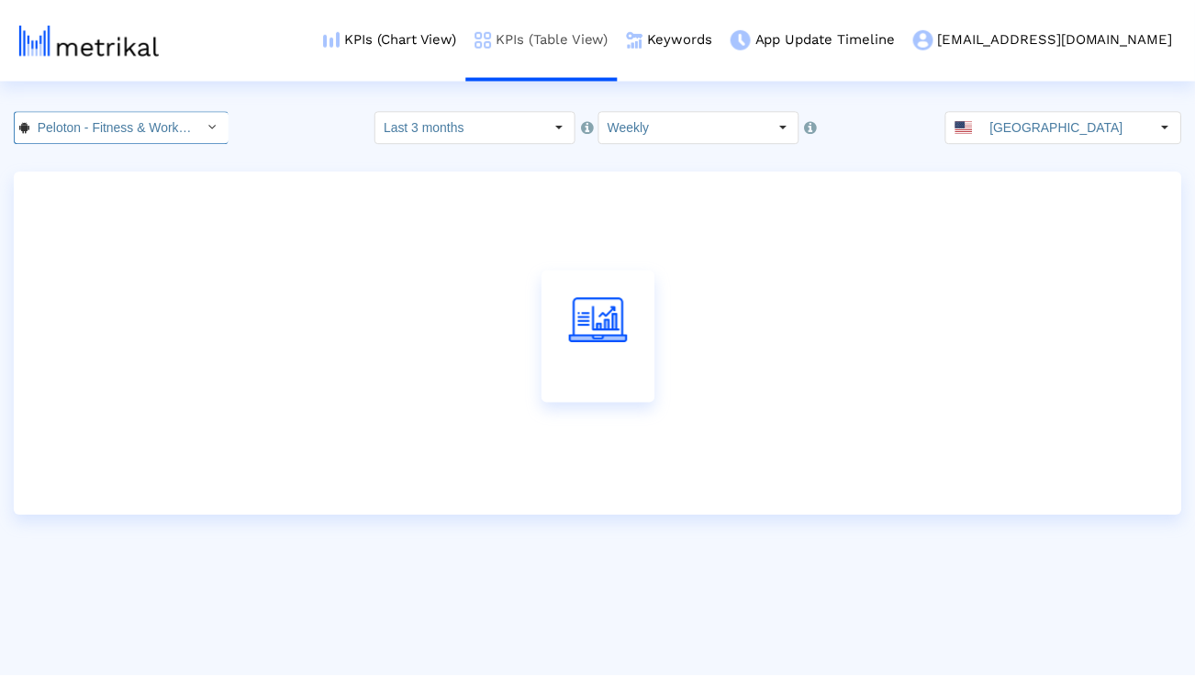
scroll to position [0, 196]
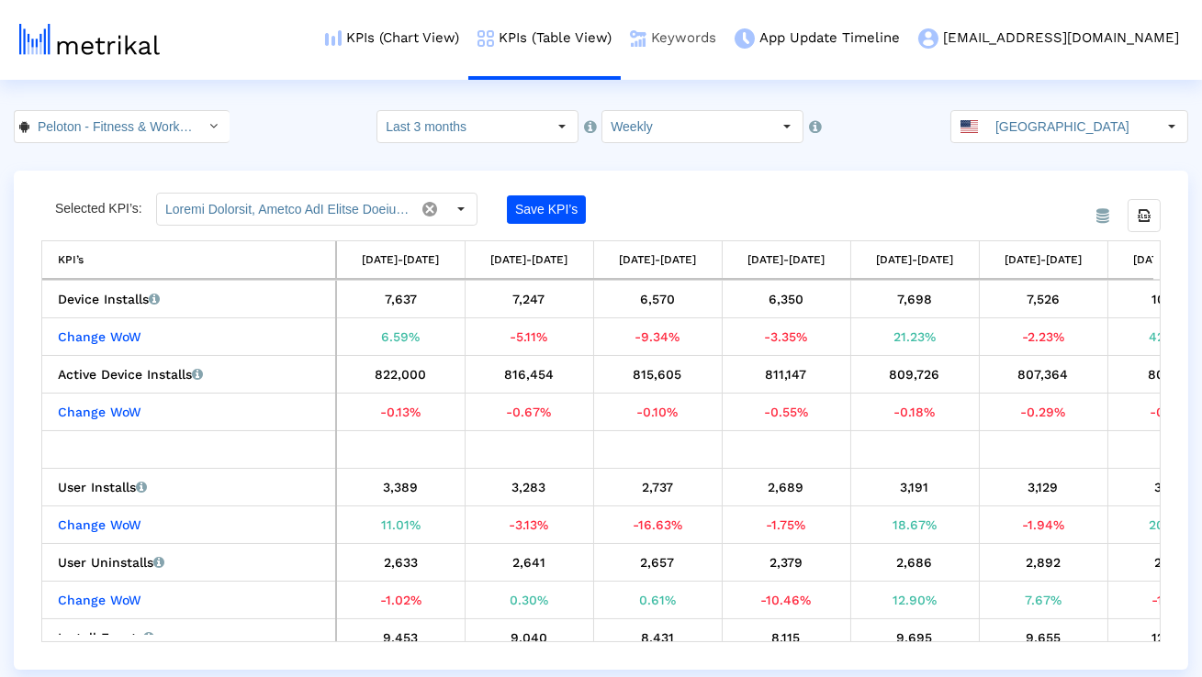
click at [725, 38] on link "Keywords" at bounding box center [673, 38] width 105 height 76
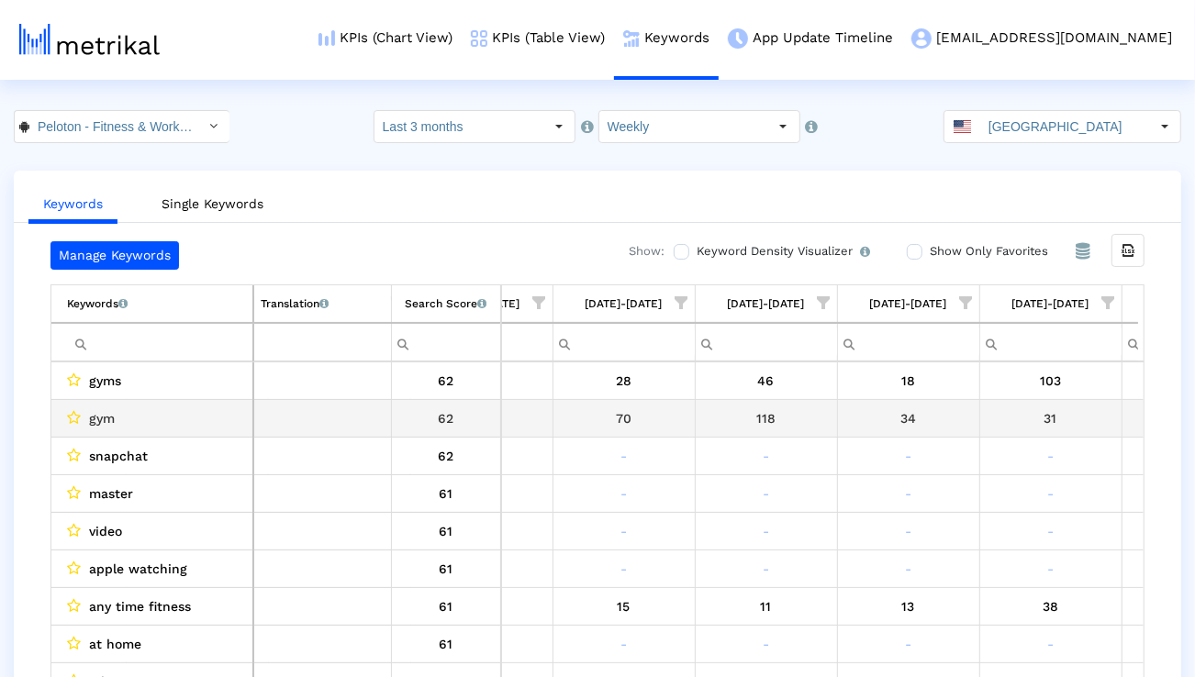
scroll to position [0, 1037]
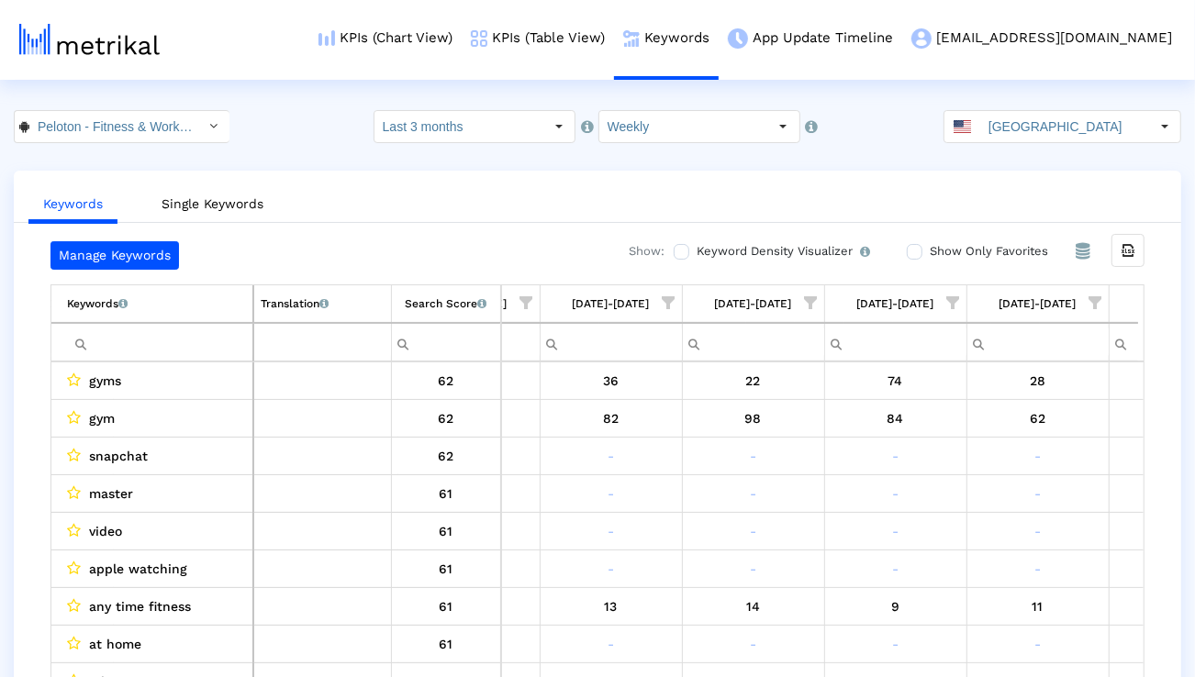
click at [1092, 309] on span "Show filter options for column '07/27/25-08/02/25'" at bounding box center [1096, 303] width 13 height 13
click at [1026, 397] on div "No Ranking" at bounding box center [1007, 397] width 164 height 36
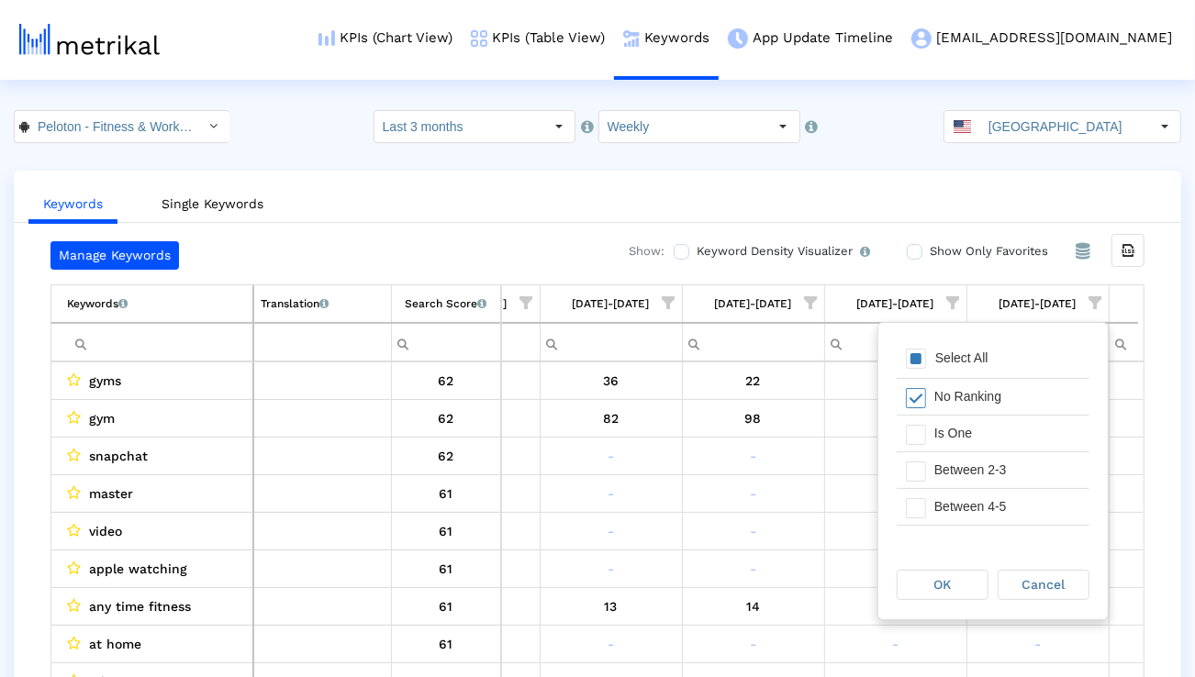
click at [1011, 397] on div "No Ranking" at bounding box center [1007, 397] width 164 height 36
click at [1004, 436] on div "Is One" at bounding box center [1007, 434] width 164 height 36
click at [1004, 466] on div "Between 2-3" at bounding box center [1007, 471] width 164 height 36
click at [996, 503] on div "Between 4-5" at bounding box center [1007, 507] width 164 height 36
click at [996, 503] on div "Between 6-10" at bounding box center [1007, 505] width 164 height 36
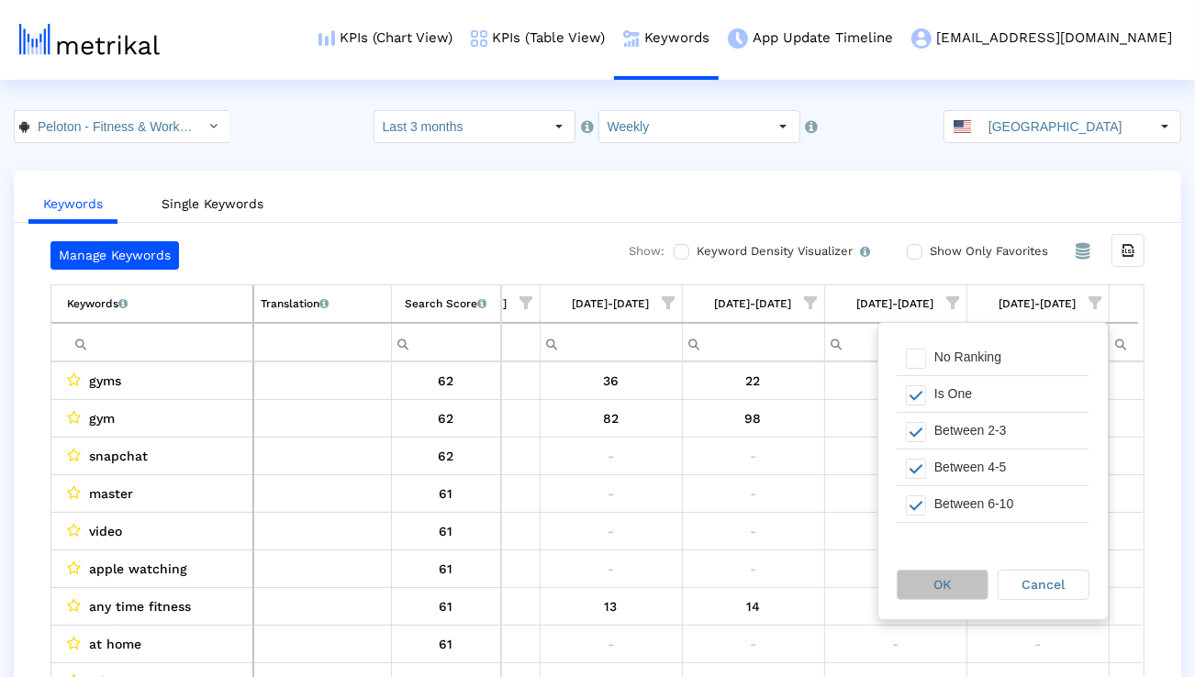
click at [949, 573] on div "OK" at bounding box center [943, 585] width 90 height 28
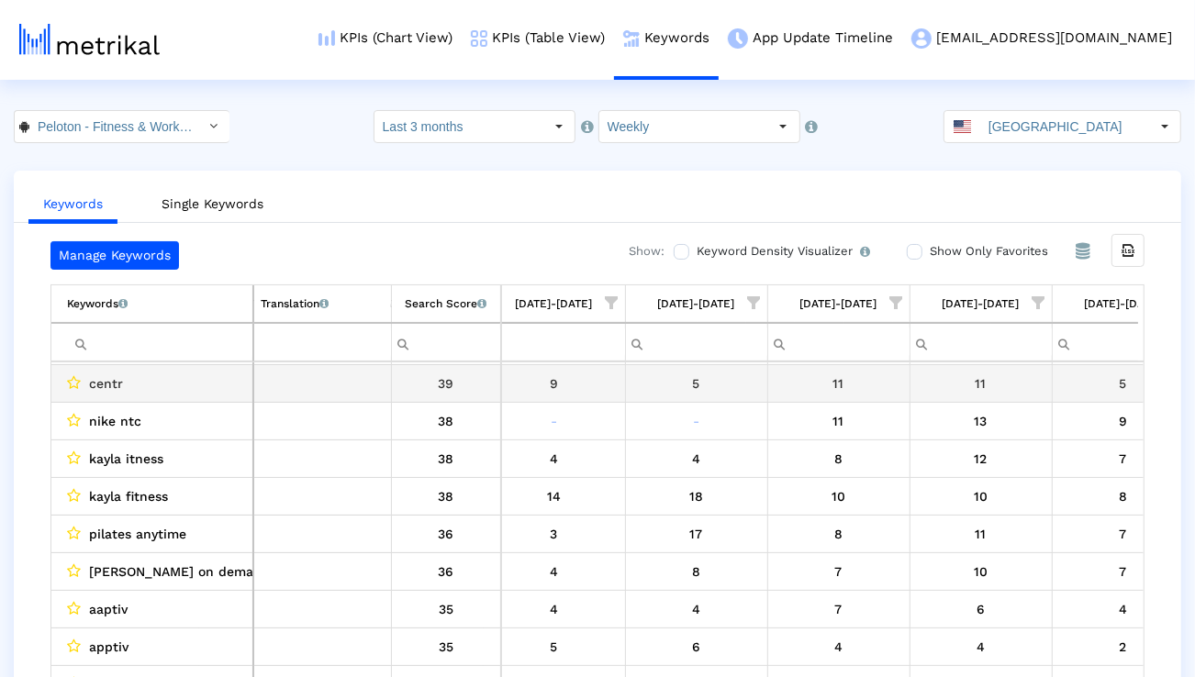
click at [114, 385] on span "centr" at bounding box center [106, 384] width 34 height 24
copy span "centr"
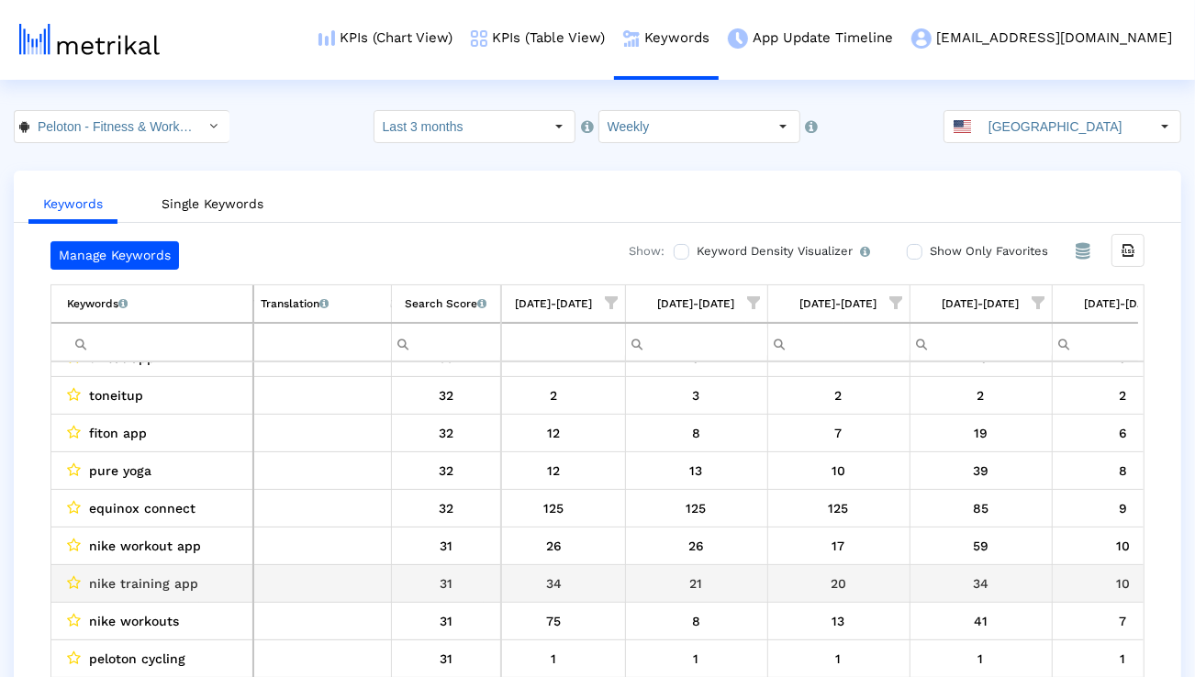
click at [133, 585] on span "nike training app" at bounding box center [143, 584] width 109 height 24
copy span "nike training app"
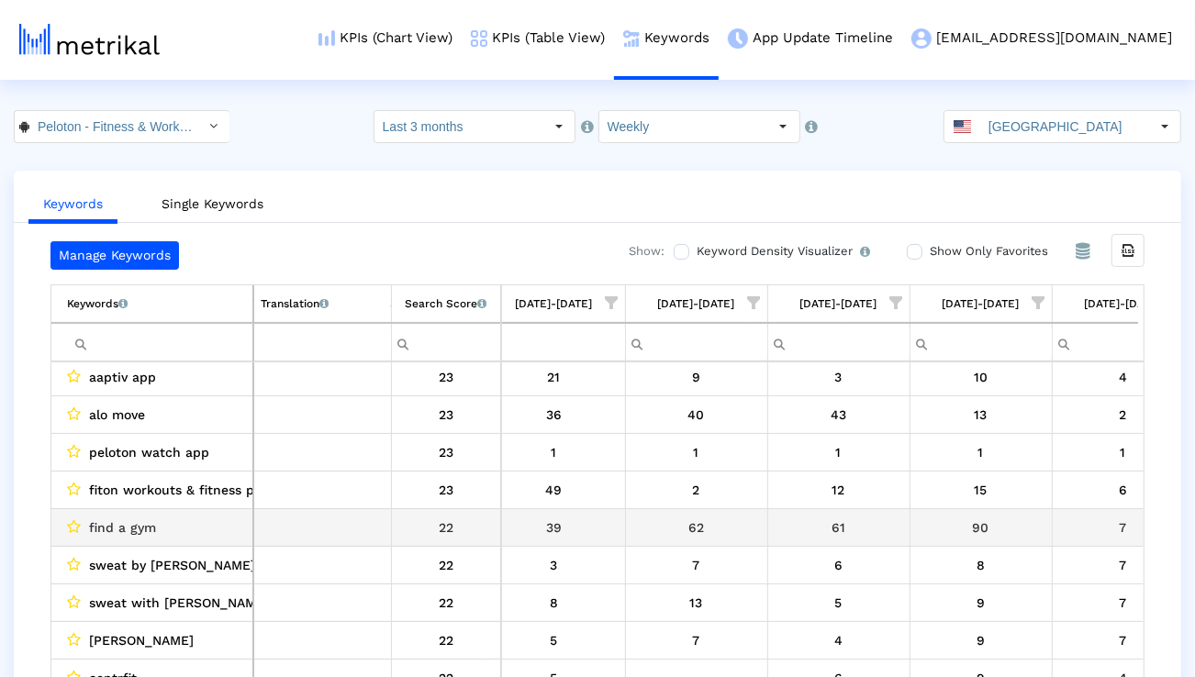
click at [168, 540] on td "find a gym" at bounding box center [152, 528] width 202 height 38
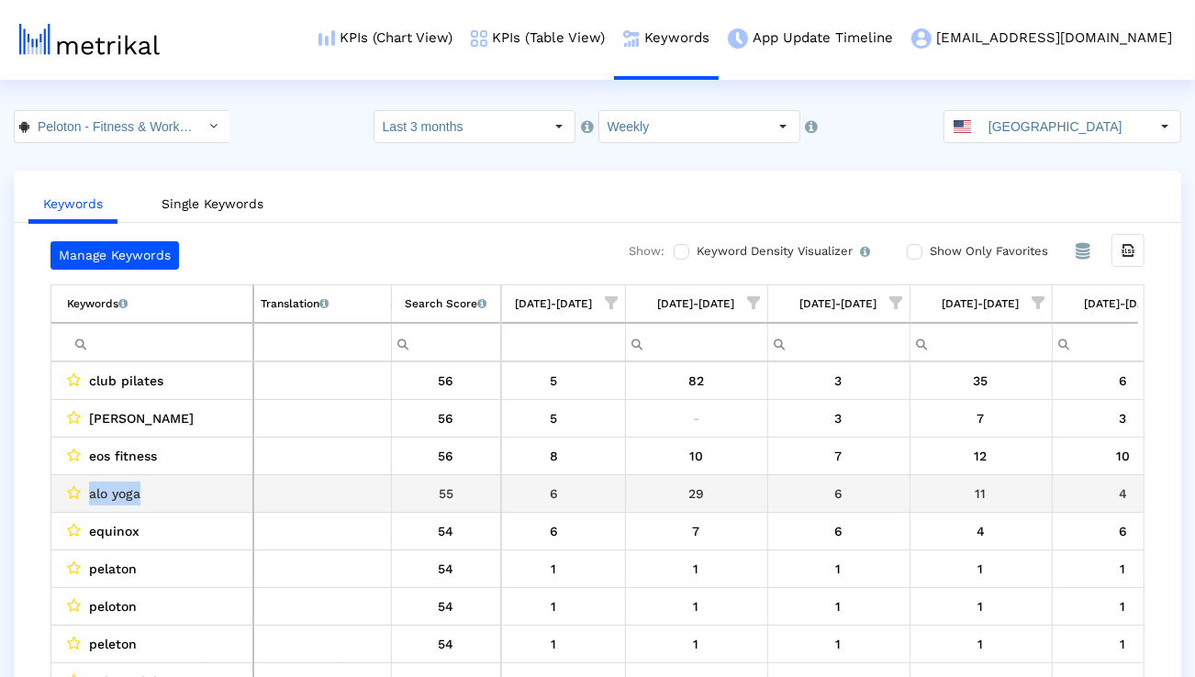
drag, startPoint x: 178, startPoint y: 507, endPoint x: 87, endPoint y: 494, distance: 91.8
click at [87, 494] on td "alo yoga" at bounding box center [152, 494] width 202 height 38
copy span "alo yoga"
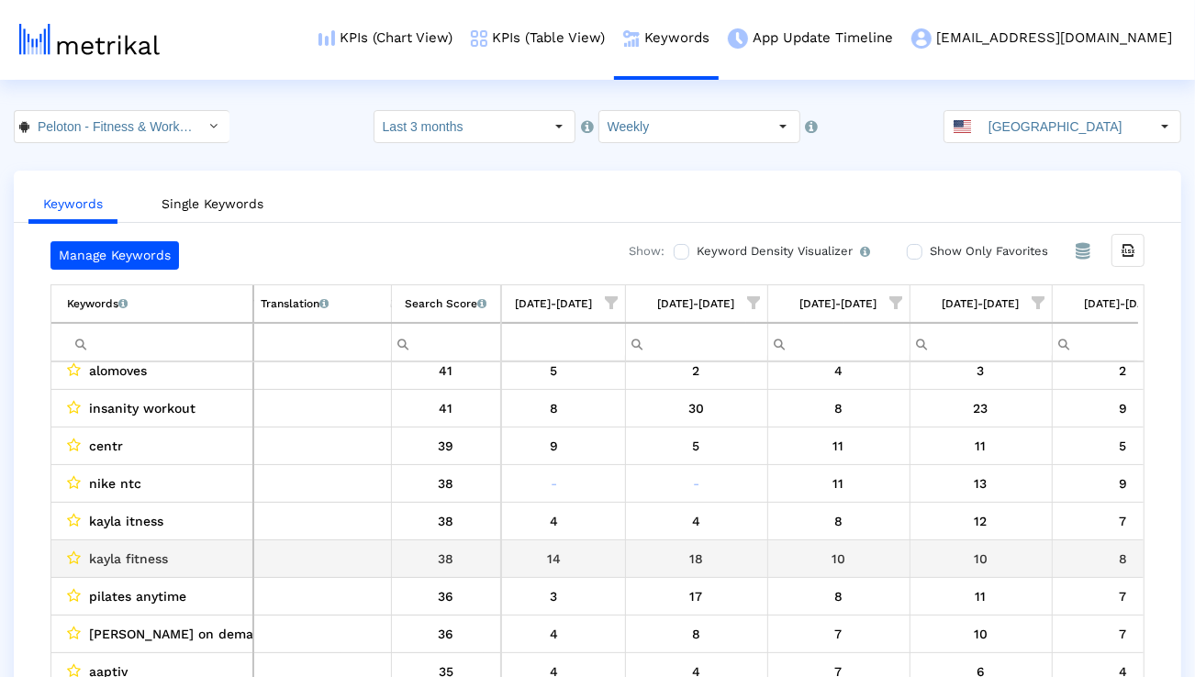
click at [137, 556] on span "kayla fitness" at bounding box center [128, 559] width 79 height 24
click at [136, 555] on span "kayla fitness" at bounding box center [128, 559] width 79 height 24
copy span "kayla fitness"
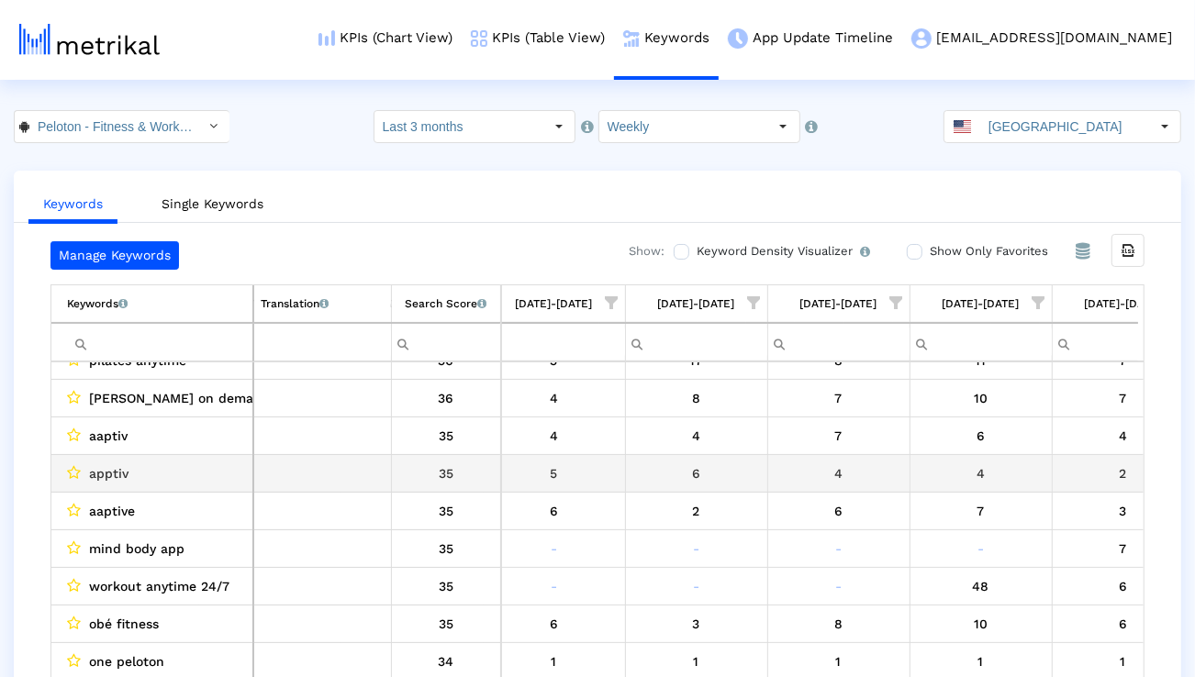
click at [106, 473] on span "apptiv" at bounding box center [108, 474] width 39 height 24
copy span "apptiv"
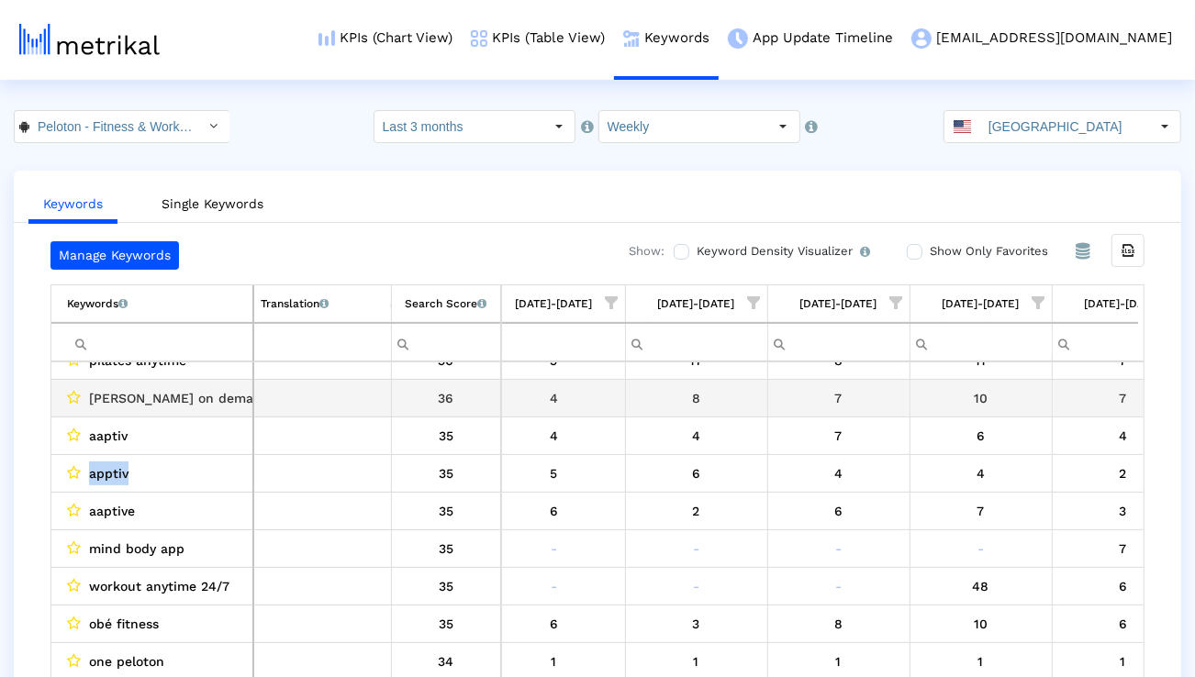
copy span "apptiv"
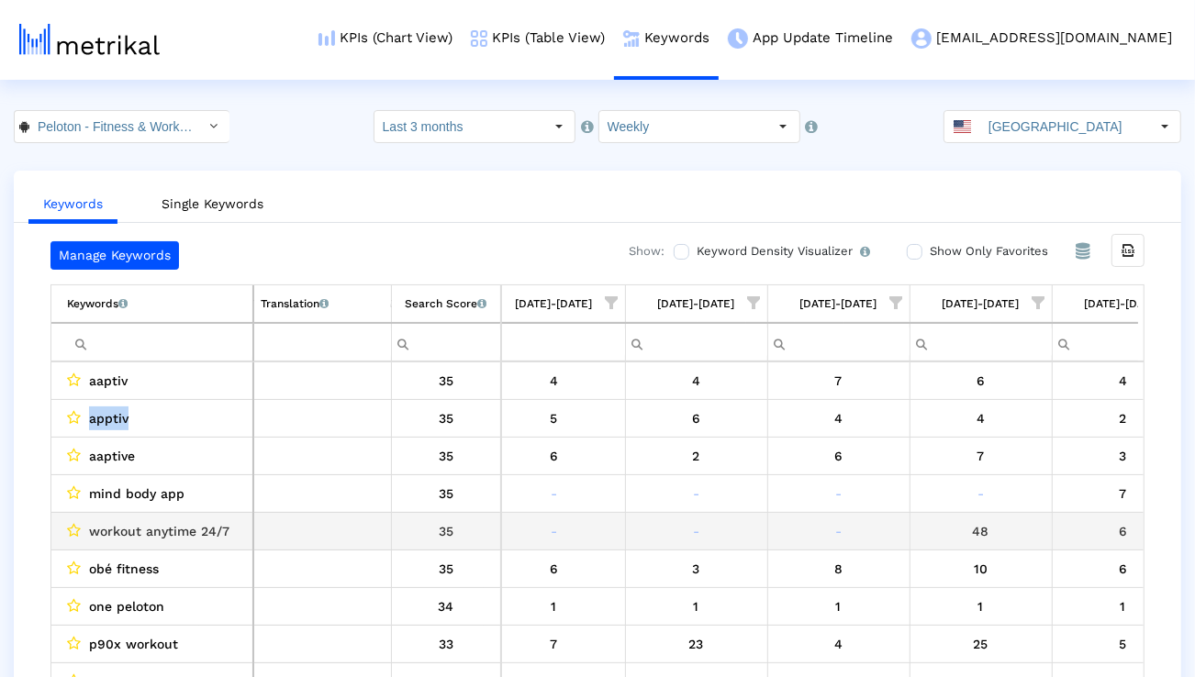
scroll to position [1073, 0]
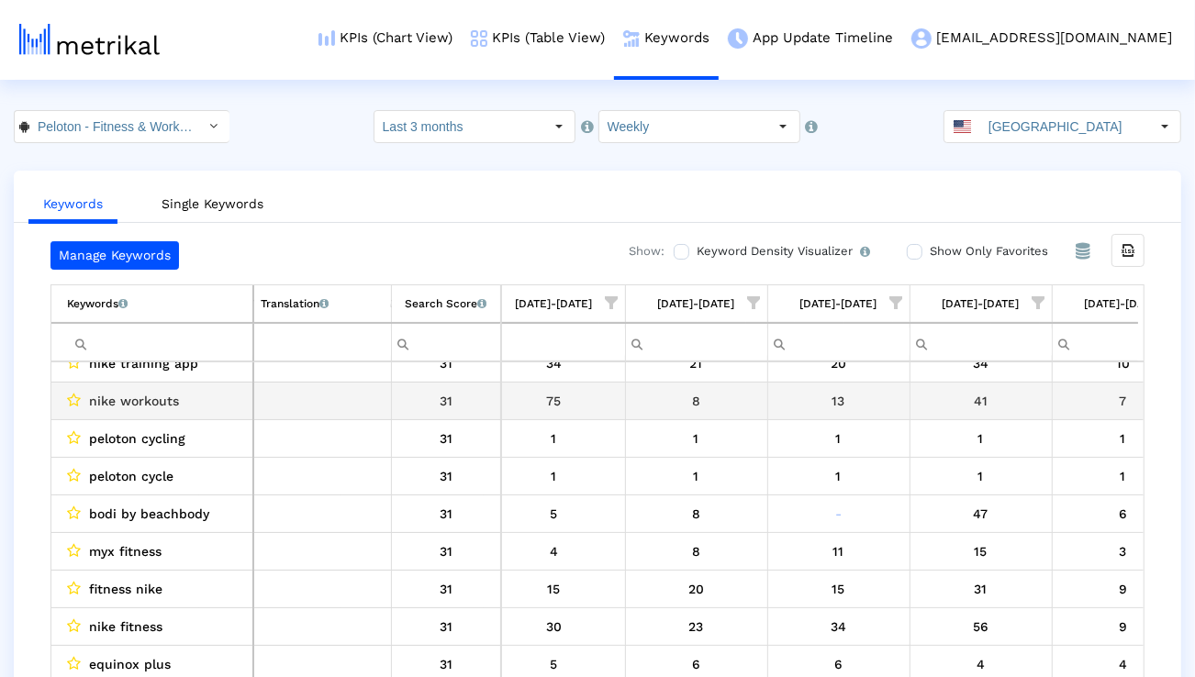
click at [143, 407] on span "nike workouts" at bounding box center [134, 401] width 90 height 24
copy span "nike workouts"
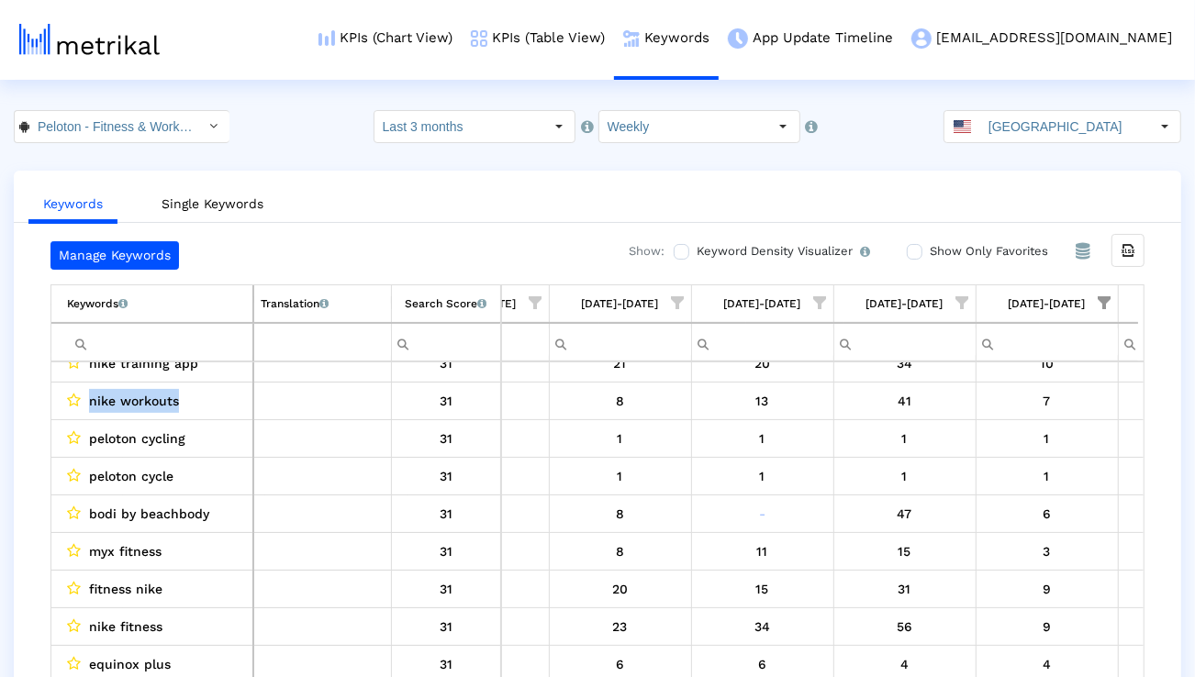
click at [1108, 297] on span "Show filter options for column '07/27/25-08/02/25'" at bounding box center [1105, 303] width 13 height 13
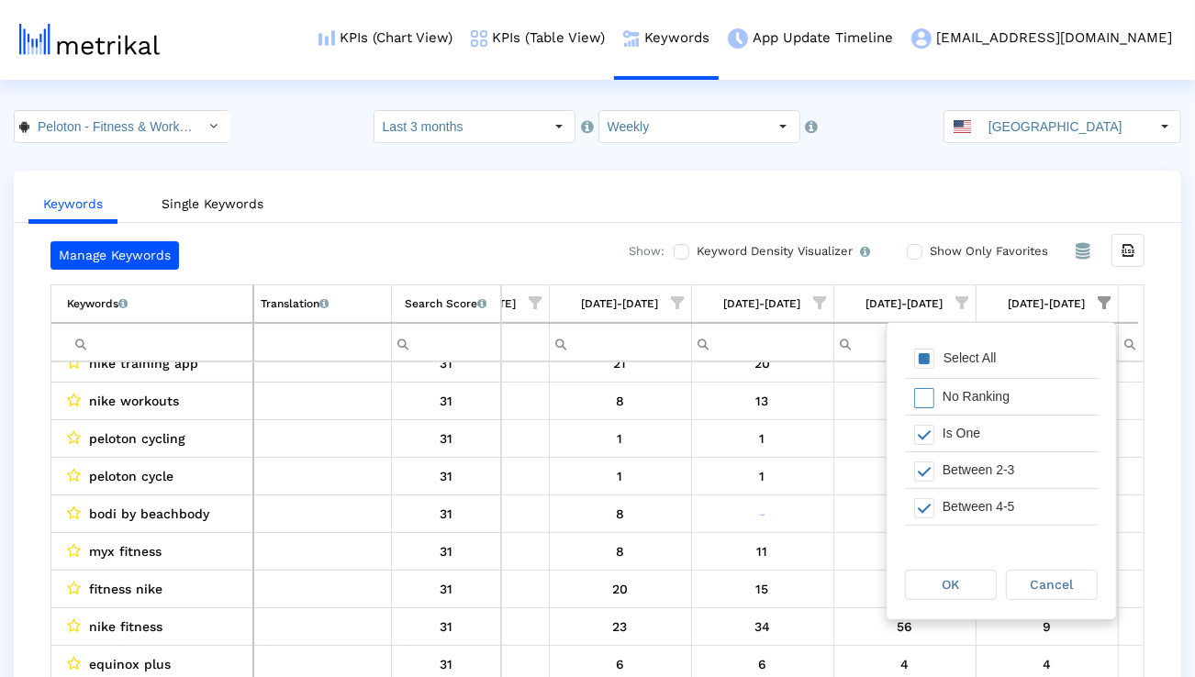
click at [1038, 352] on div "Select All" at bounding box center [1001, 359] width 193 height 37
click at [1037, 353] on div "Select All" at bounding box center [1001, 359] width 193 height 37
click at [994, 441] on div "Is One" at bounding box center [1016, 434] width 164 height 36
click at [964, 571] on div "OK" at bounding box center [951, 585] width 90 height 28
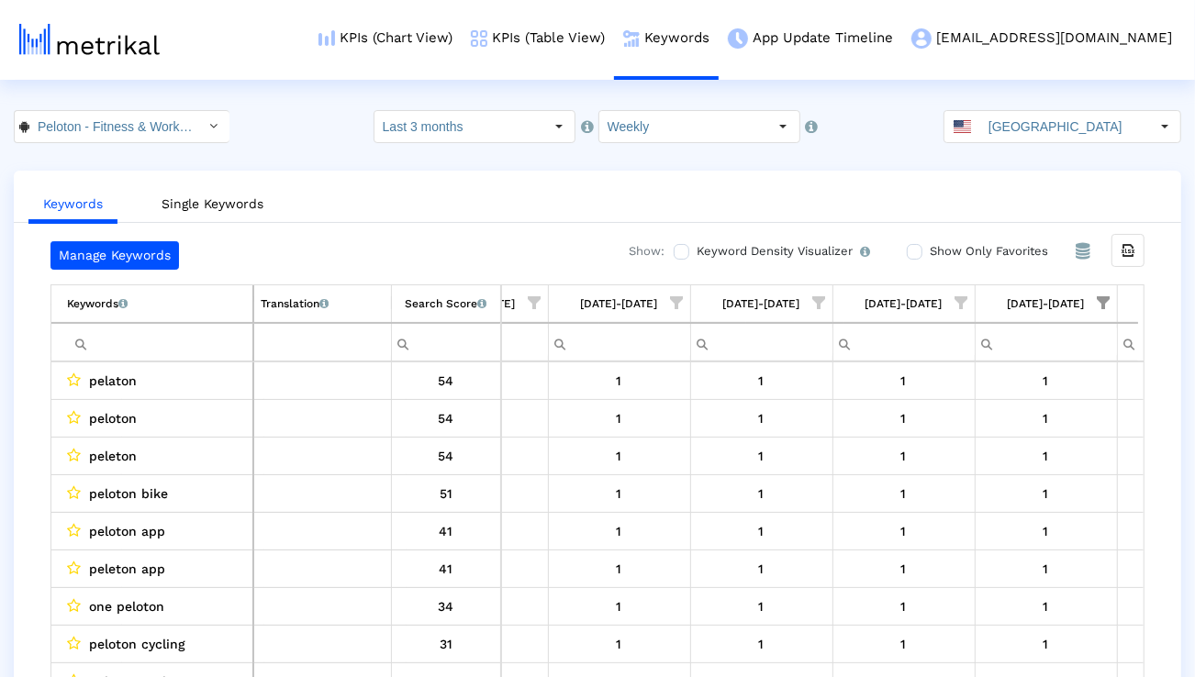
click at [229, 344] on input "Filter cell" at bounding box center [159, 343] width 185 height 30
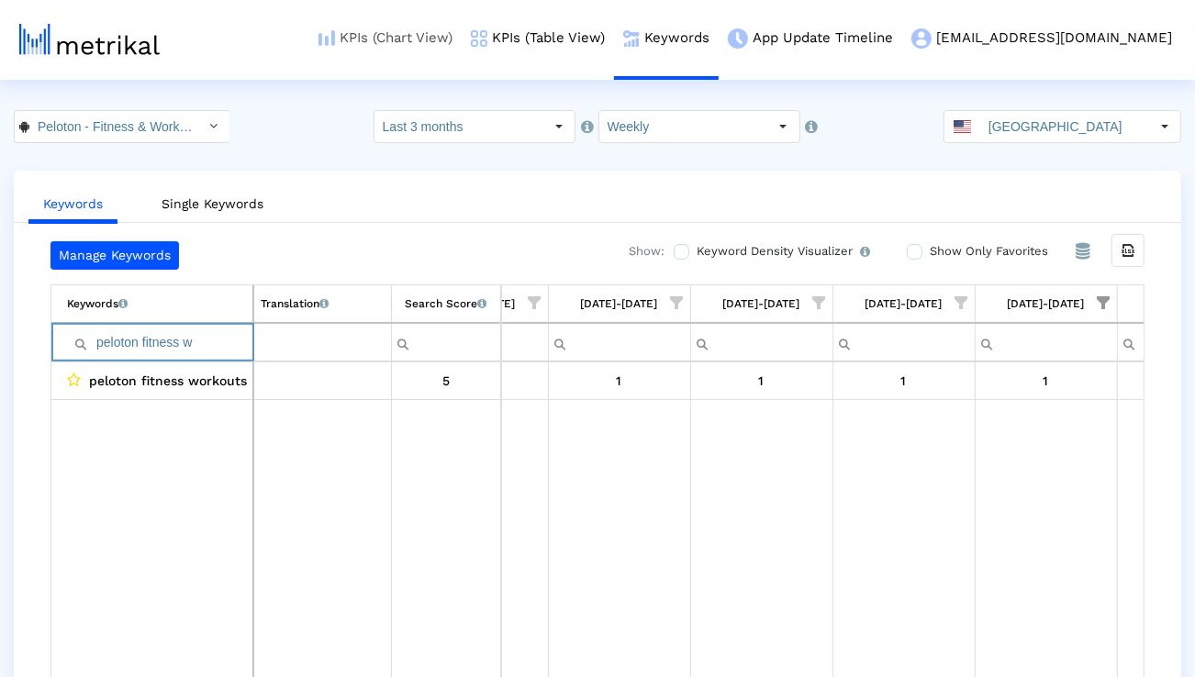
type input "peloton fitness w"
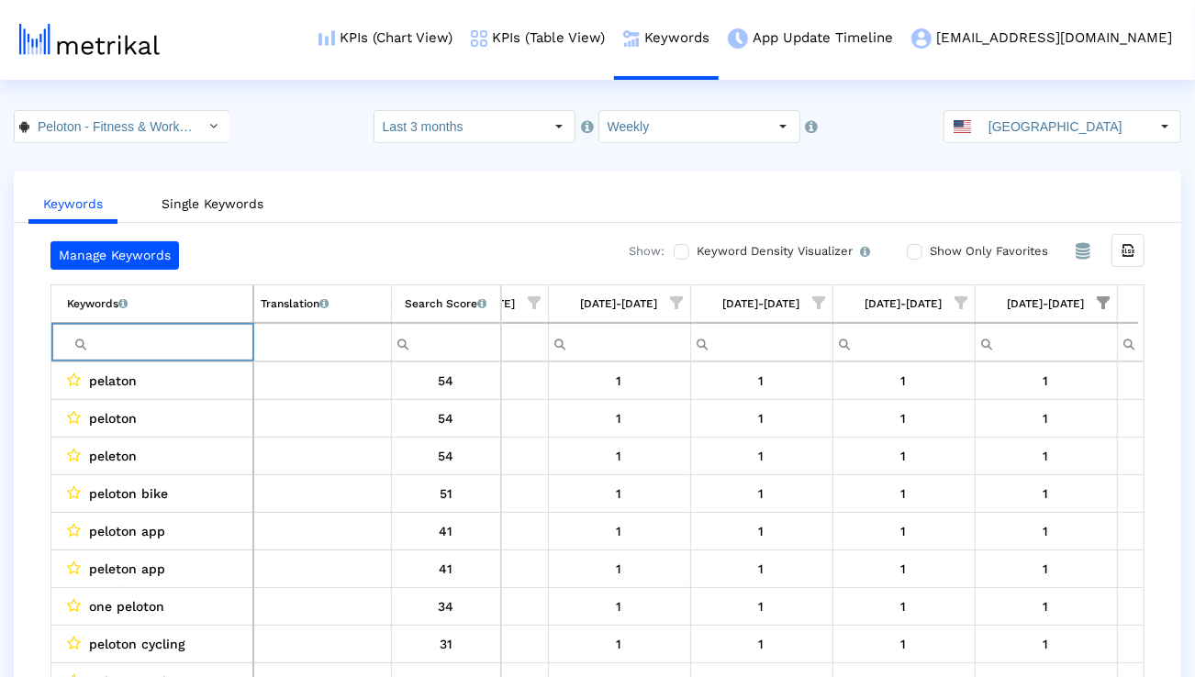
click at [1106, 307] on span "Show filter options for column '07/27/25-08/02/25'" at bounding box center [1104, 303] width 13 height 13
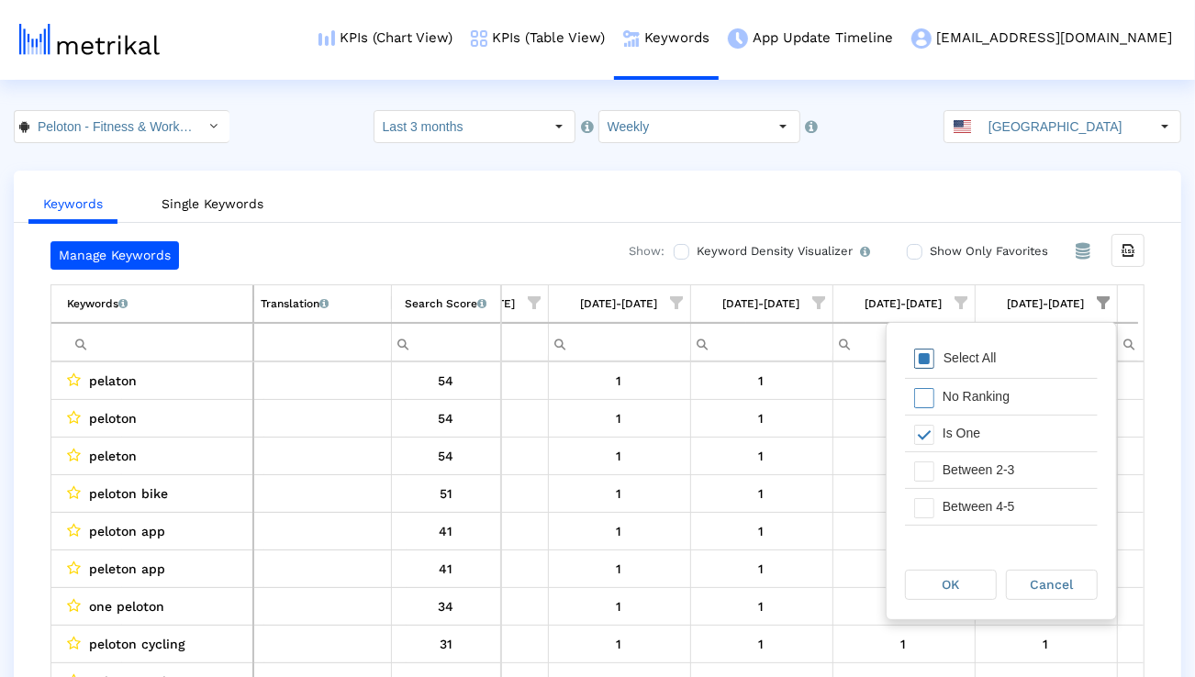
click at [1011, 355] on div "Select All" at bounding box center [1001, 359] width 193 height 37
click at [955, 584] on span "OK" at bounding box center [951, 584] width 17 height 15
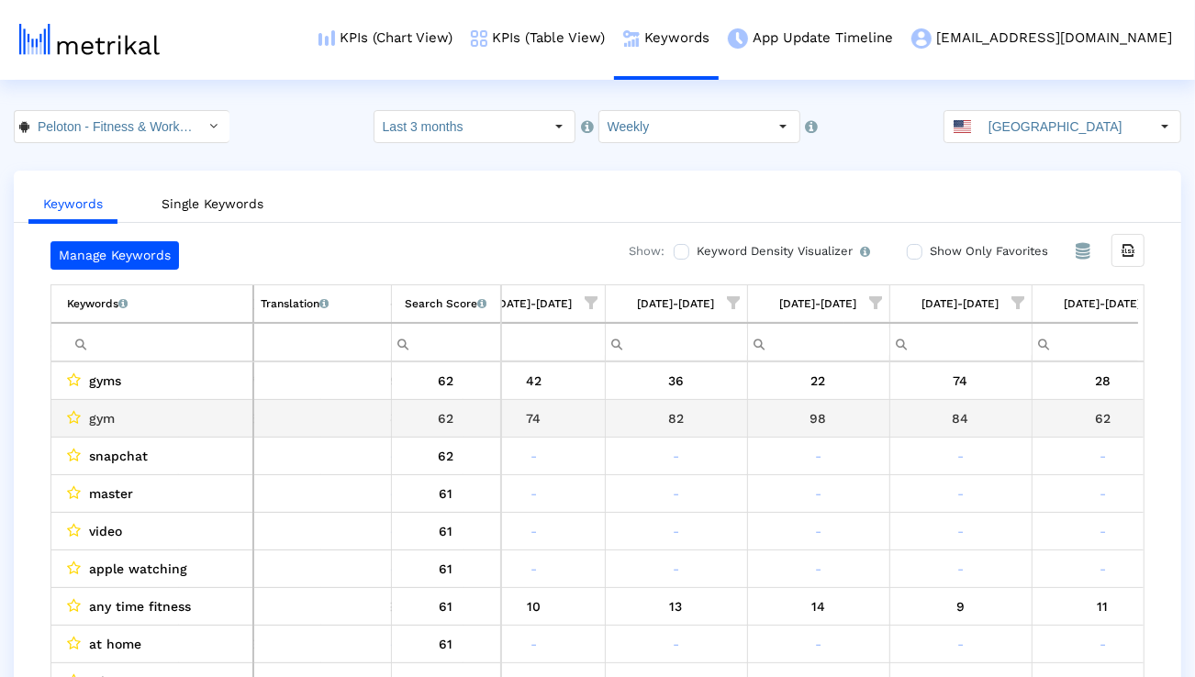
scroll to position [0, 453]
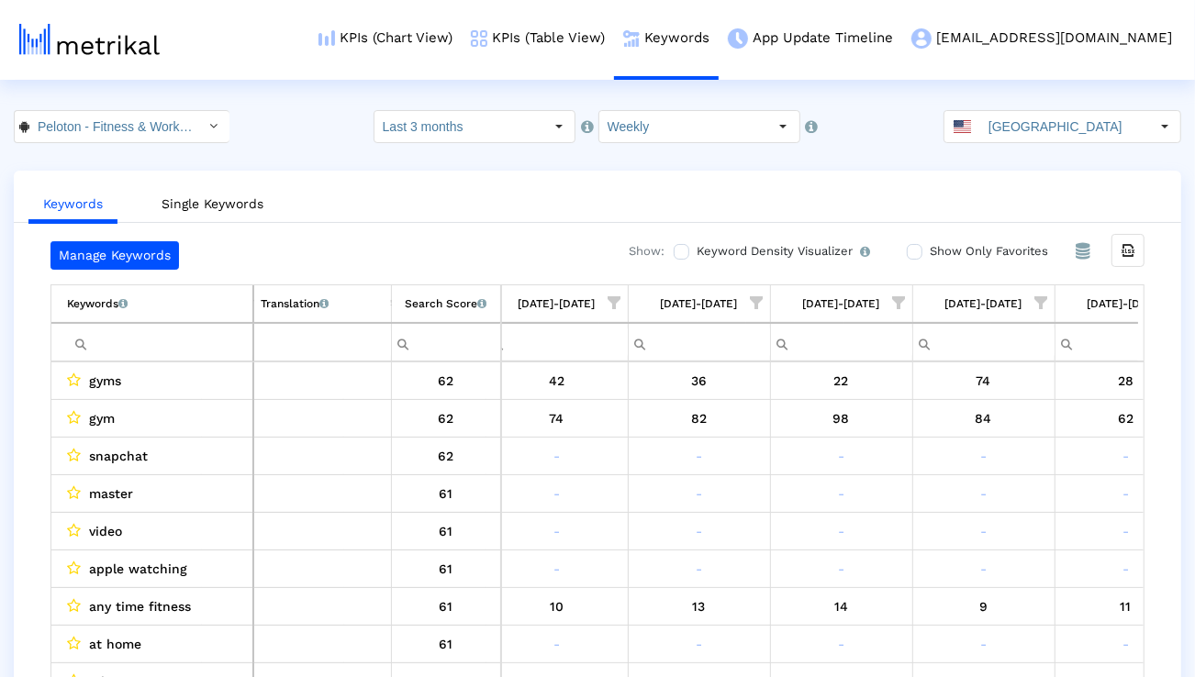
click at [617, 307] on span "Show filter options for column '06/29/25-07/05/25'" at bounding box center [615, 303] width 13 height 13
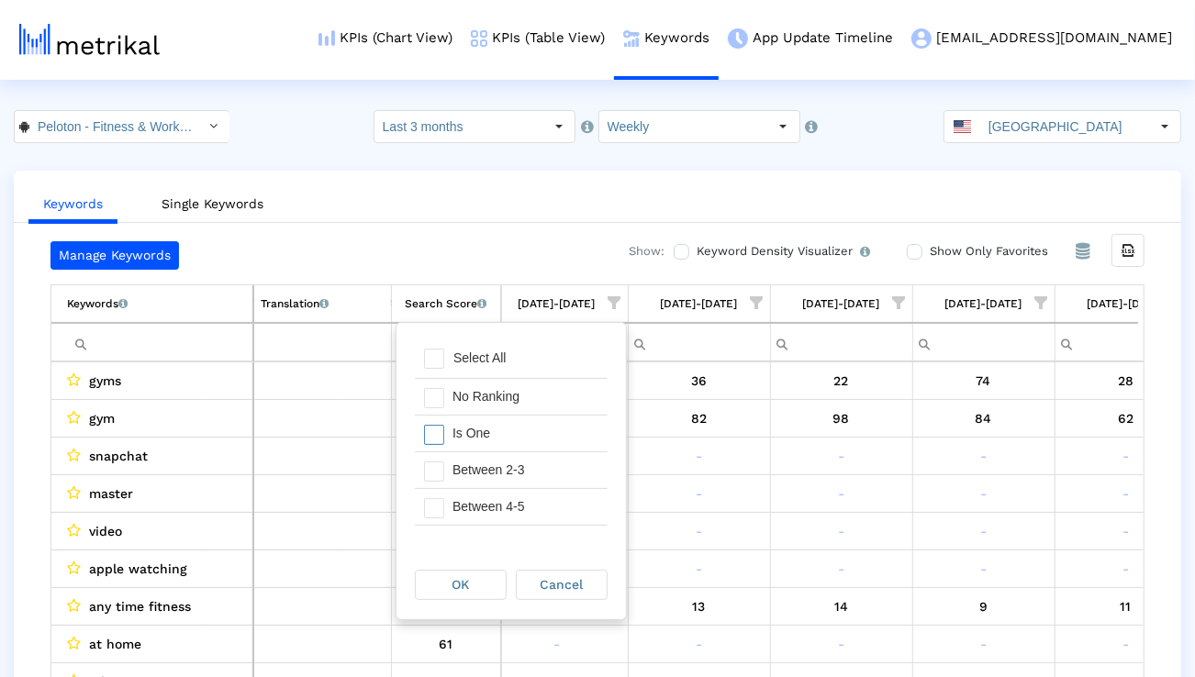
click at [531, 436] on div "Is One" at bounding box center [525, 434] width 164 height 36
click at [531, 453] on div "Between 2-3" at bounding box center [525, 471] width 164 height 36
click at [525, 496] on div "Between 4-5" at bounding box center [525, 507] width 164 height 36
click at [525, 497] on div "Between 6-10" at bounding box center [525, 506] width 164 height 36
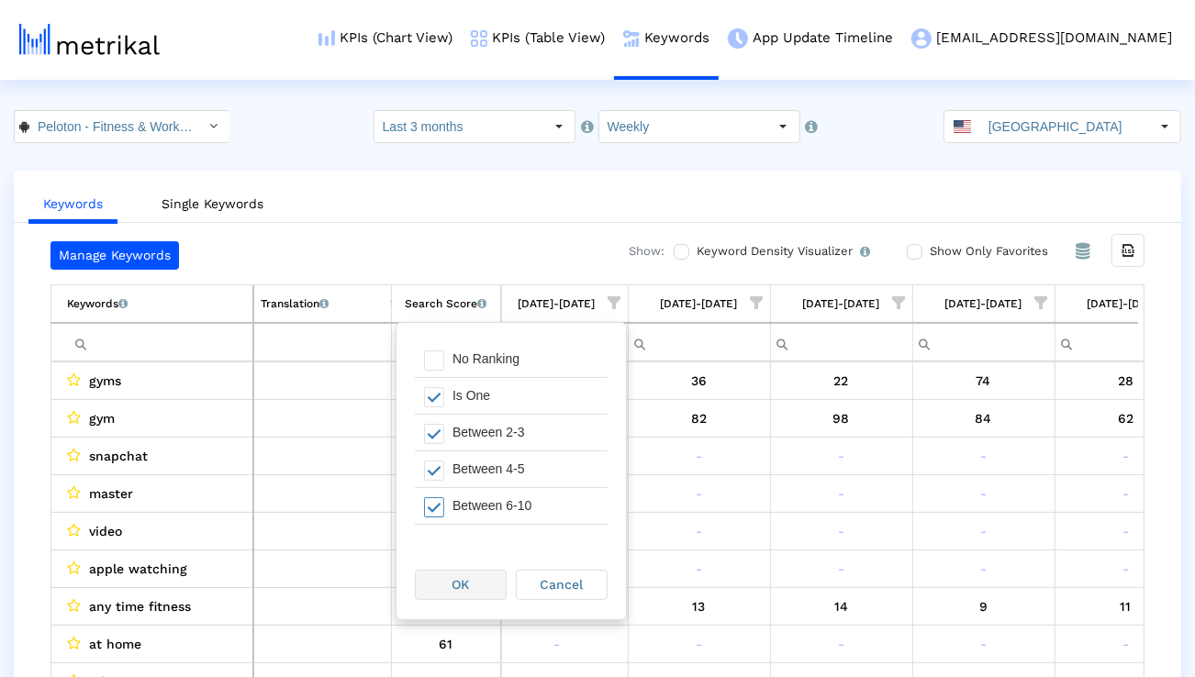
click at [476, 584] on div "OK" at bounding box center [461, 585] width 90 height 28
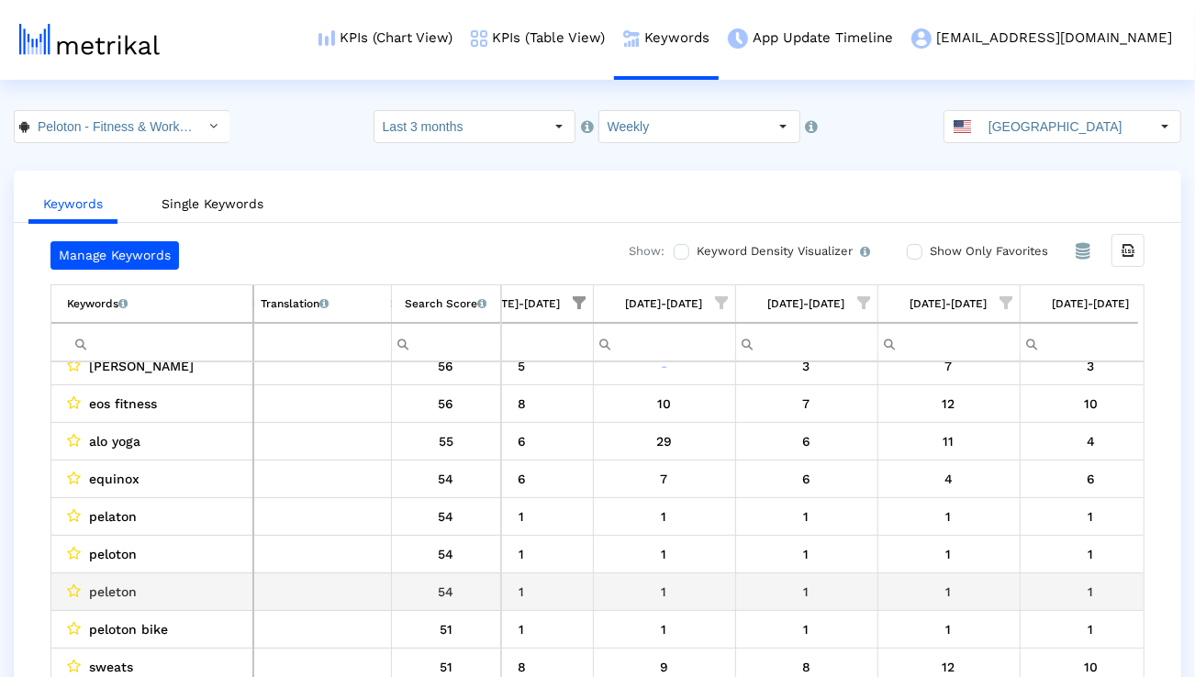
scroll to position [173, 477]
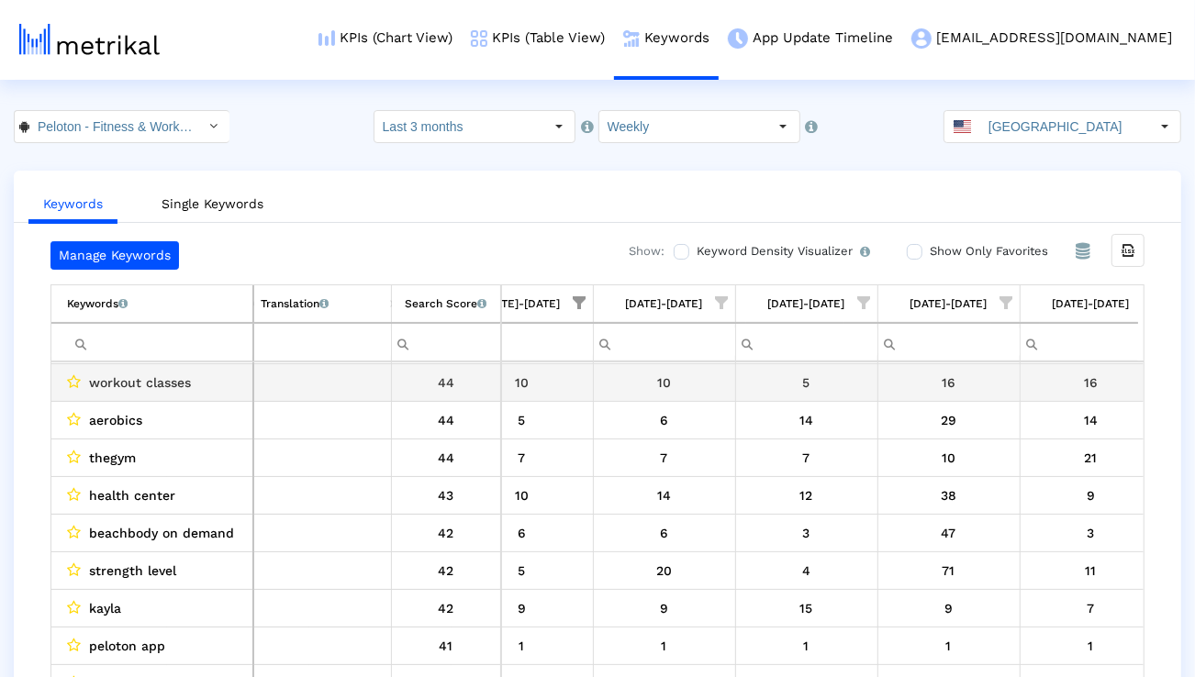
click at [127, 371] on span "workout classes" at bounding box center [140, 383] width 102 height 24
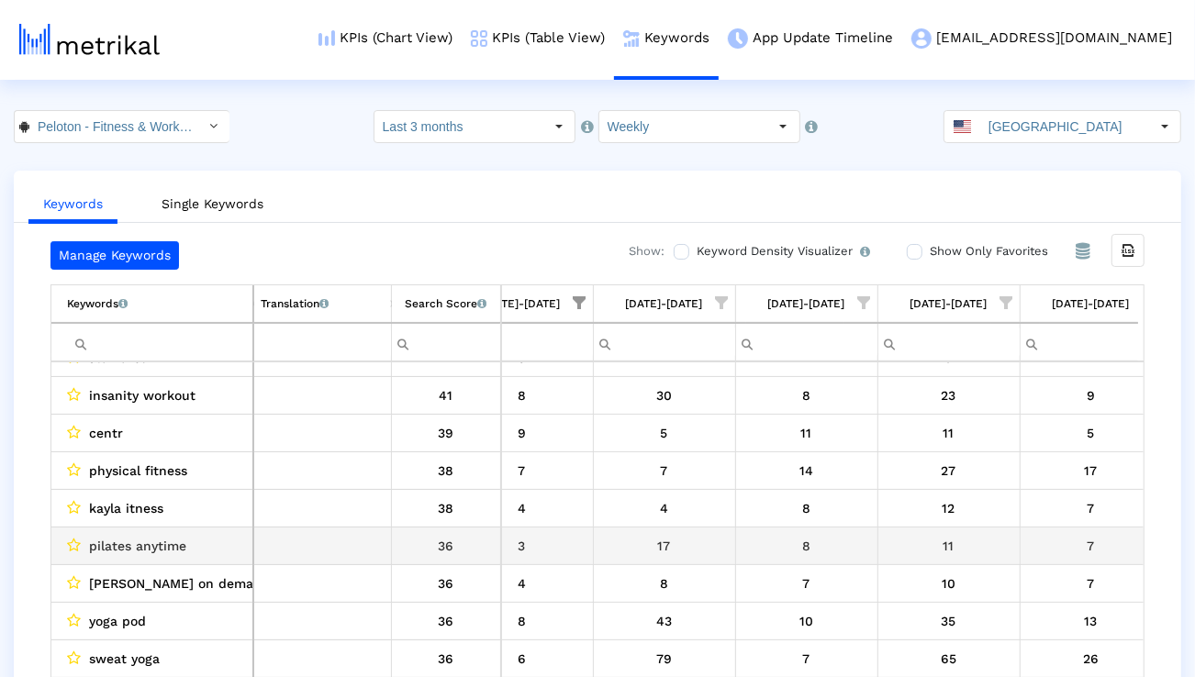
click at [155, 542] on span "pilates anytime" at bounding box center [137, 546] width 97 height 24
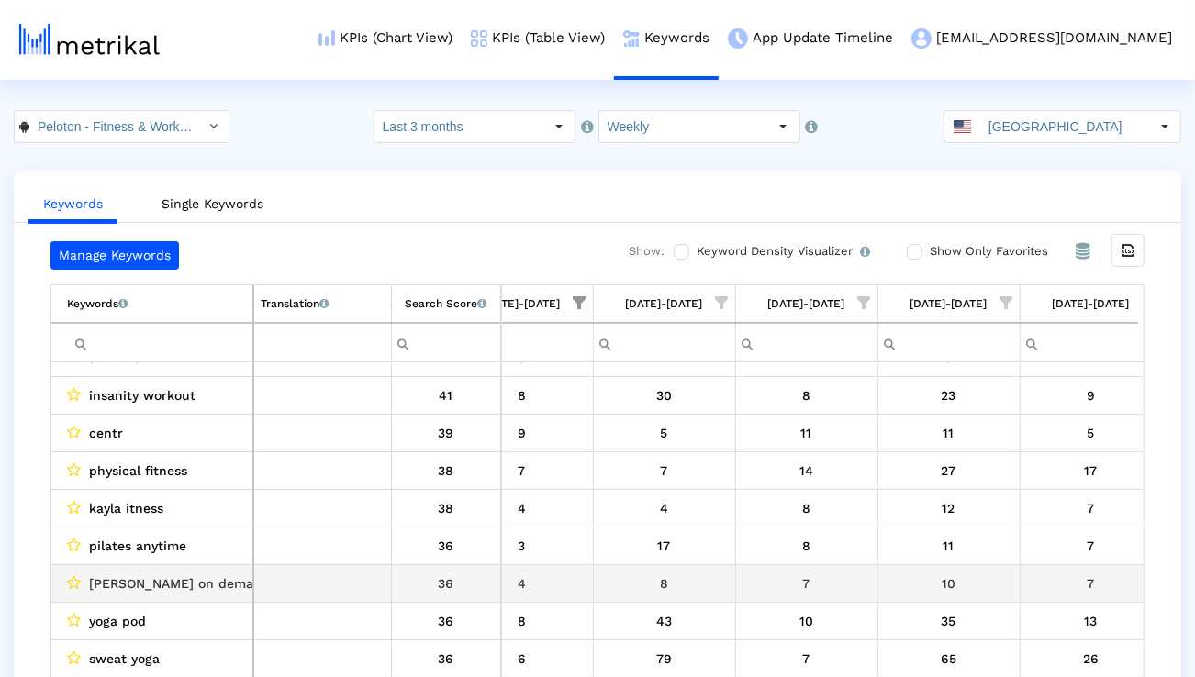
click at [160, 576] on span "[PERSON_NAME] on demand" at bounding box center [179, 584] width 181 height 24
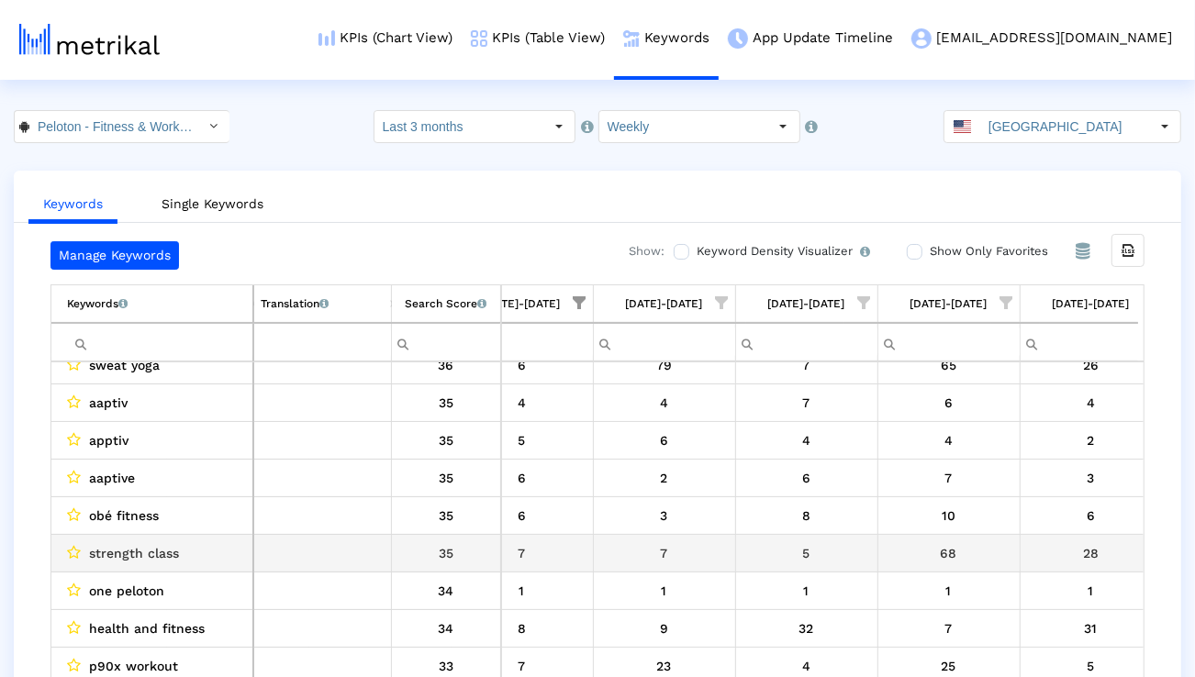
click at [141, 553] on span "strength class" at bounding box center [134, 554] width 90 height 24
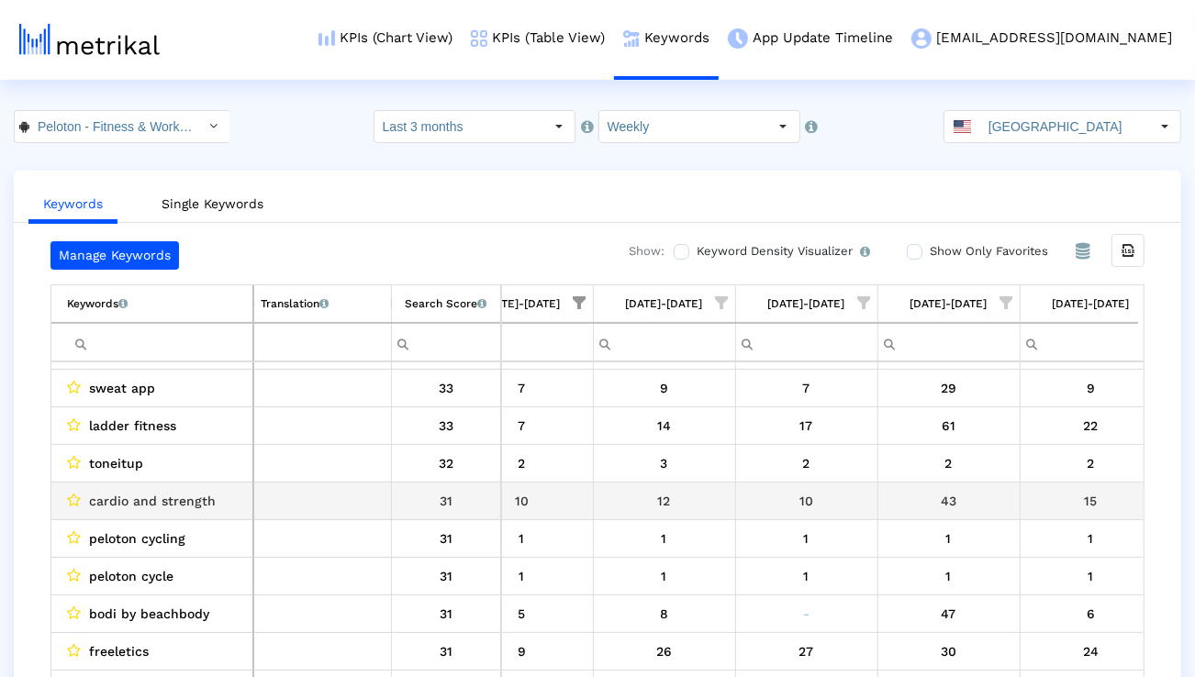
click at [166, 506] on span "cardio and strength" at bounding box center [152, 501] width 127 height 24
